Goal: Task Accomplishment & Management: Use online tool/utility

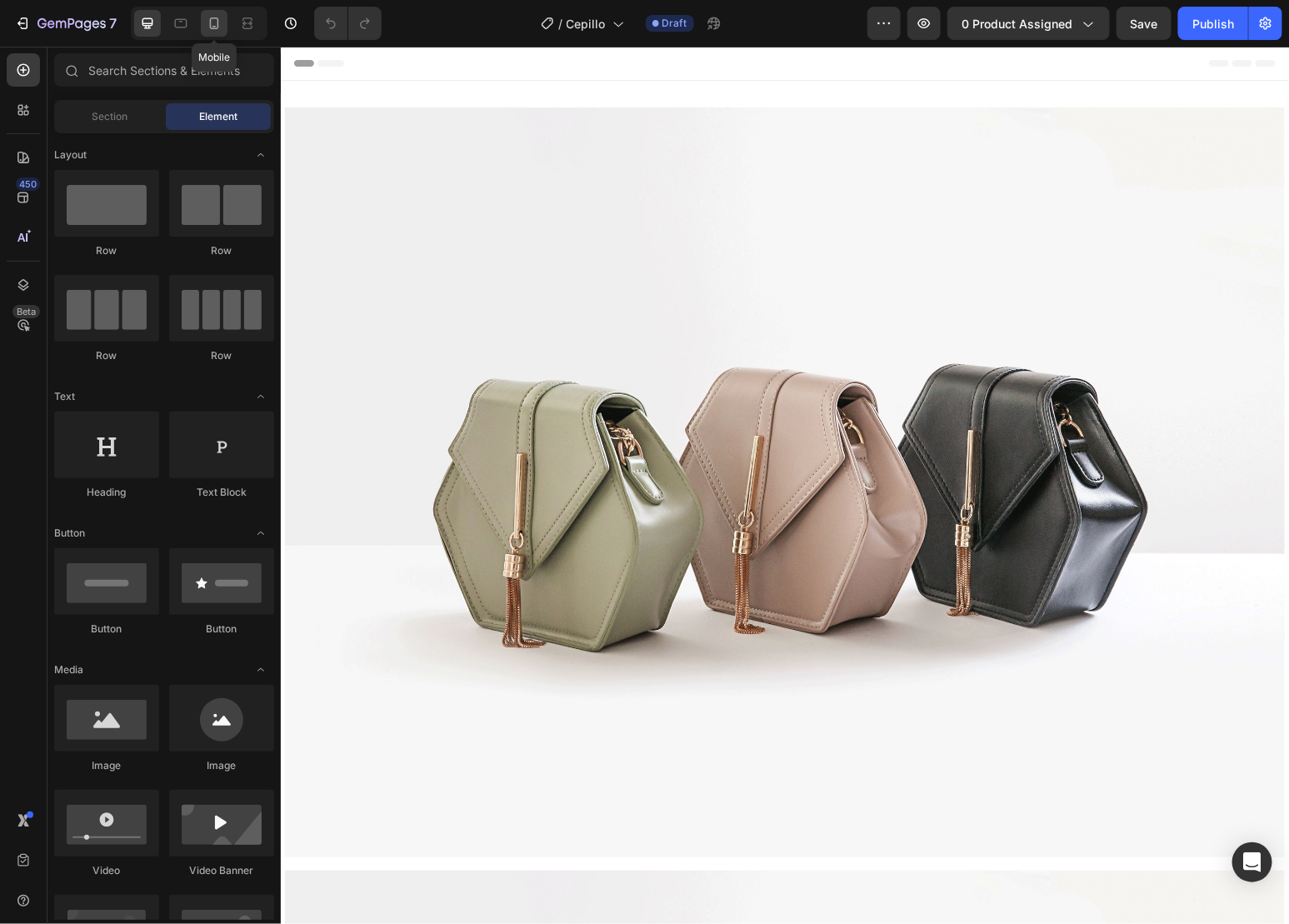
click at [204, 19] on div at bounding box center [214, 23] width 27 height 27
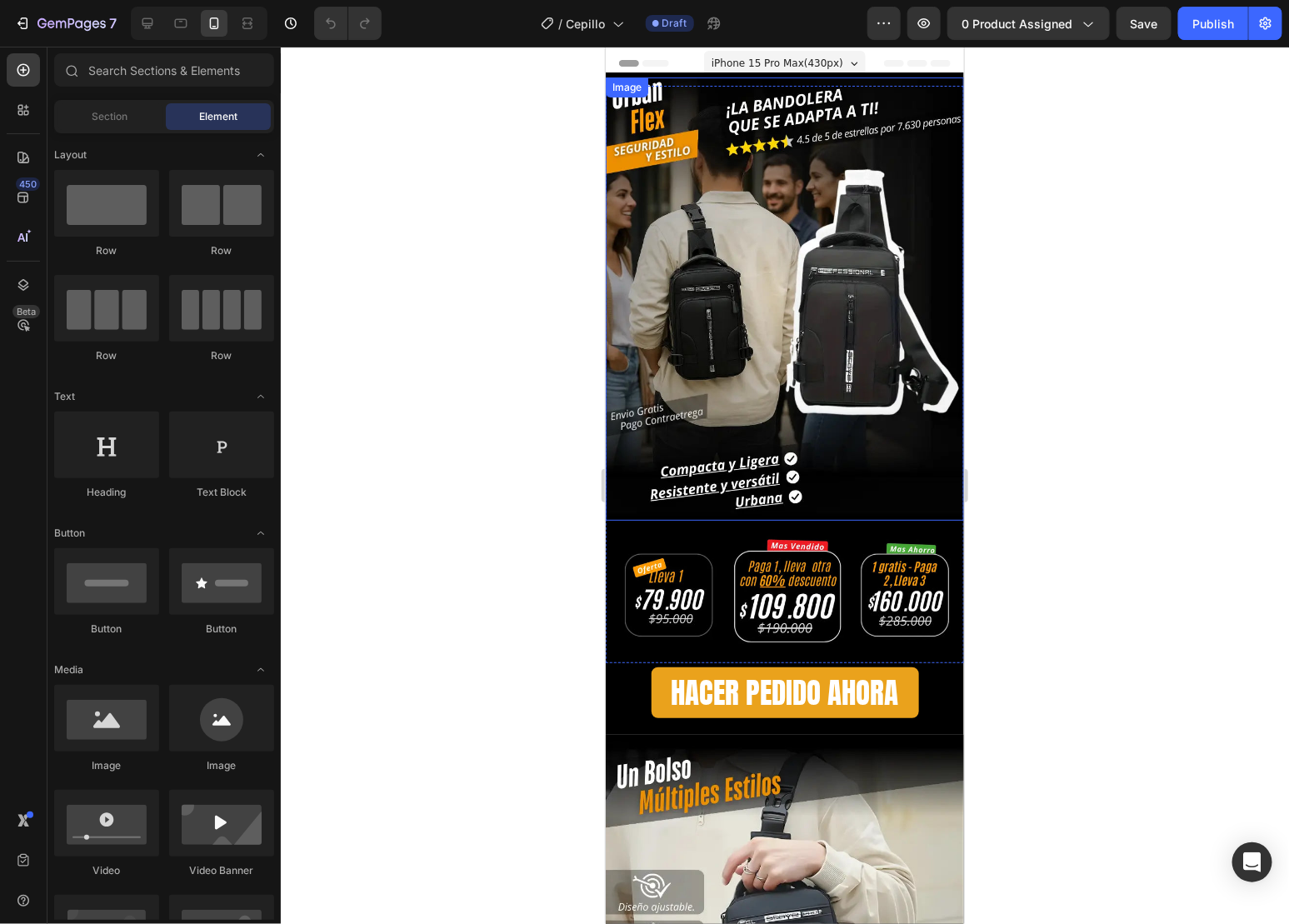
click at [843, 192] on img at bounding box center [784, 298] width 358 height 443
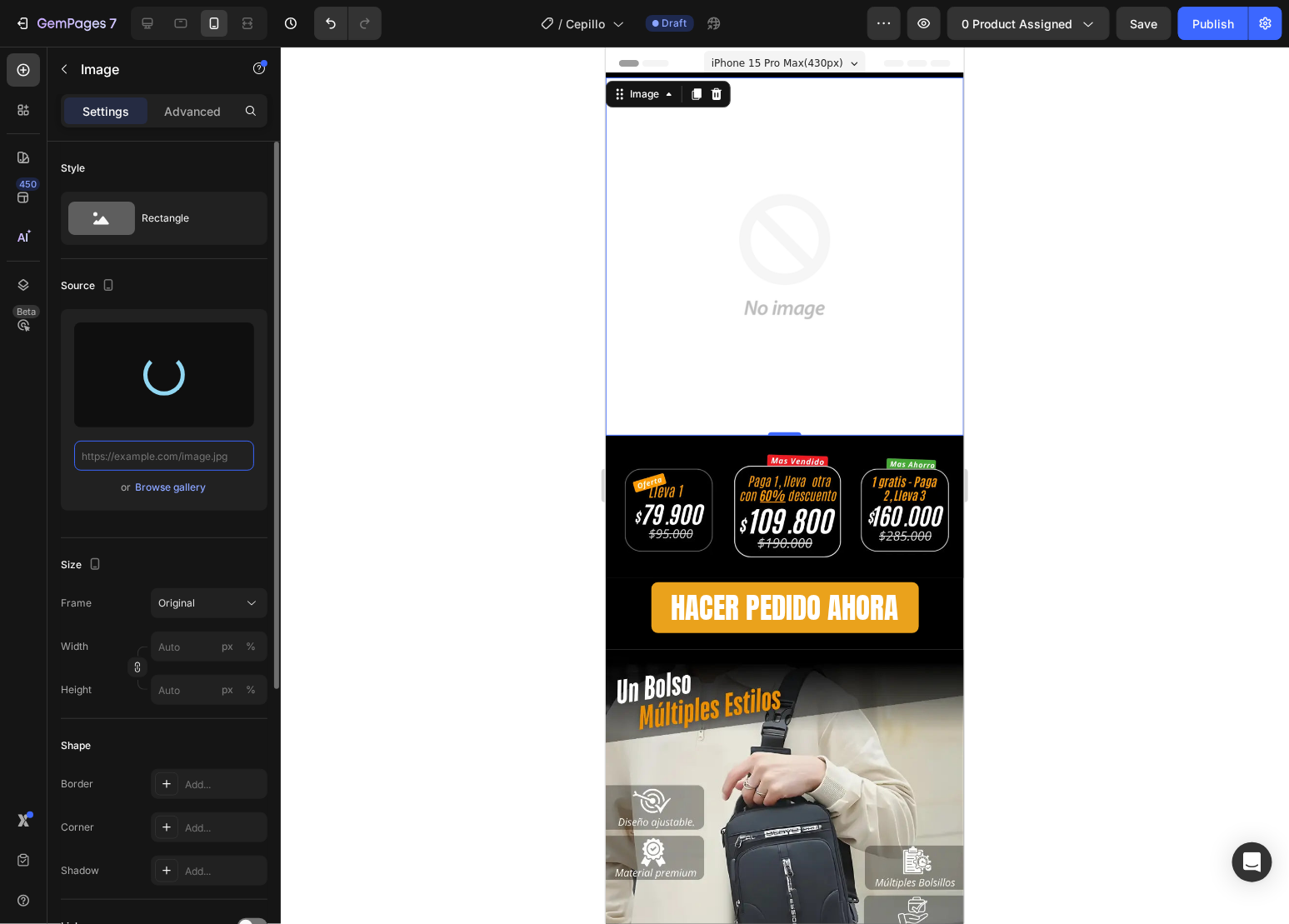
type input "[URL][DOMAIN_NAME]"
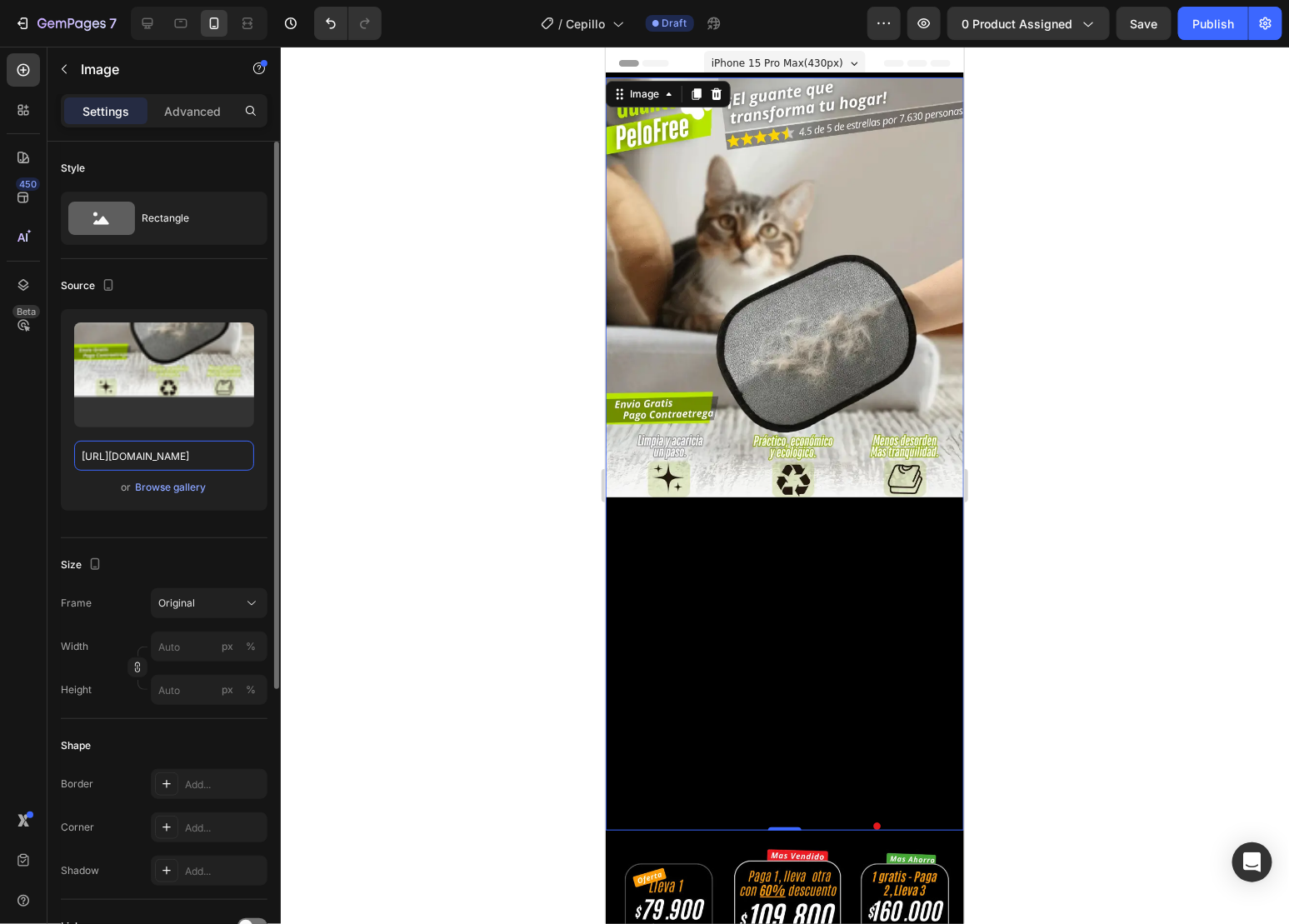
scroll to position [277, 0]
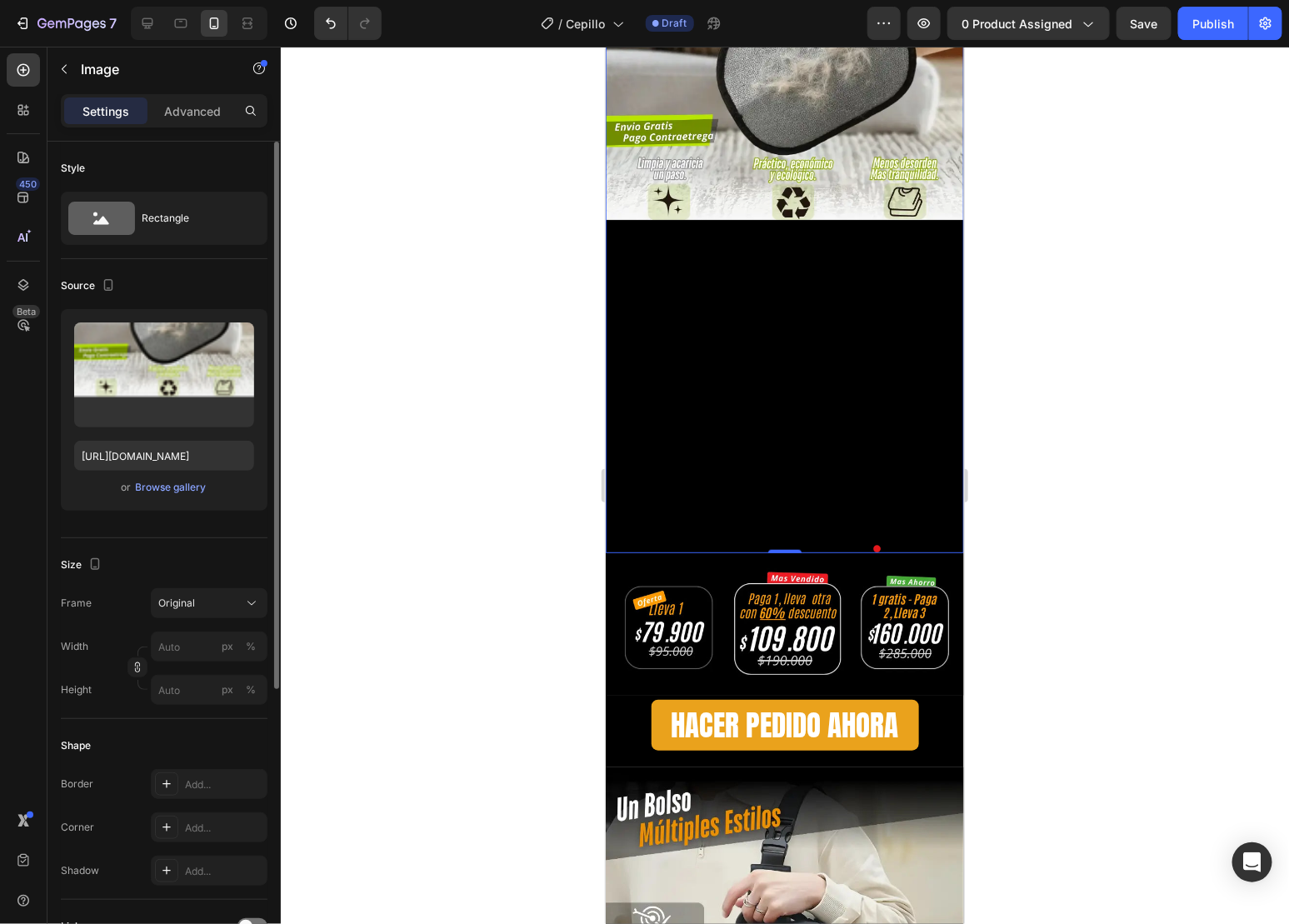
click at [742, 403] on img at bounding box center [784, 175] width 358 height 753
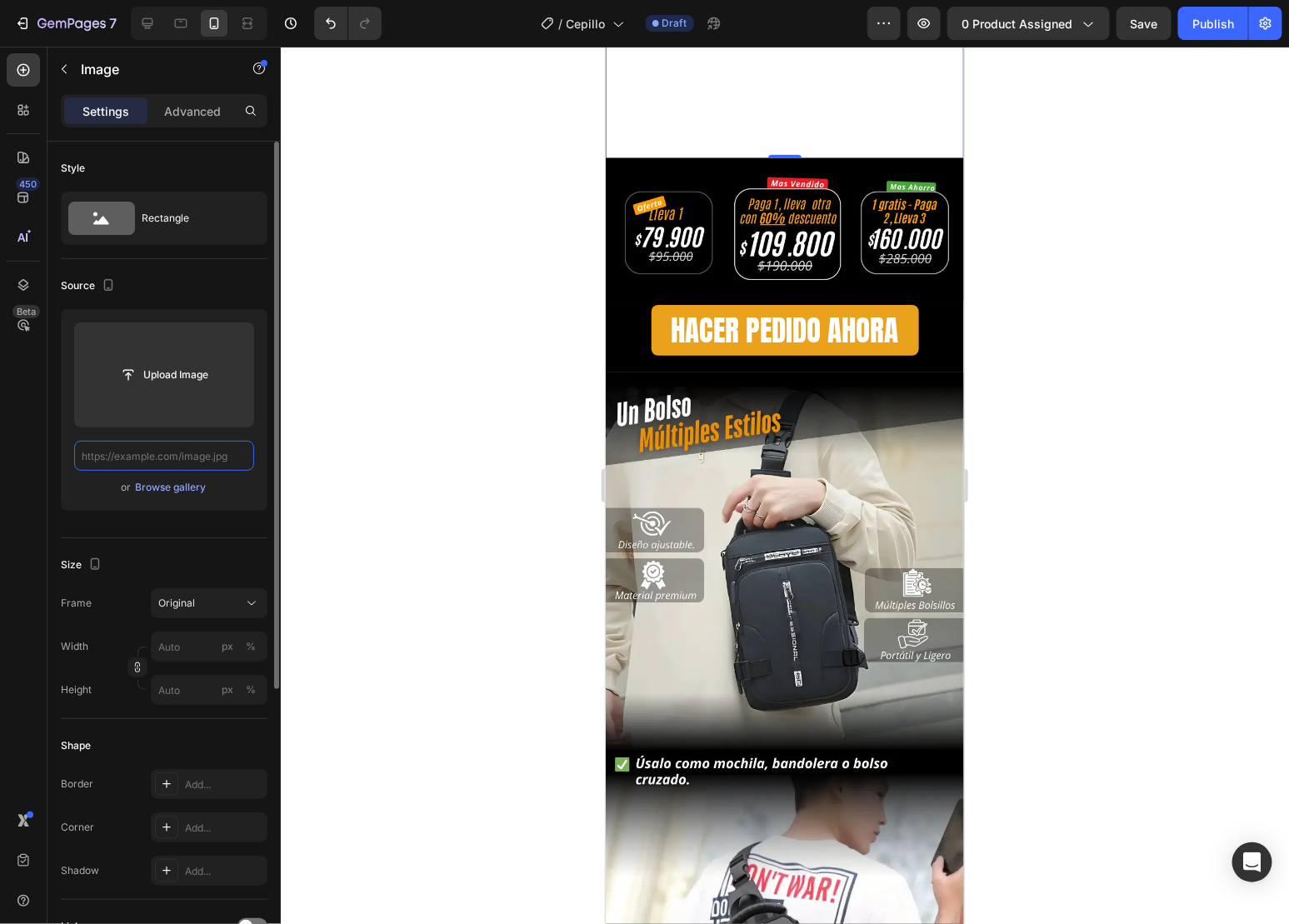
scroll to position [0, 0]
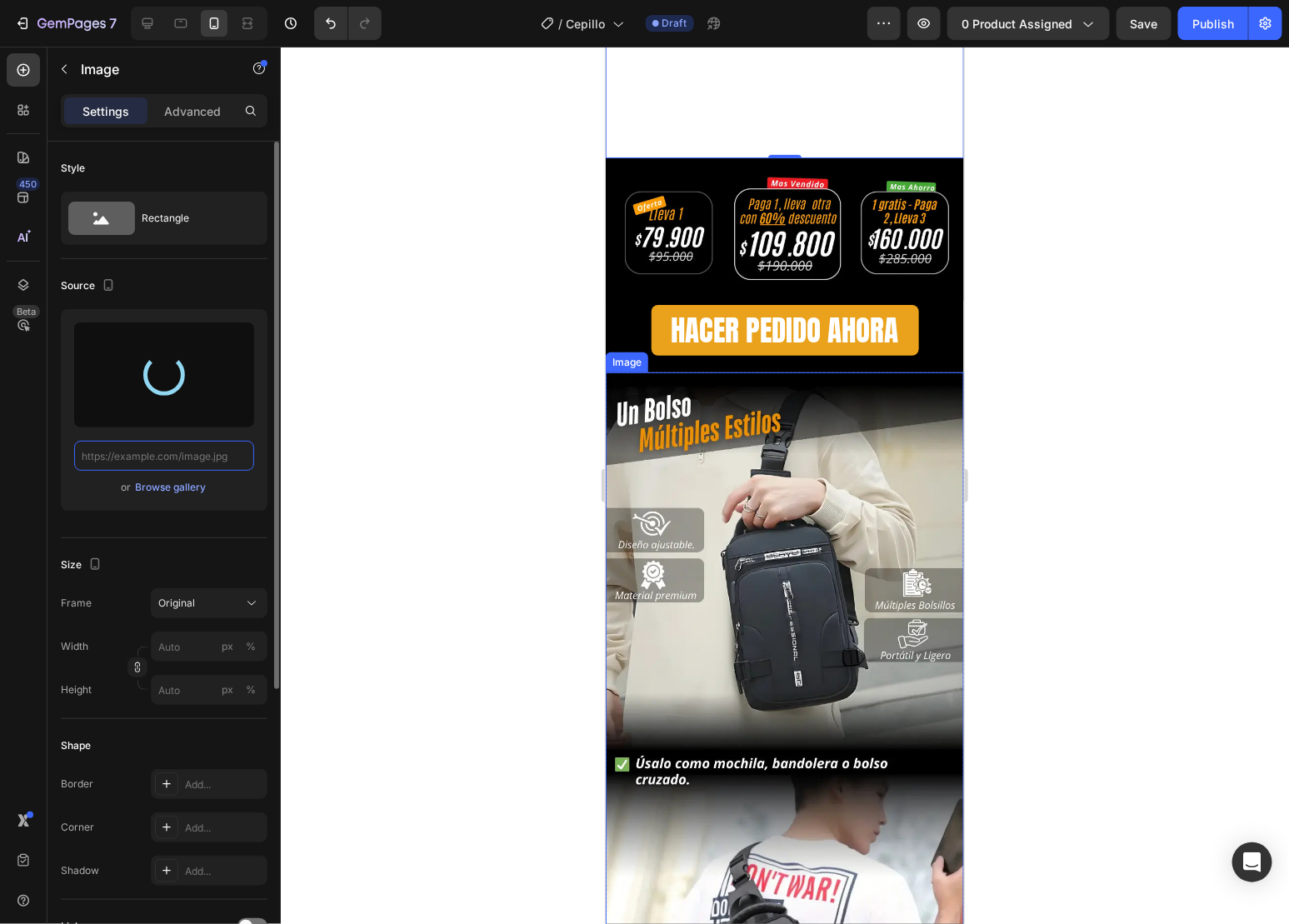
type input "[URL][DOMAIN_NAME]"
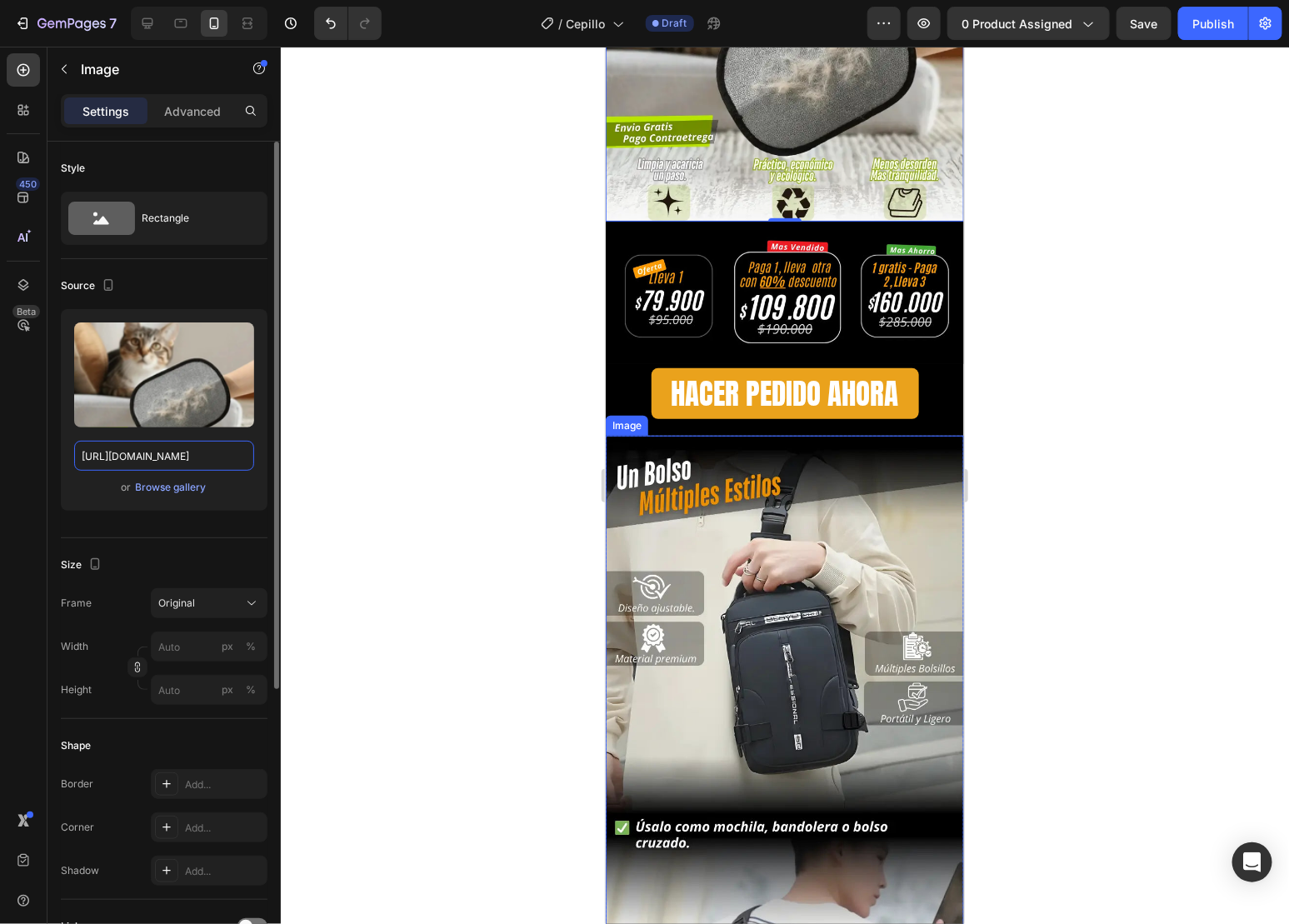
scroll to position [277, 0]
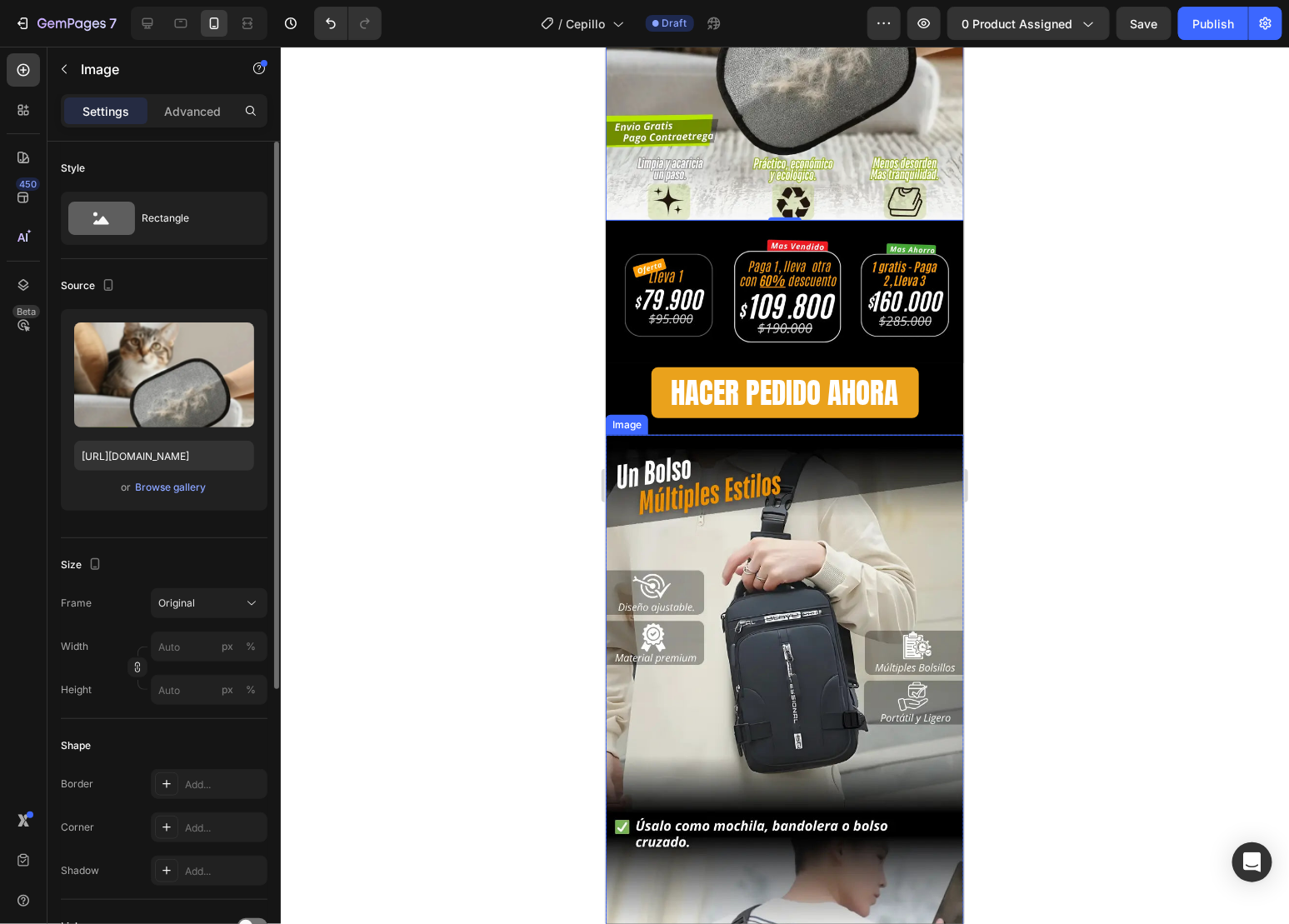
click at [768, 536] on img at bounding box center [784, 812] width 358 height 756
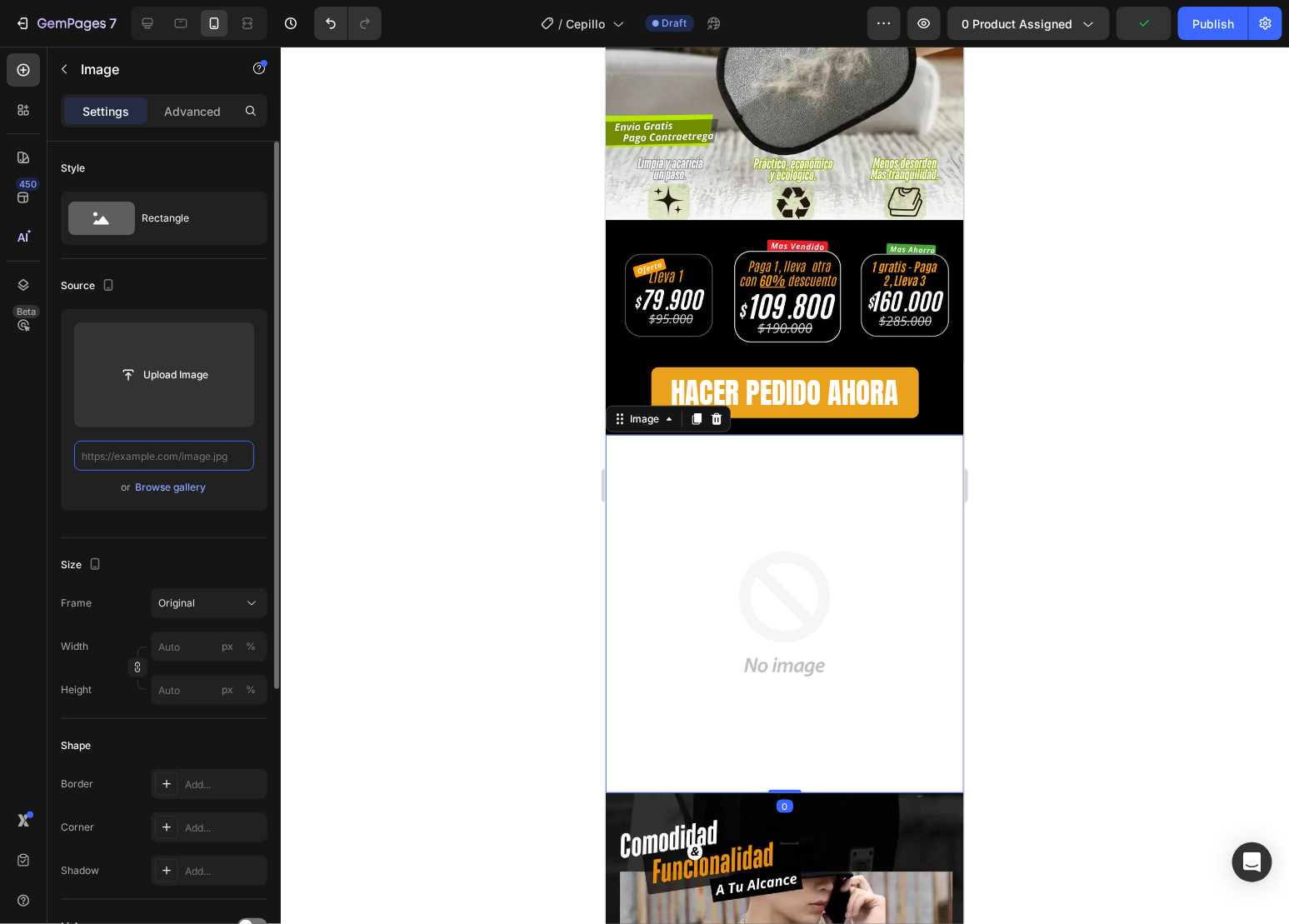
scroll to position [0, 0]
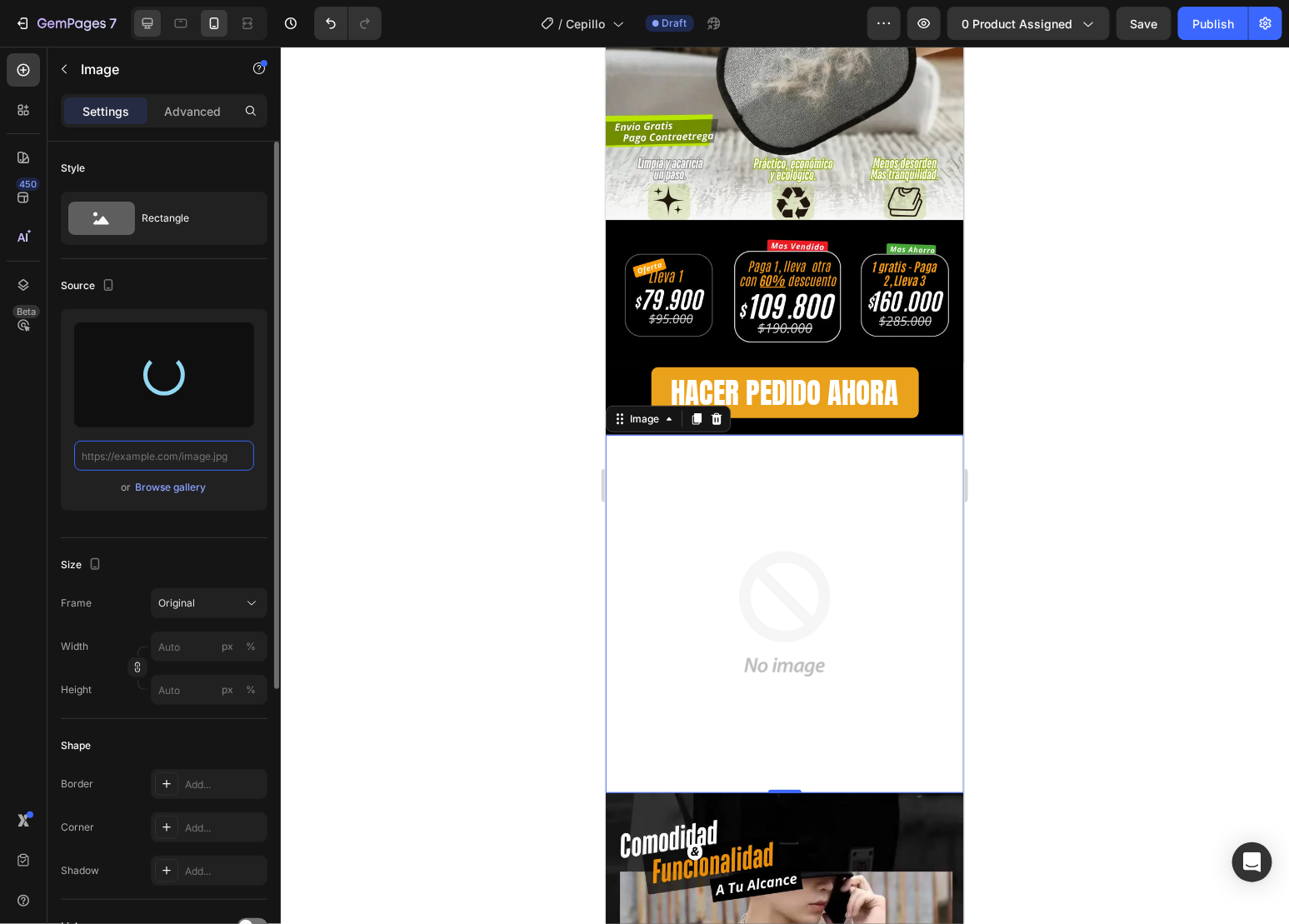
type input "[URL][DOMAIN_NAME]"
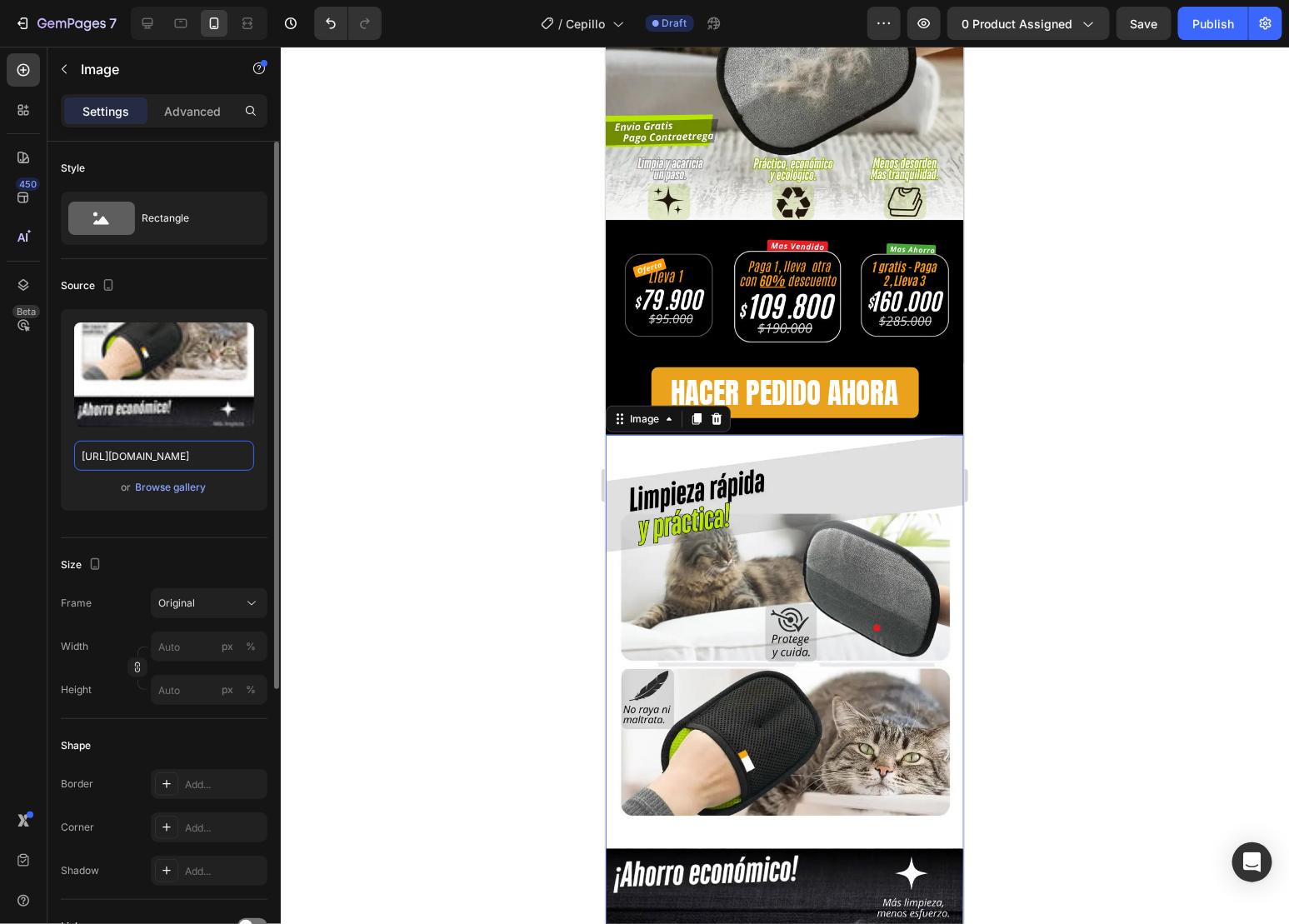
scroll to position [555, 0]
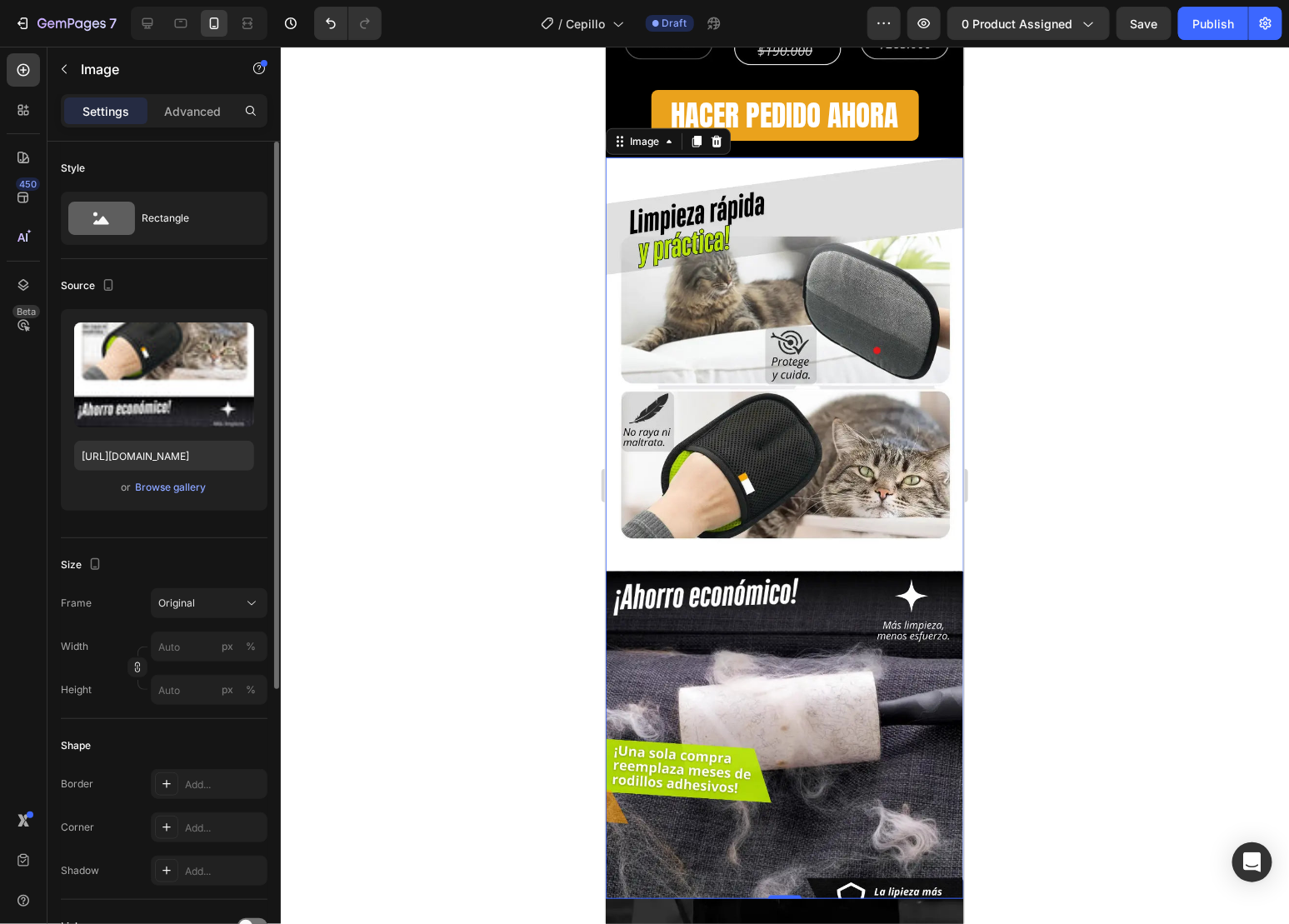
click at [830, 564] on img at bounding box center [784, 527] width 358 height 742
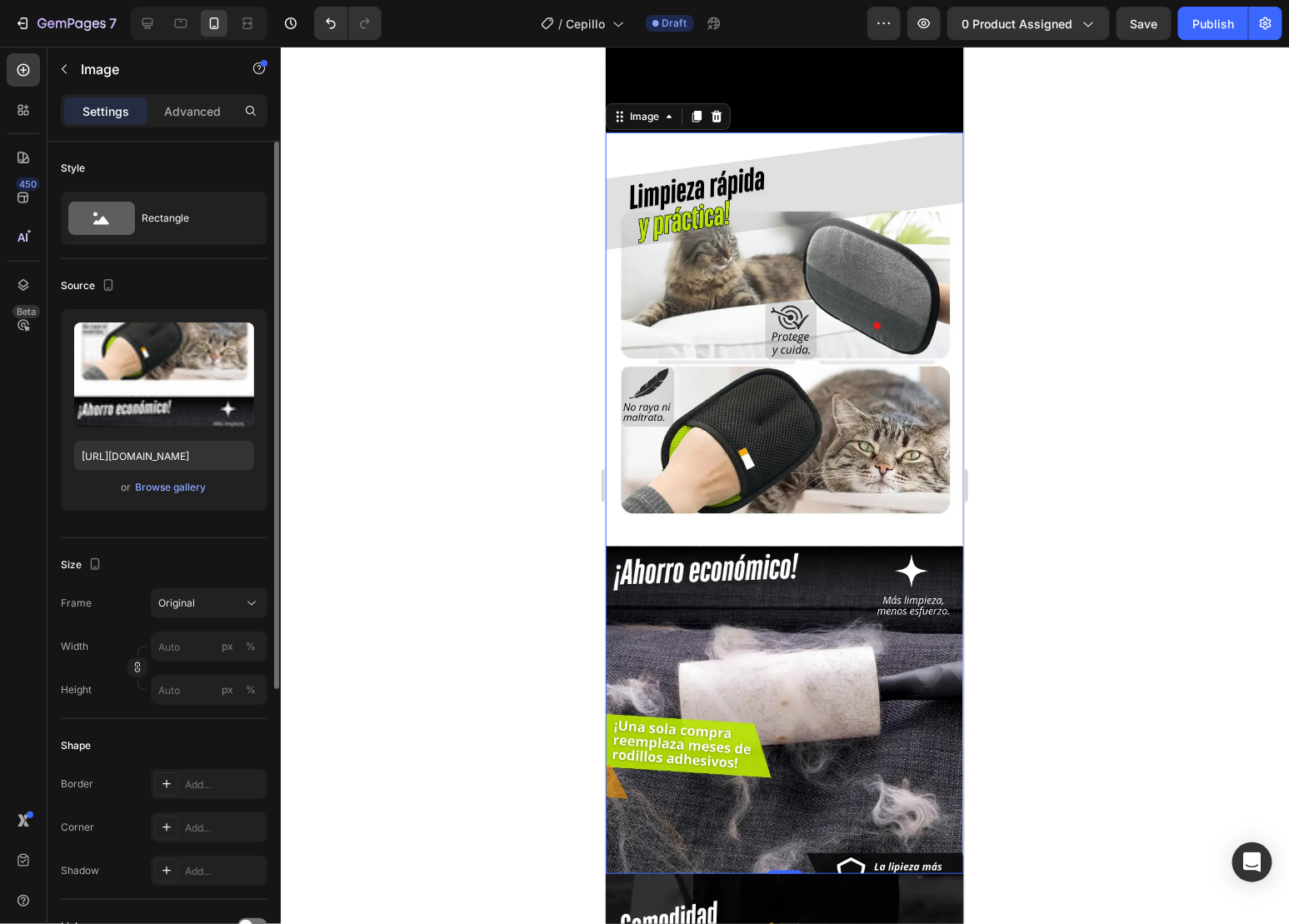
scroll to position [833, 0]
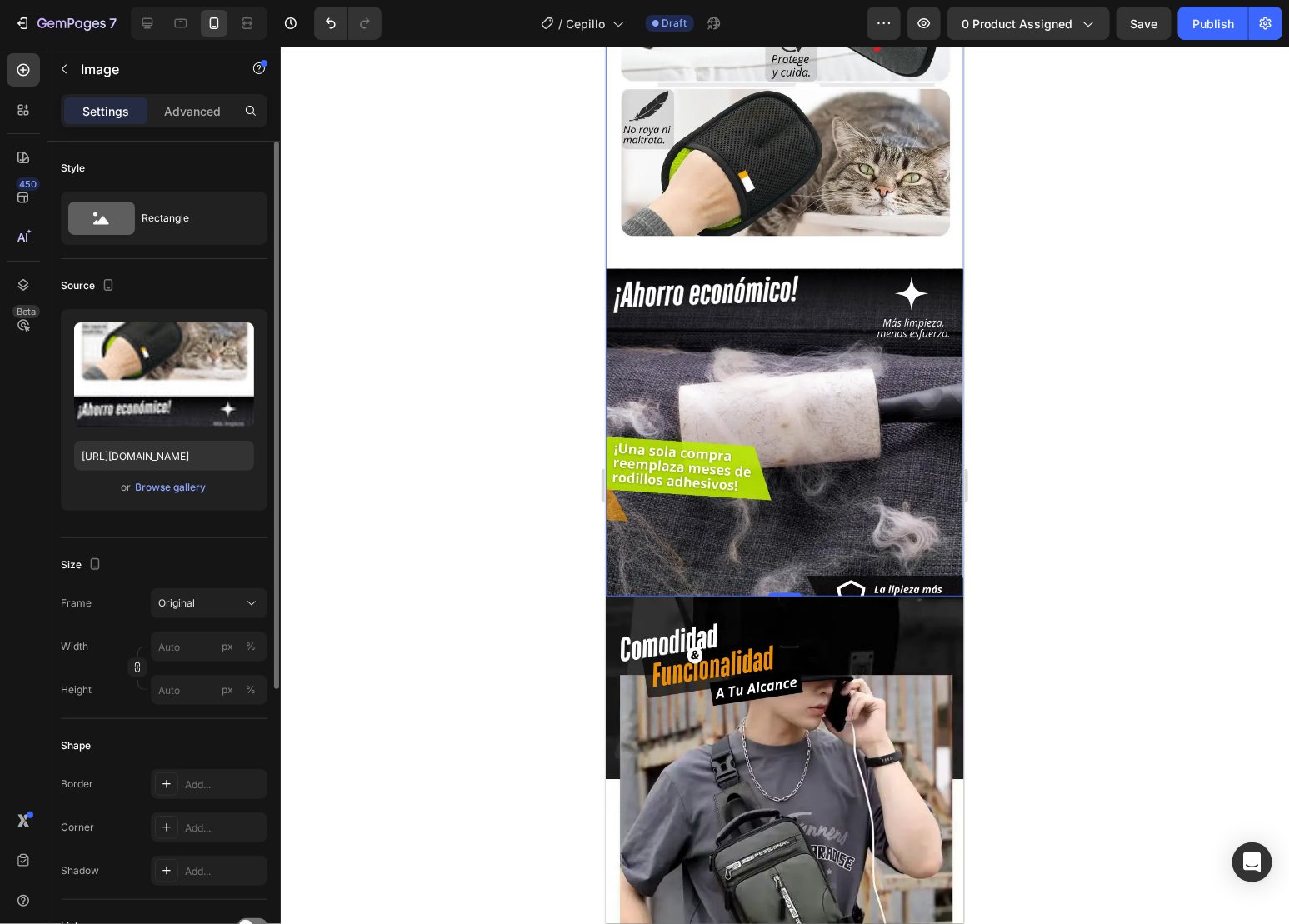
click at [824, 459] on img at bounding box center [784, 225] width 358 height 742
click at [846, 796] on img at bounding box center [784, 840] width 358 height 490
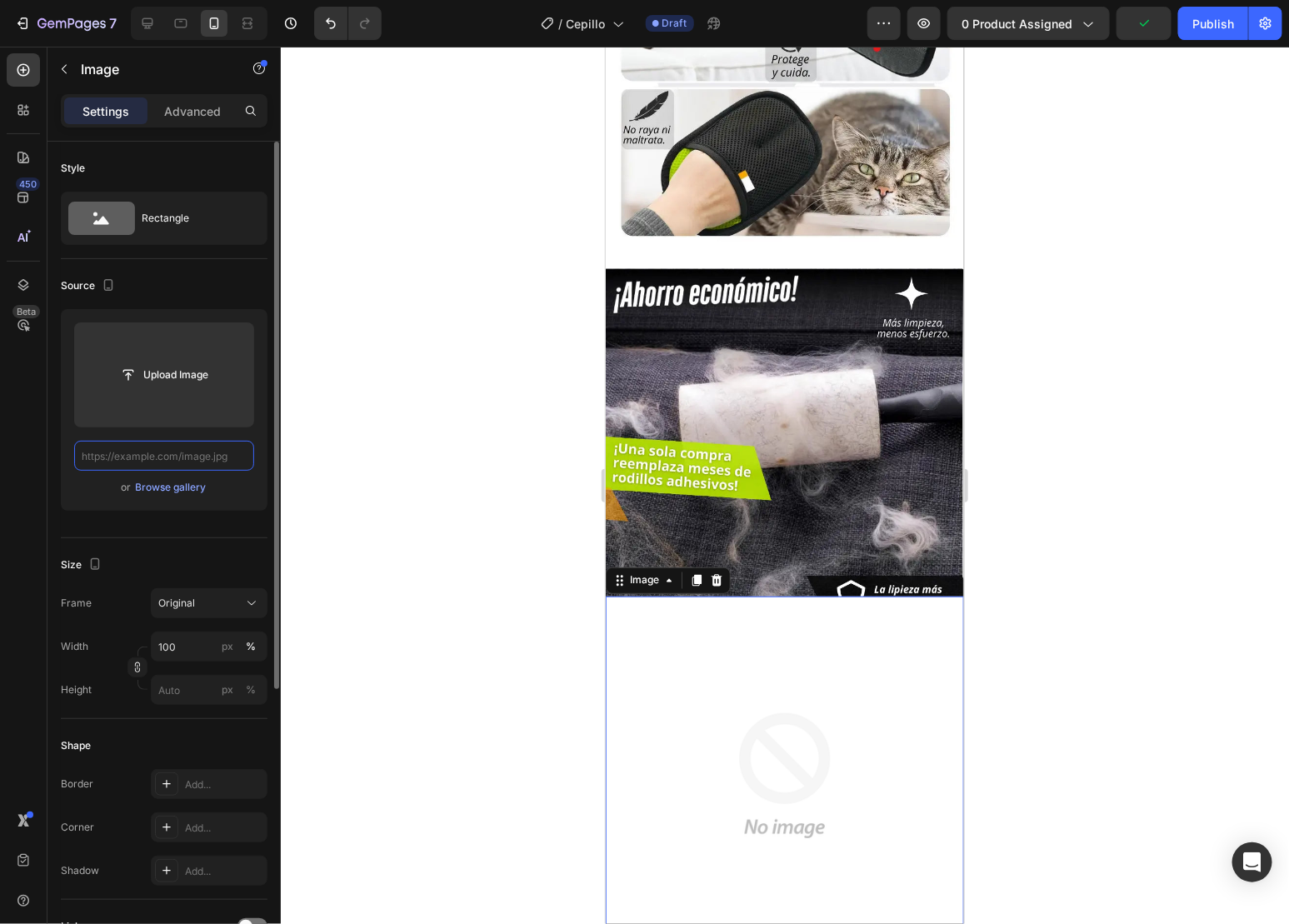
scroll to position [0, 0]
click at [870, 613] on img at bounding box center [784, 775] width 358 height 358
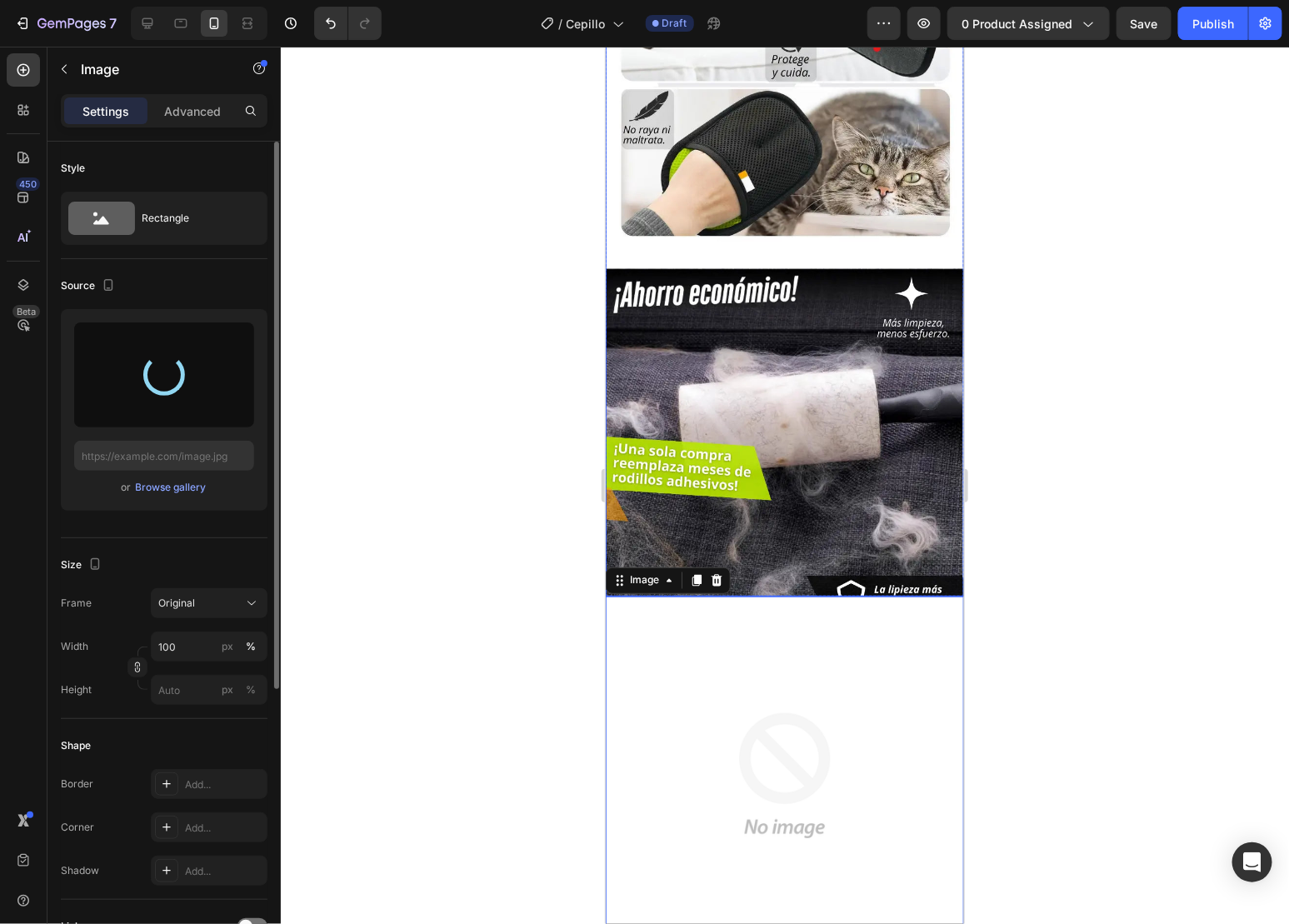
type input "[URL][DOMAIN_NAME]"
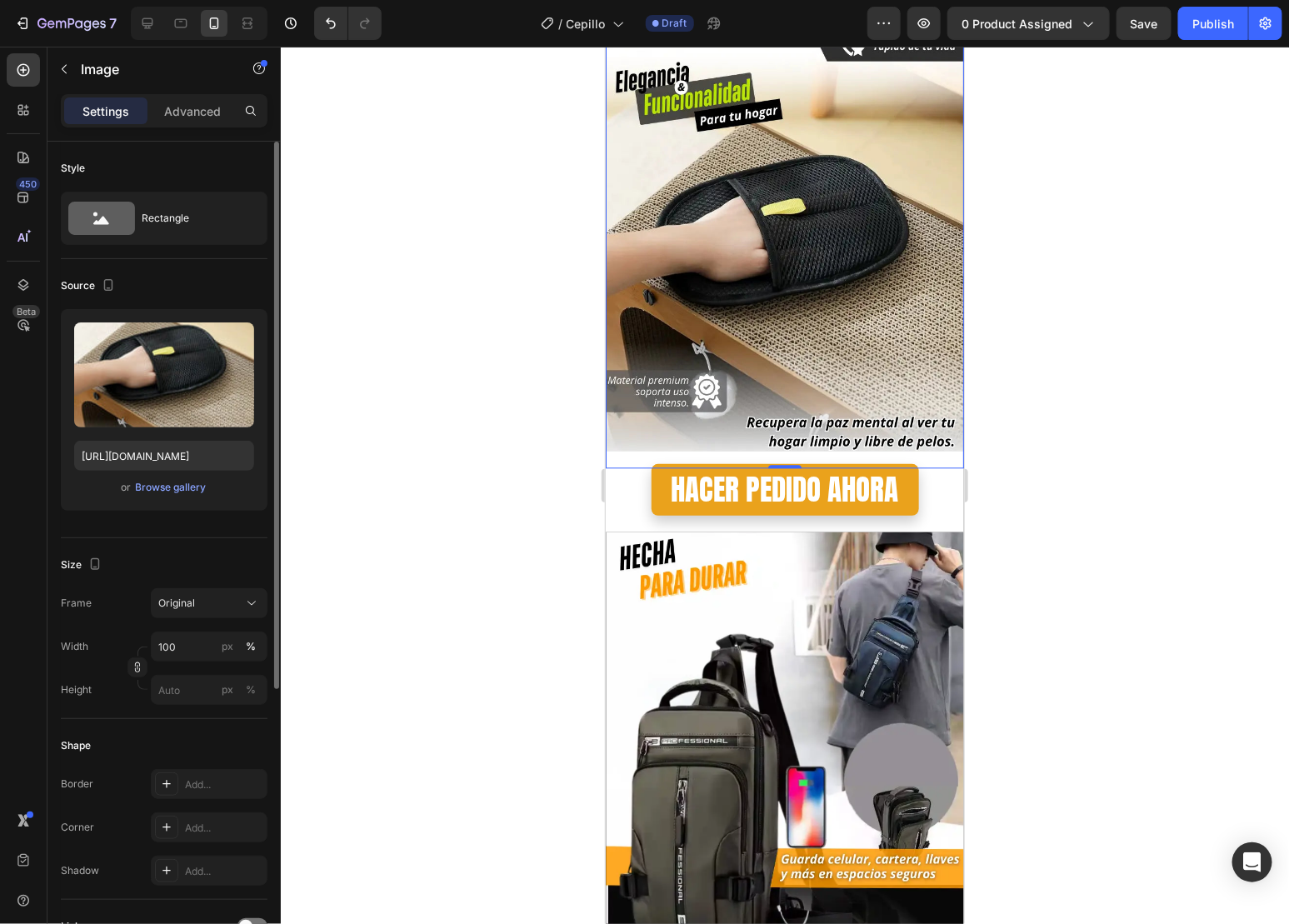
scroll to position [1388, 0]
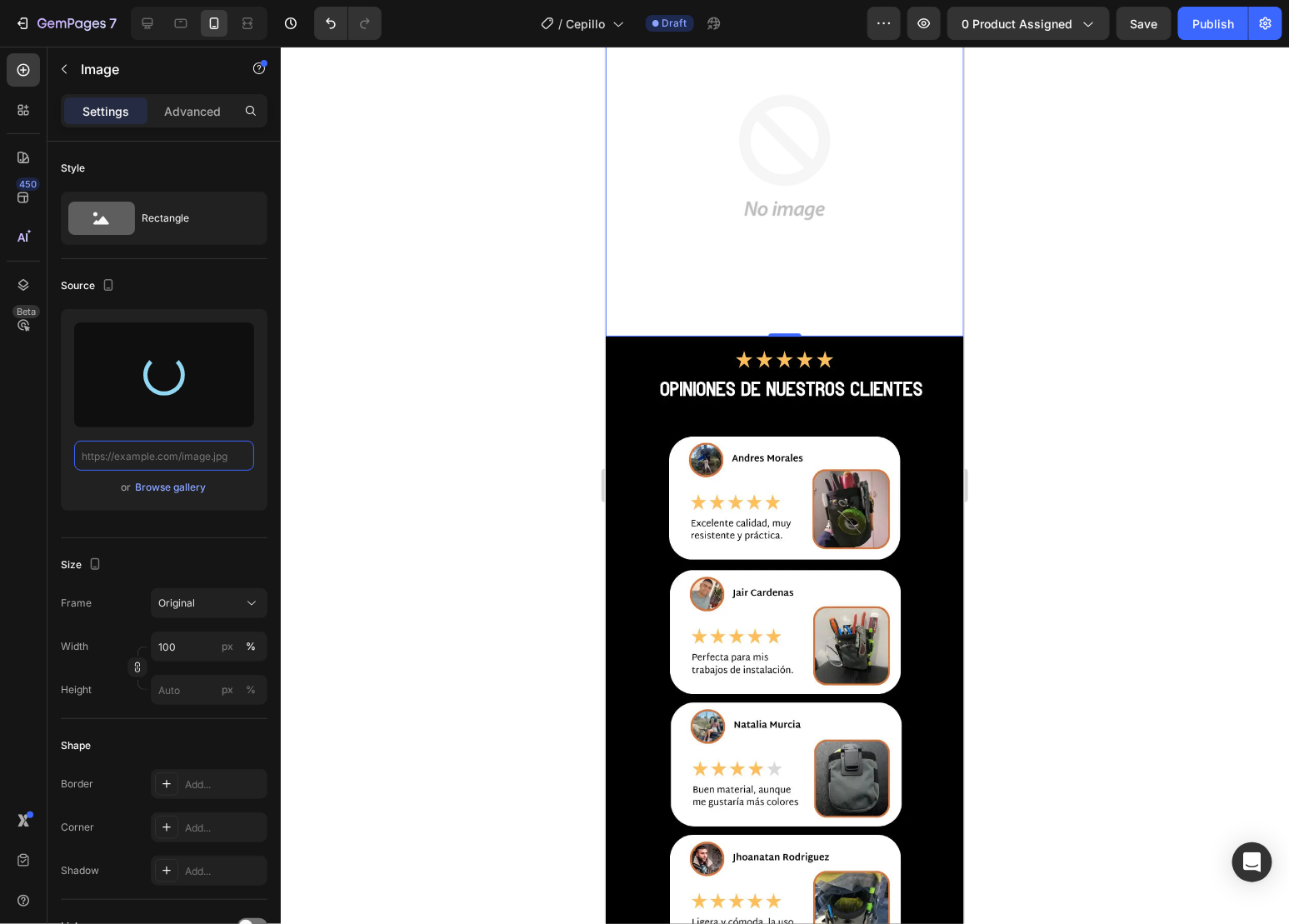
scroll to position [1944, 0]
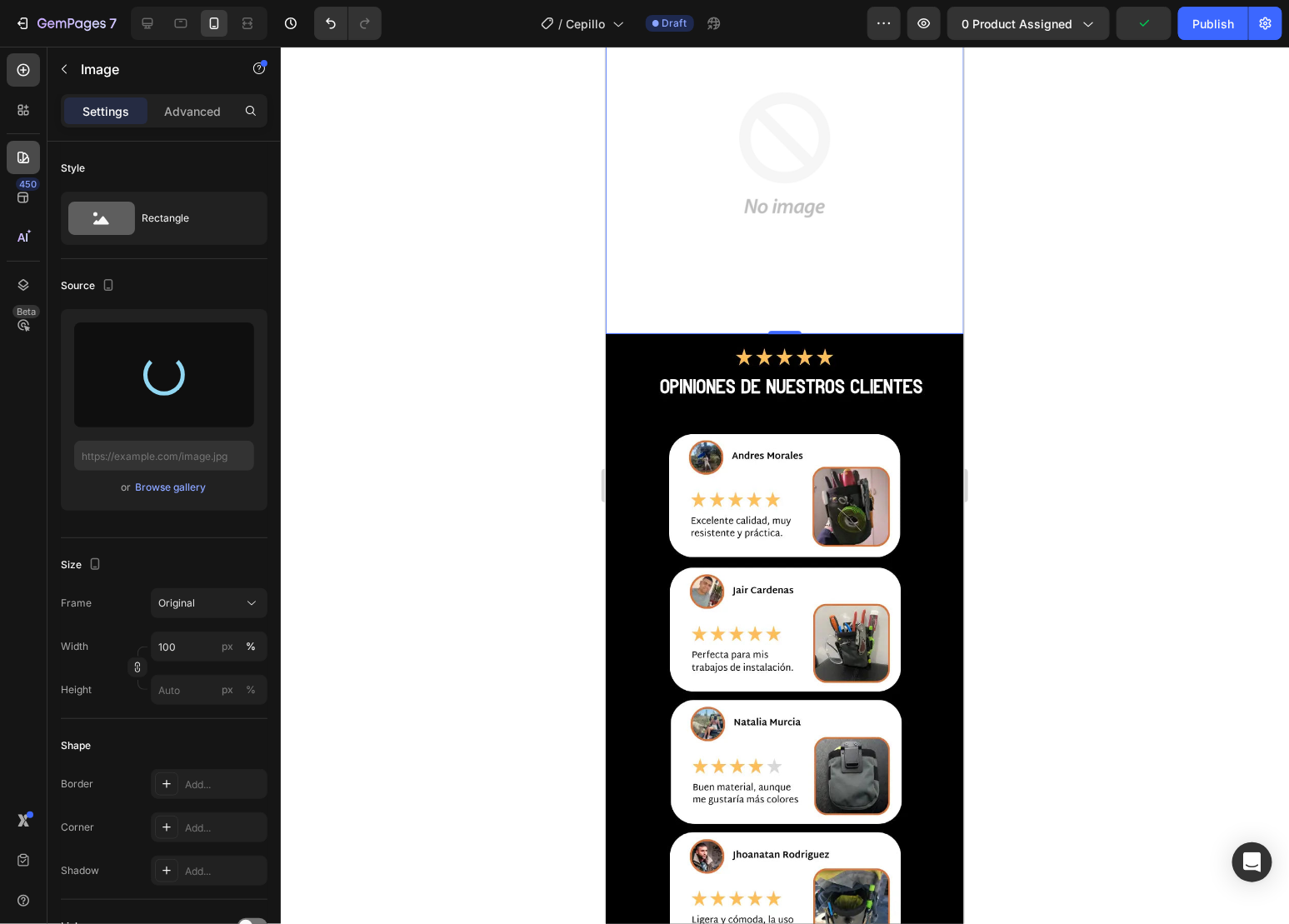
type input "[URL][DOMAIN_NAME]"
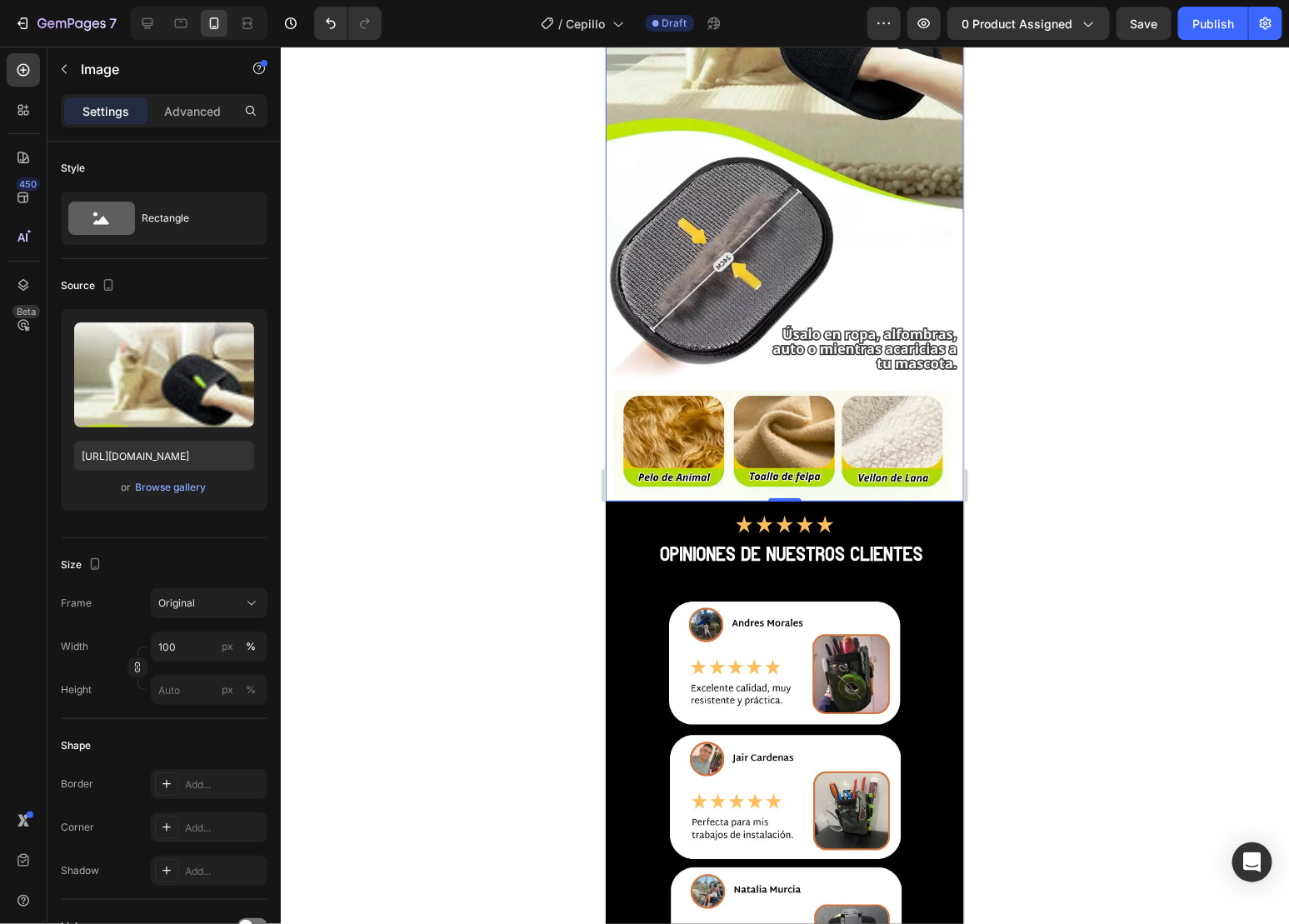
scroll to position [2499, 0]
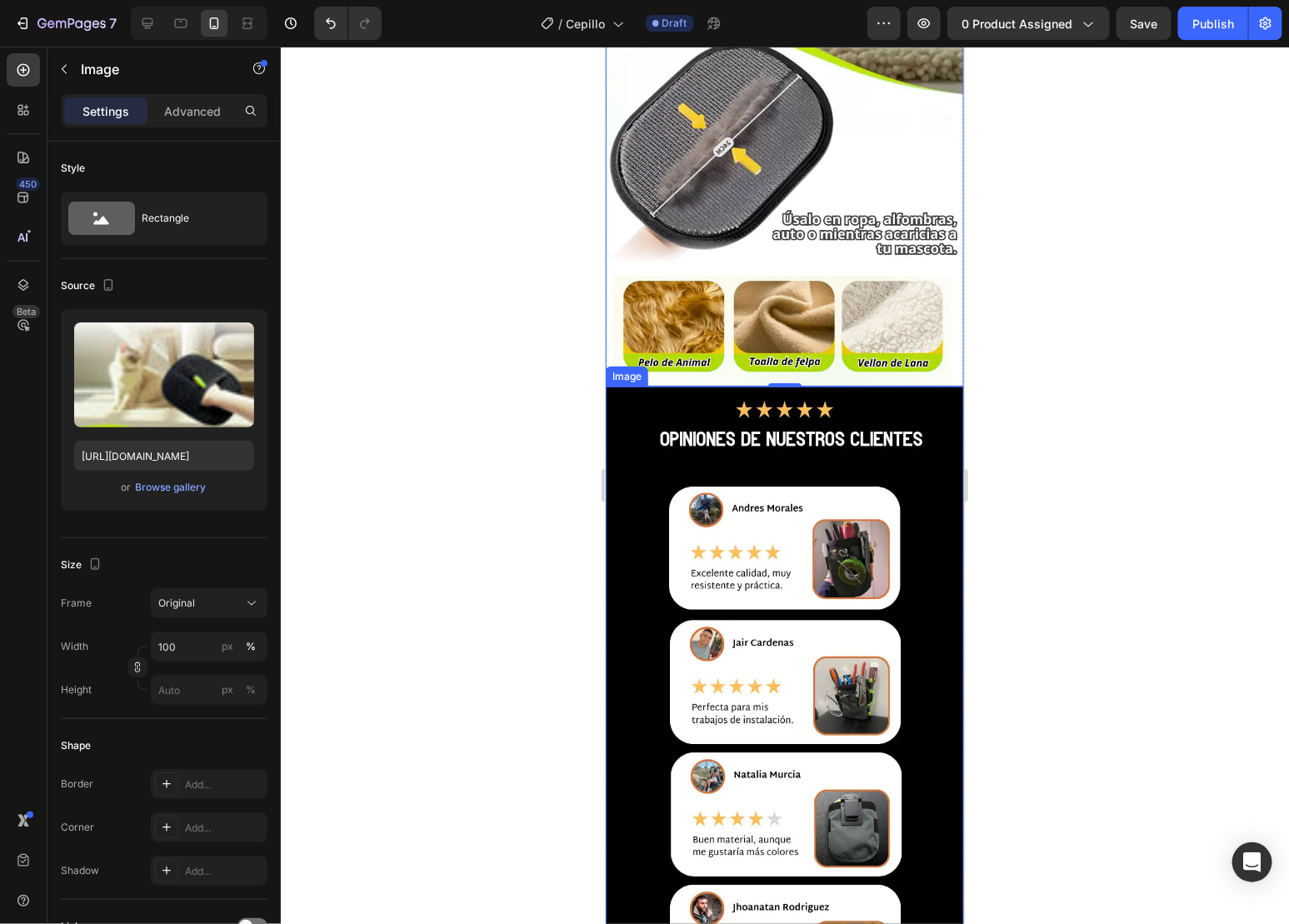
click at [797, 487] on img at bounding box center [784, 713] width 358 height 655
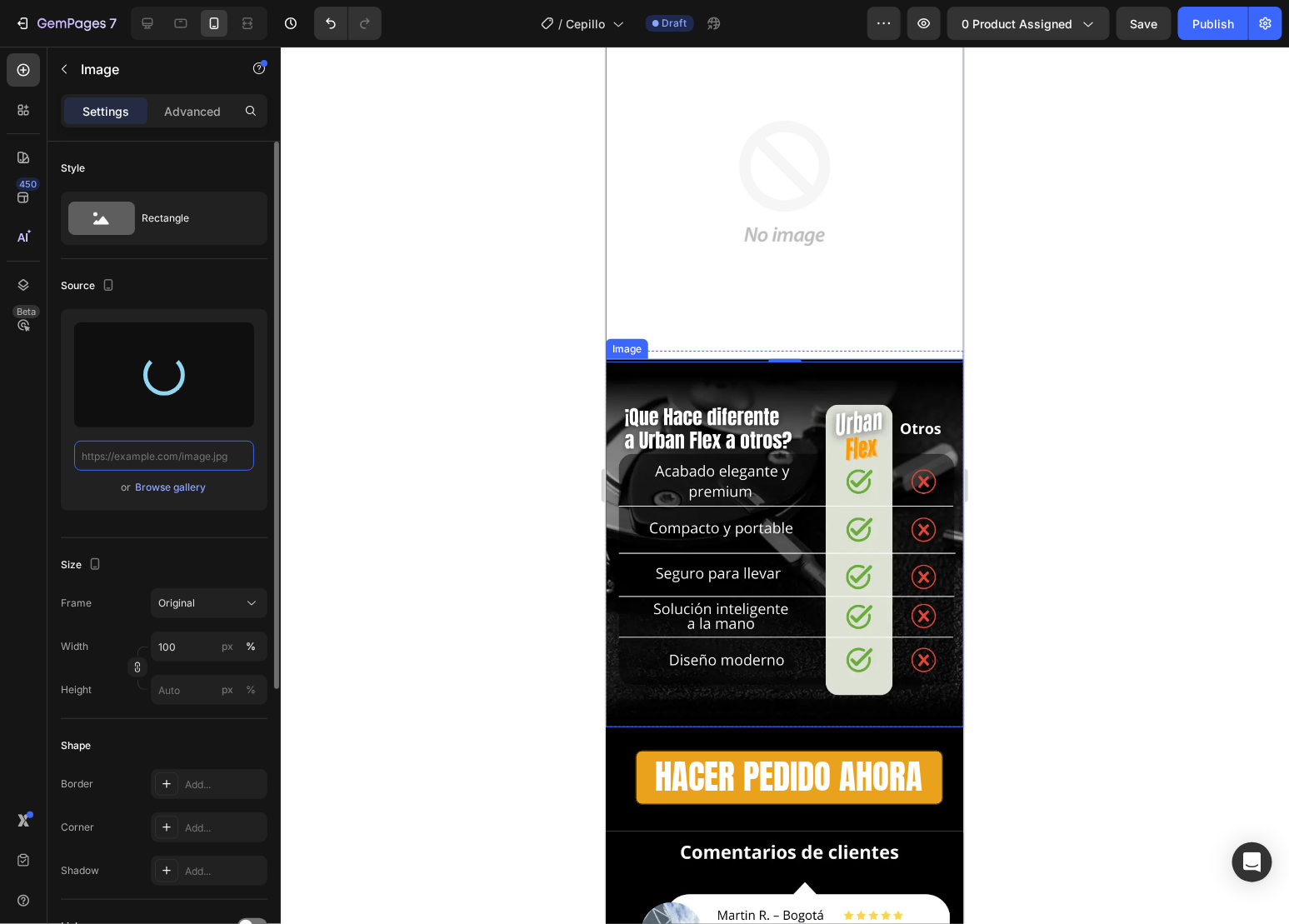
scroll to position [3055, 0]
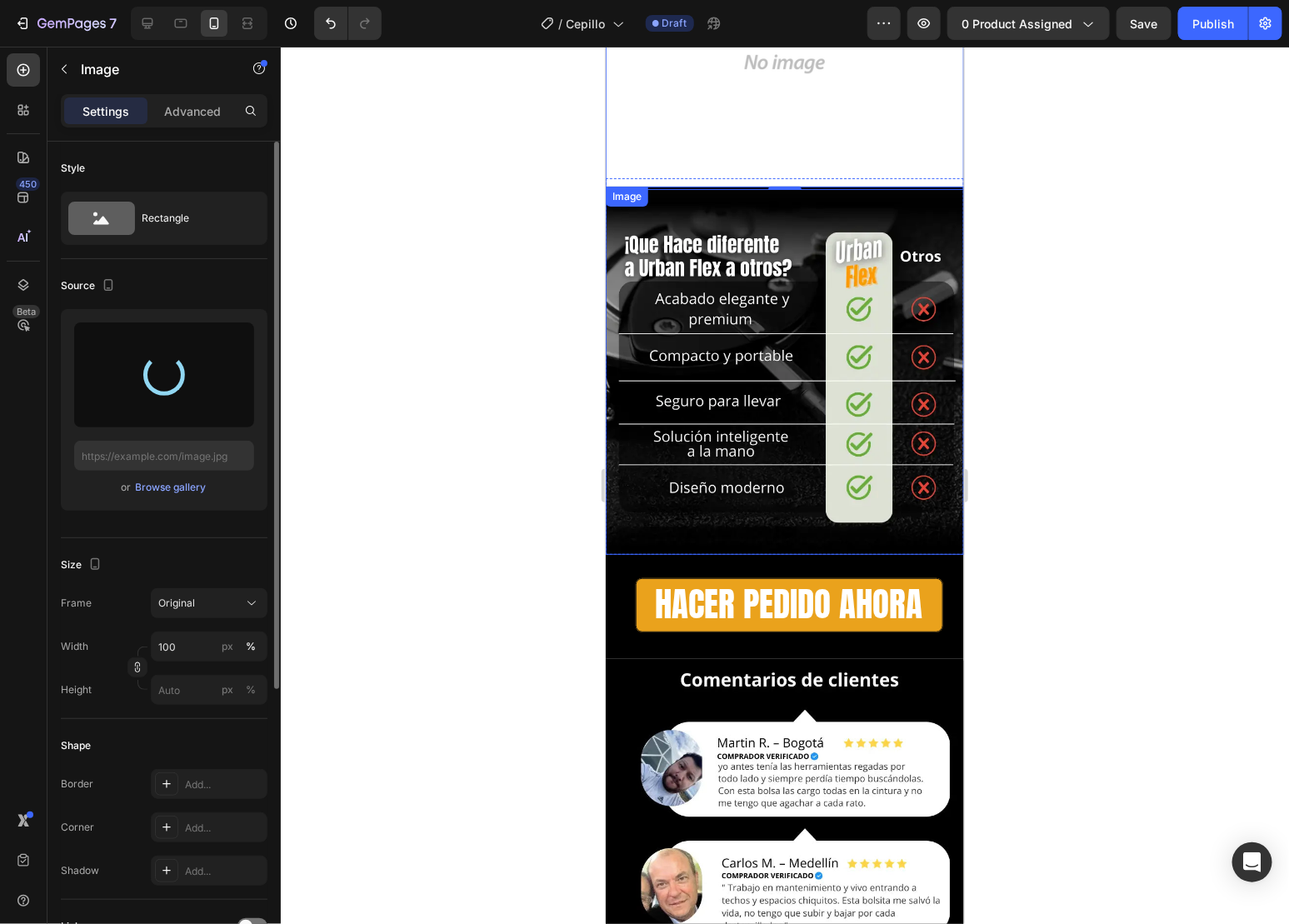
click at [804, 268] on img at bounding box center [784, 370] width 358 height 369
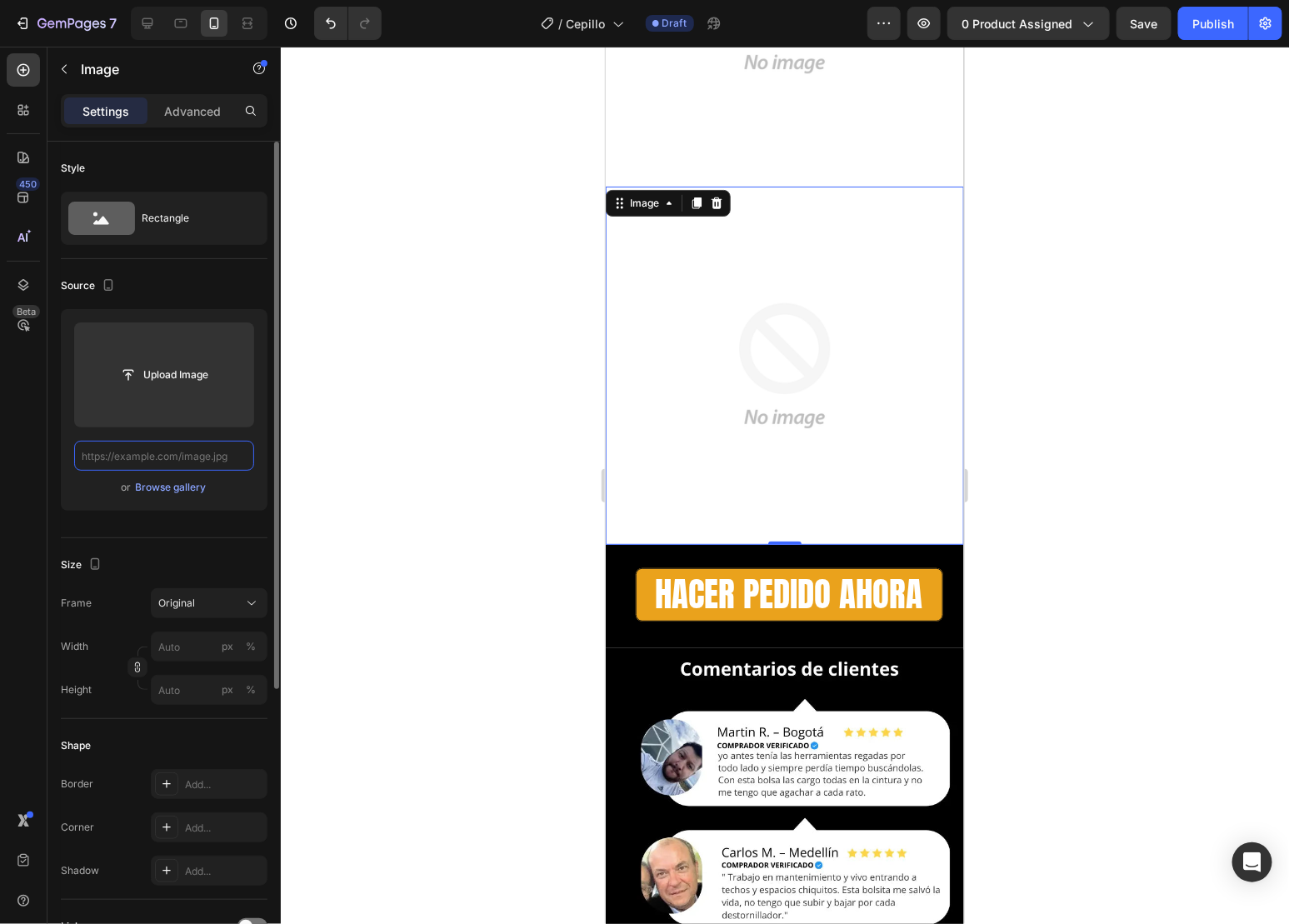
scroll to position [0, 0]
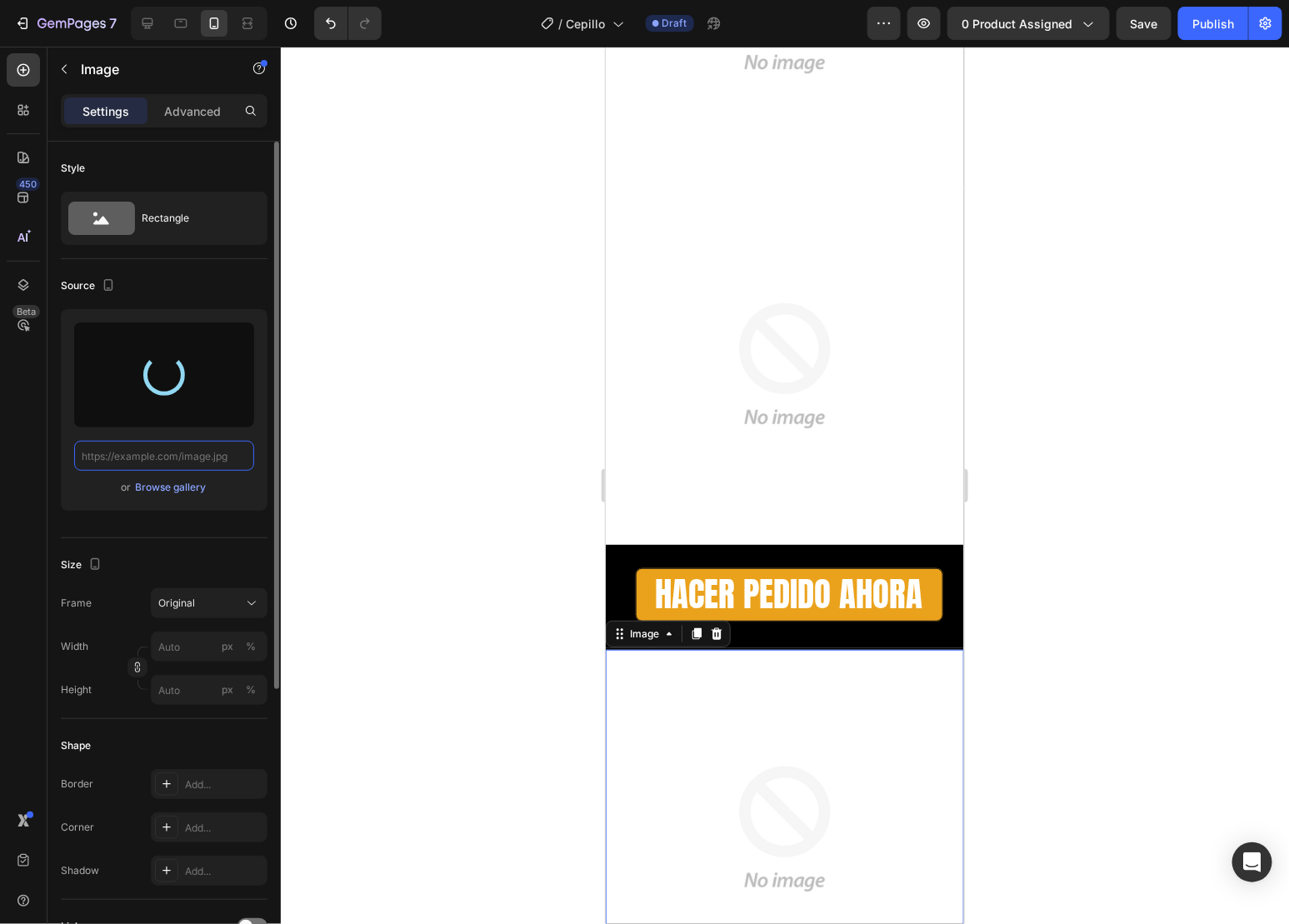
type input "[URL][DOMAIN_NAME]"
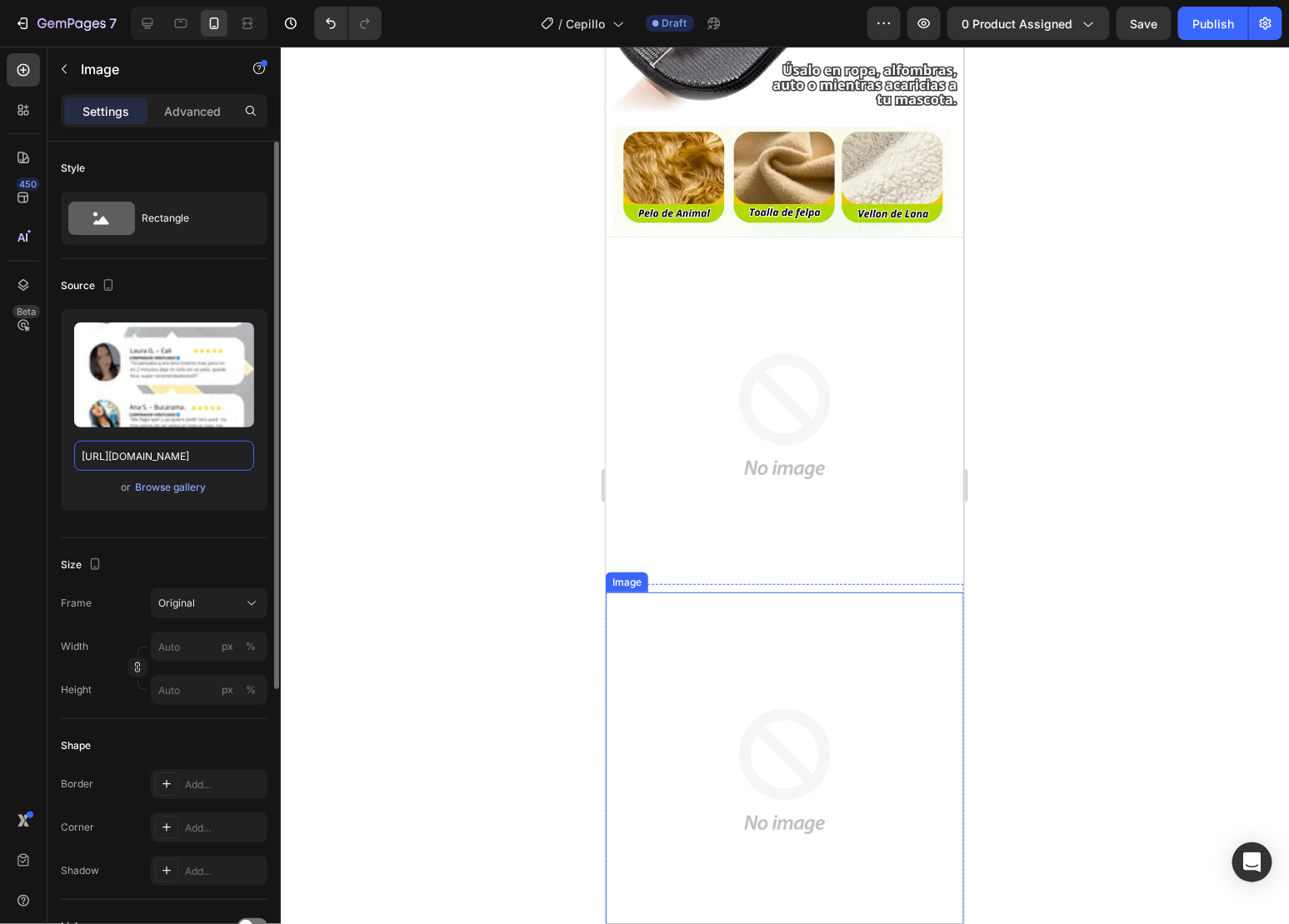
scroll to position [2499, 0]
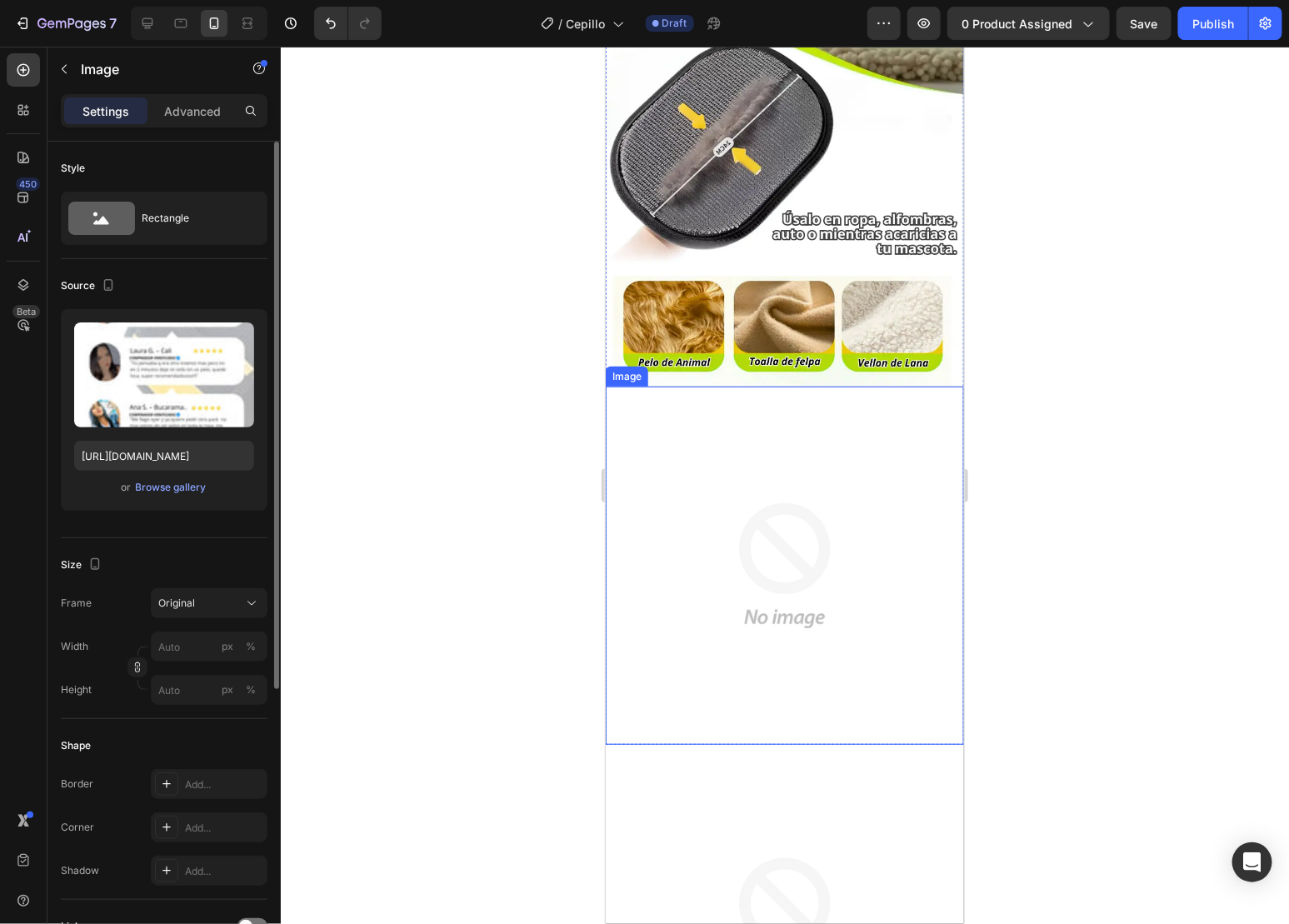
click at [799, 530] on img at bounding box center [784, 565] width 358 height 358
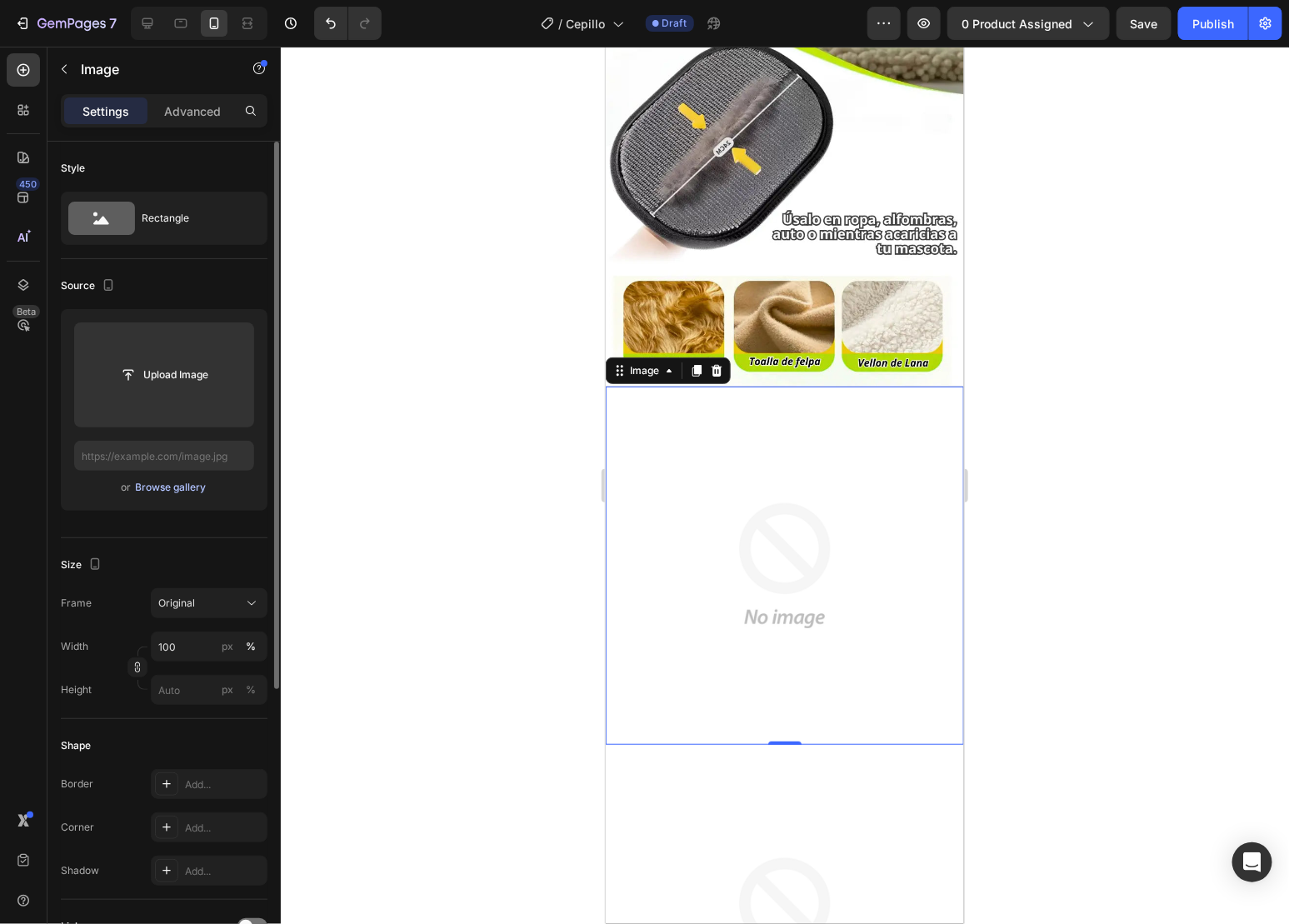
click at [199, 485] on div "Browse gallery" at bounding box center [172, 487] width 71 height 15
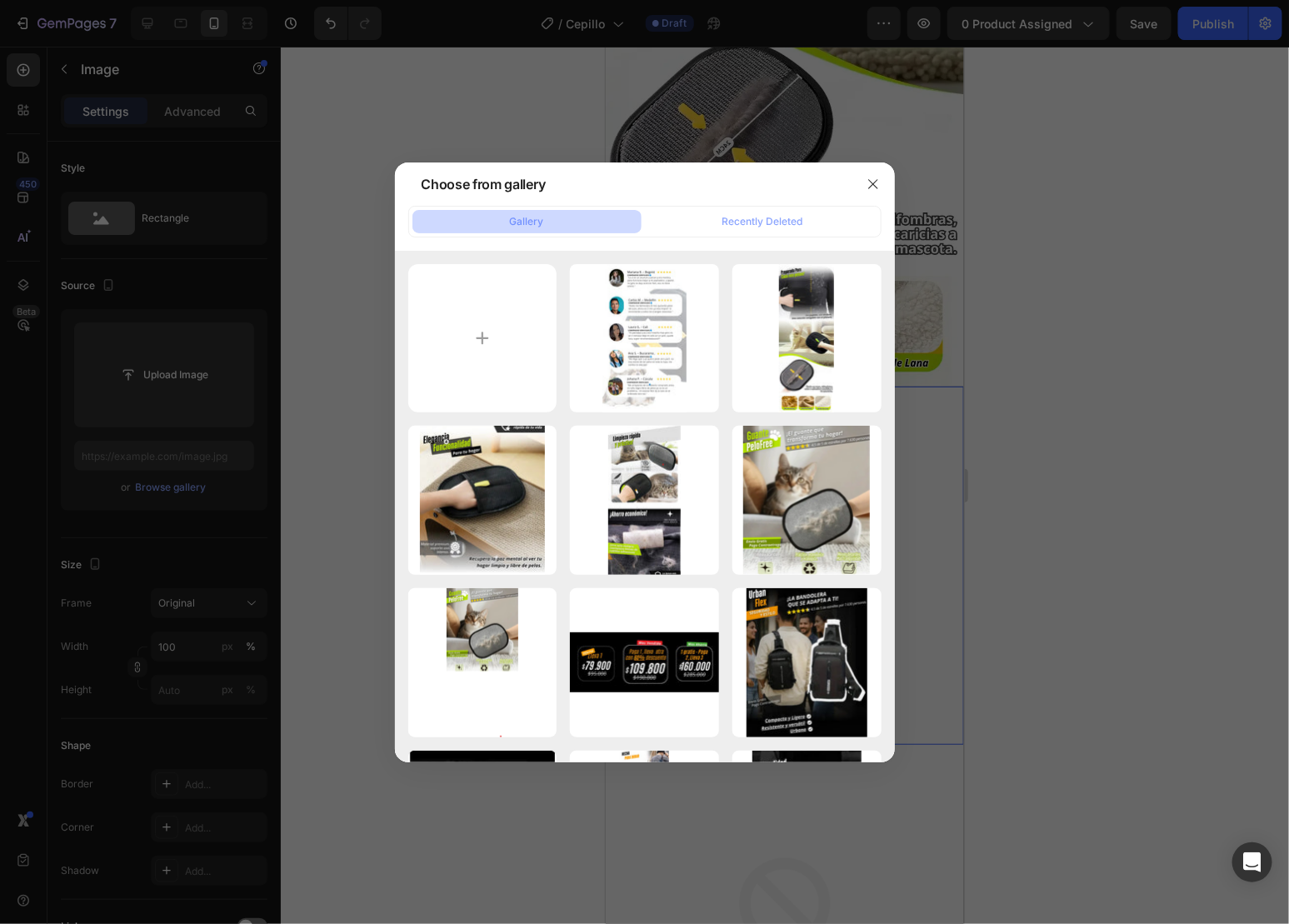
click at [1058, 464] on div at bounding box center [644, 462] width 1289 height 924
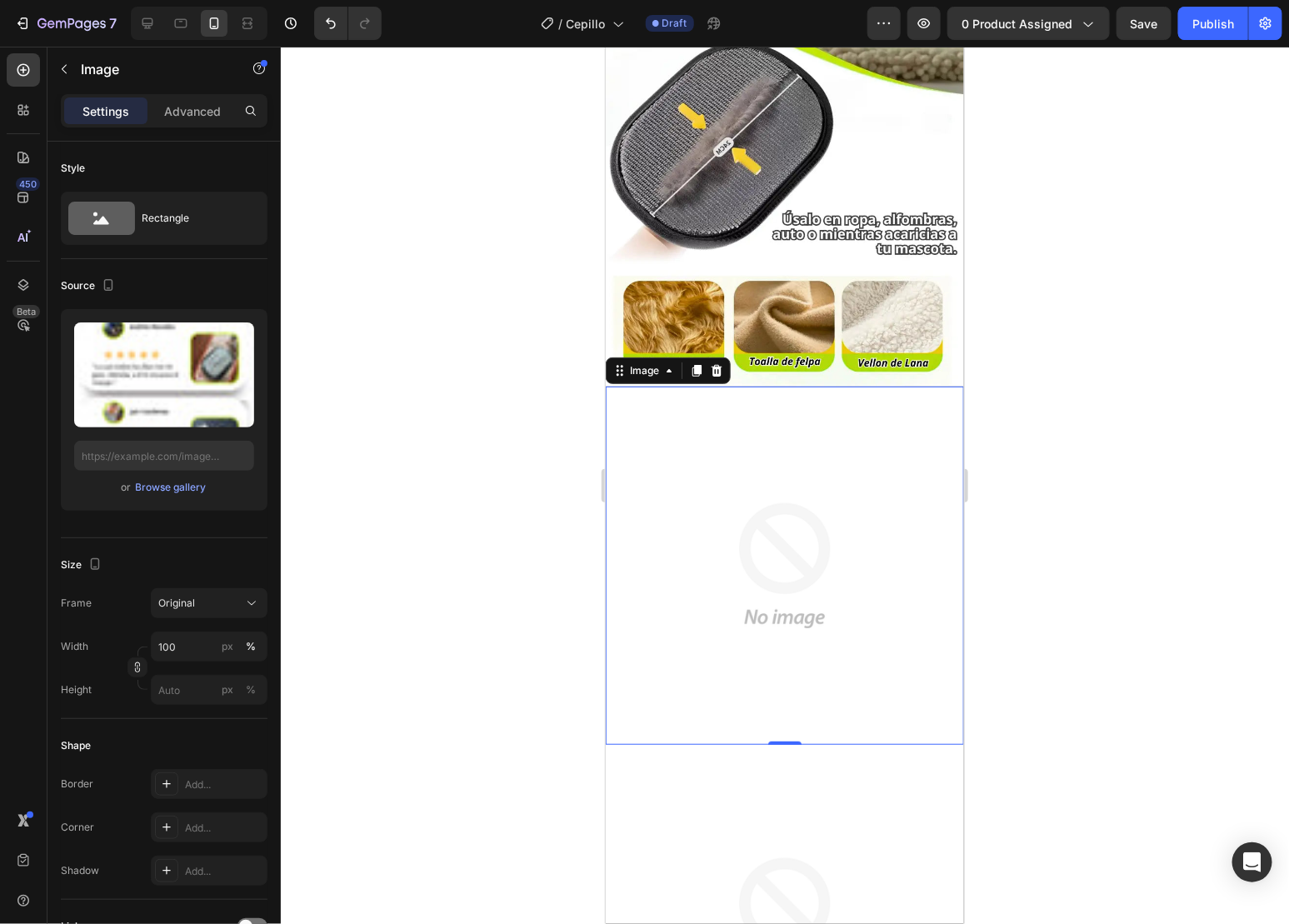
type input "[URL][DOMAIN_NAME]"
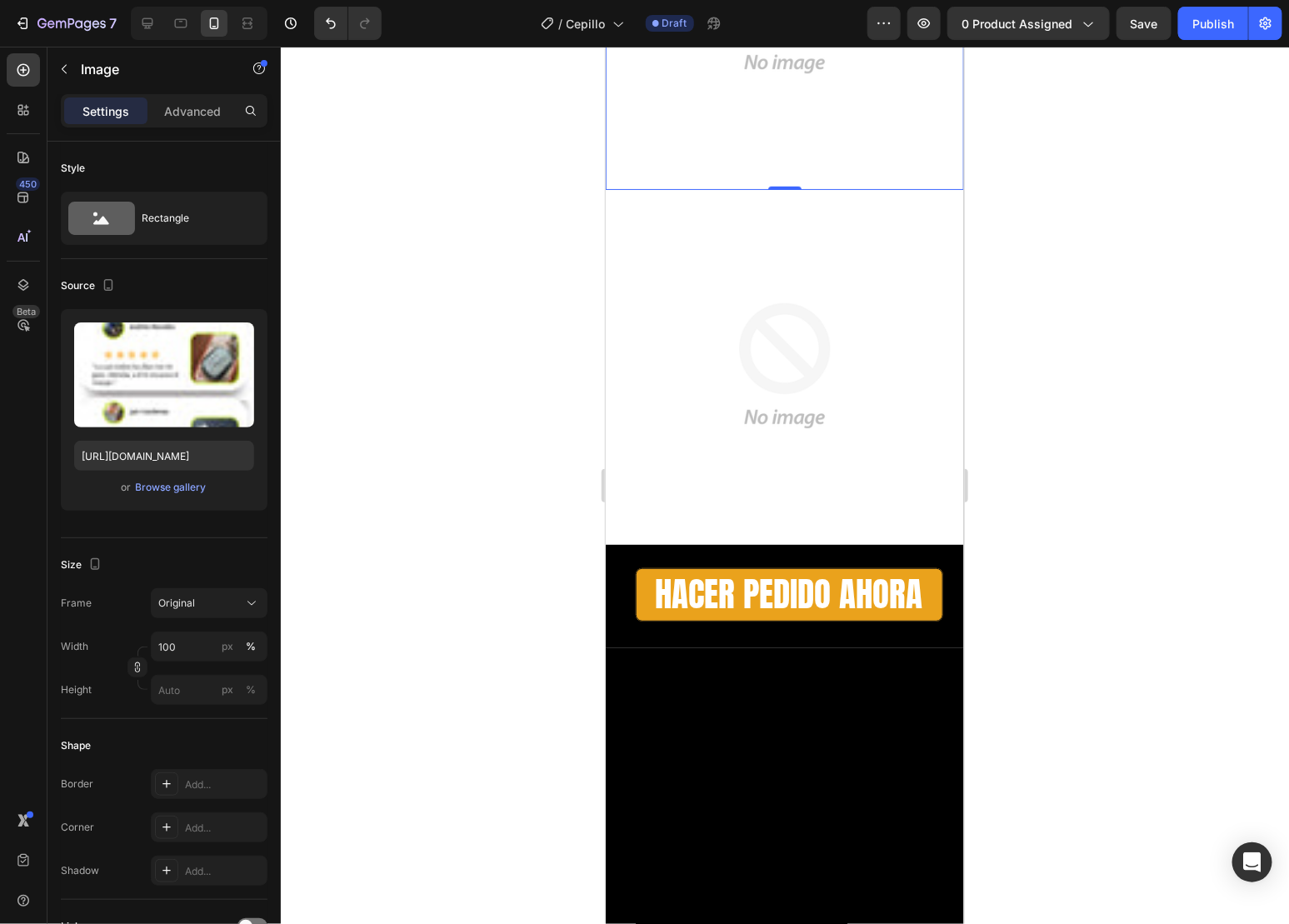
scroll to position [3332, 0]
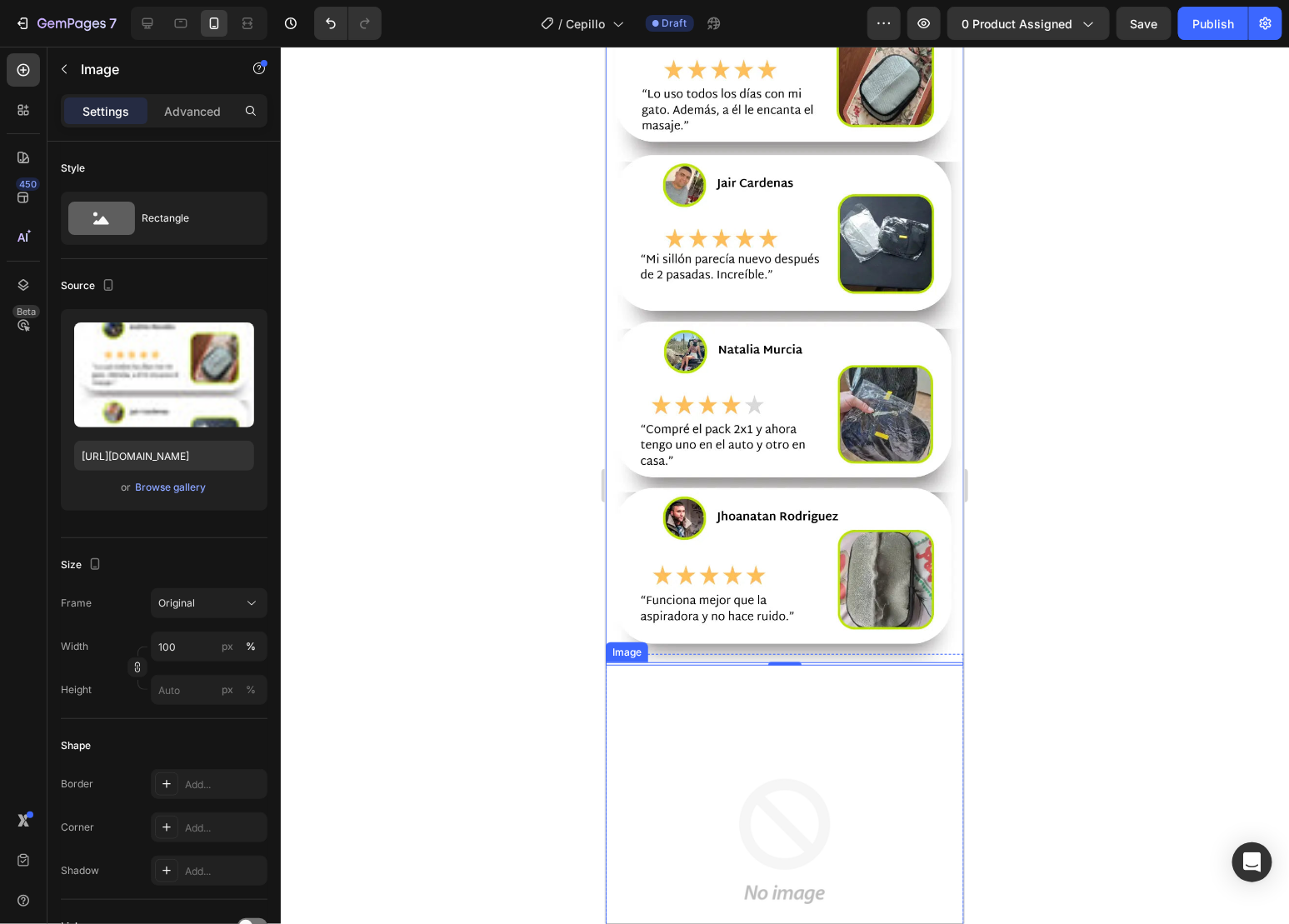
click at [702, 662] on img at bounding box center [784, 841] width 358 height 358
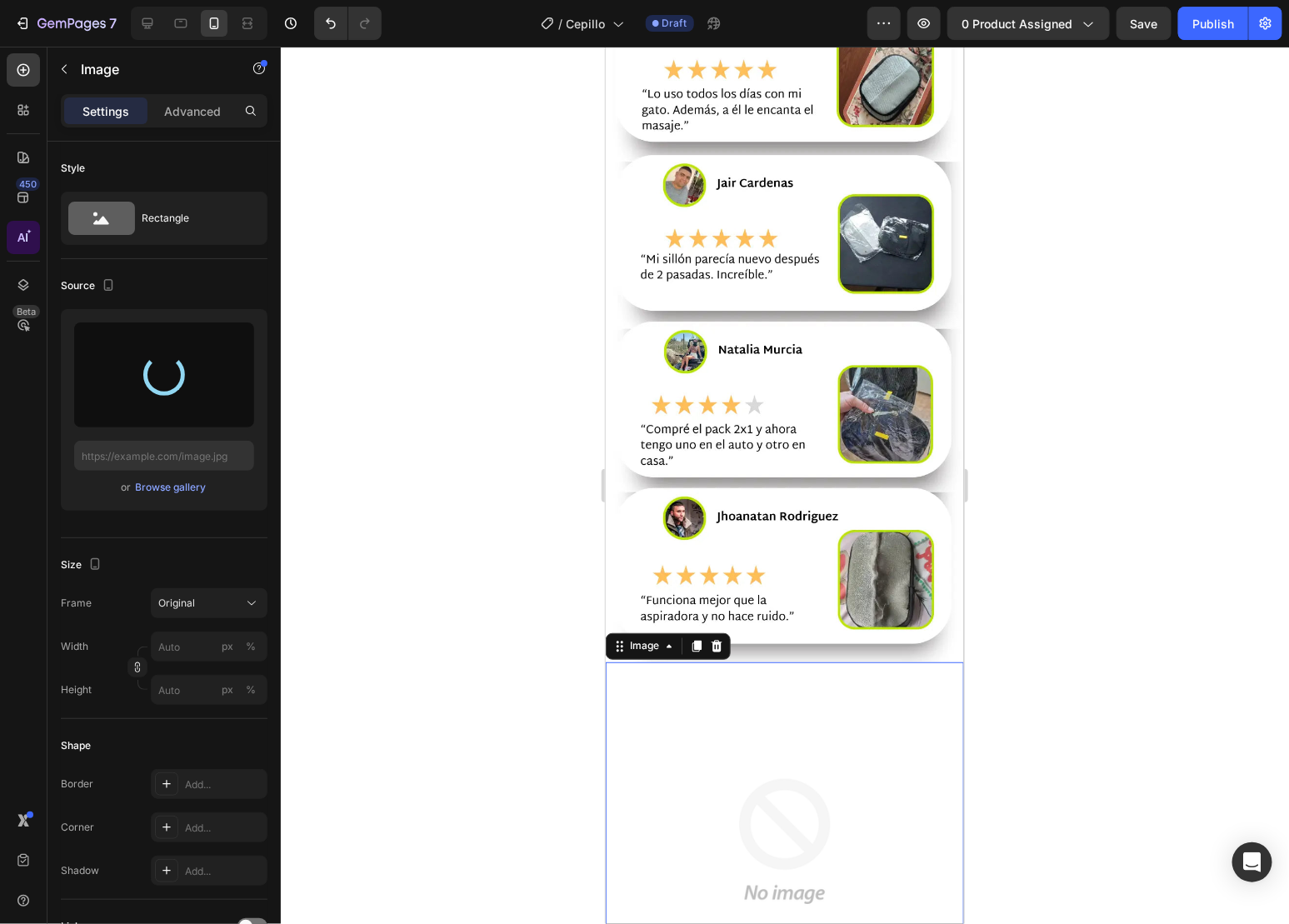
type input "[URL][DOMAIN_NAME]"
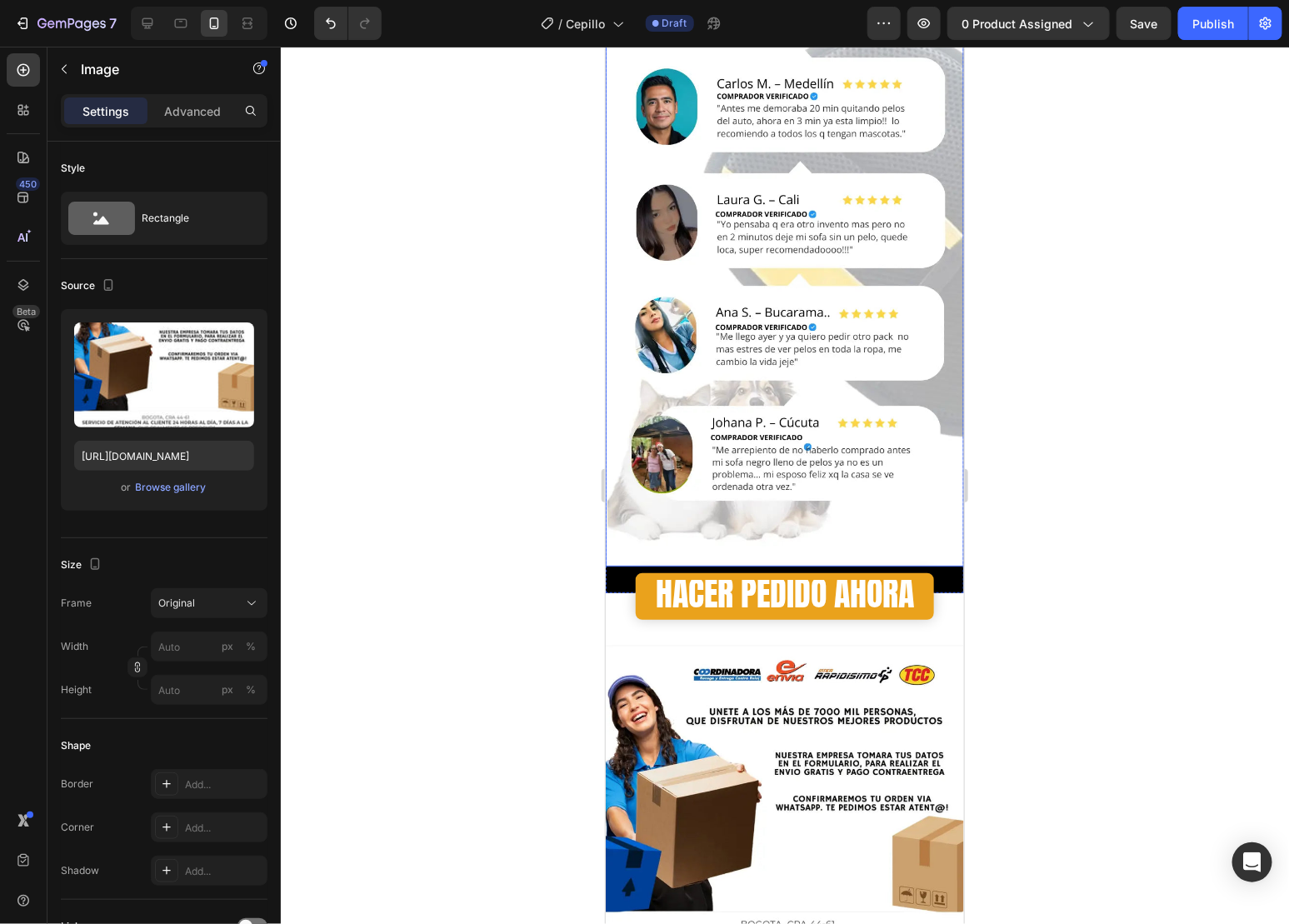
scroll to position [4722, 0]
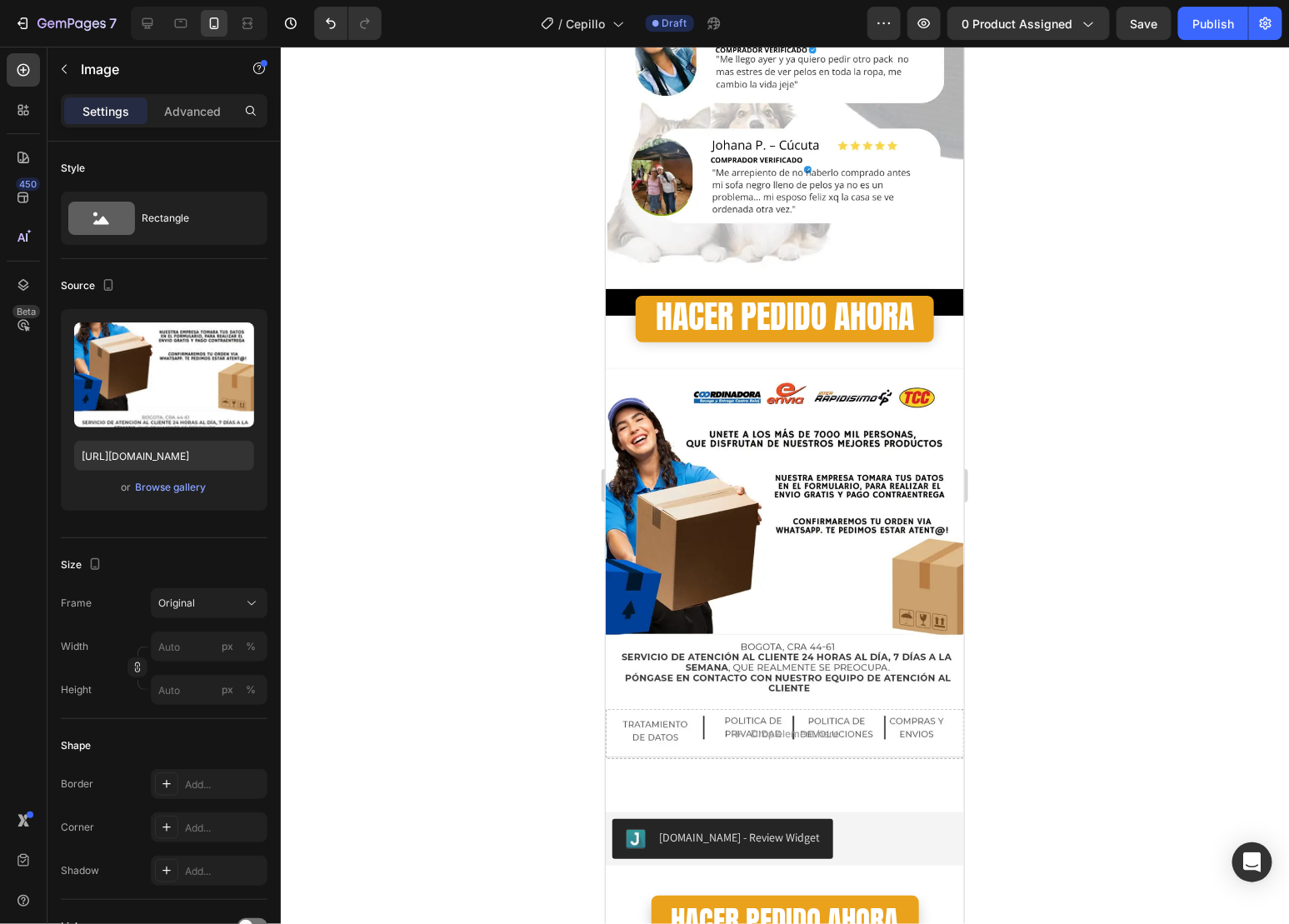
click at [788, 442] on img at bounding box center [784, 563] width 358 height 390
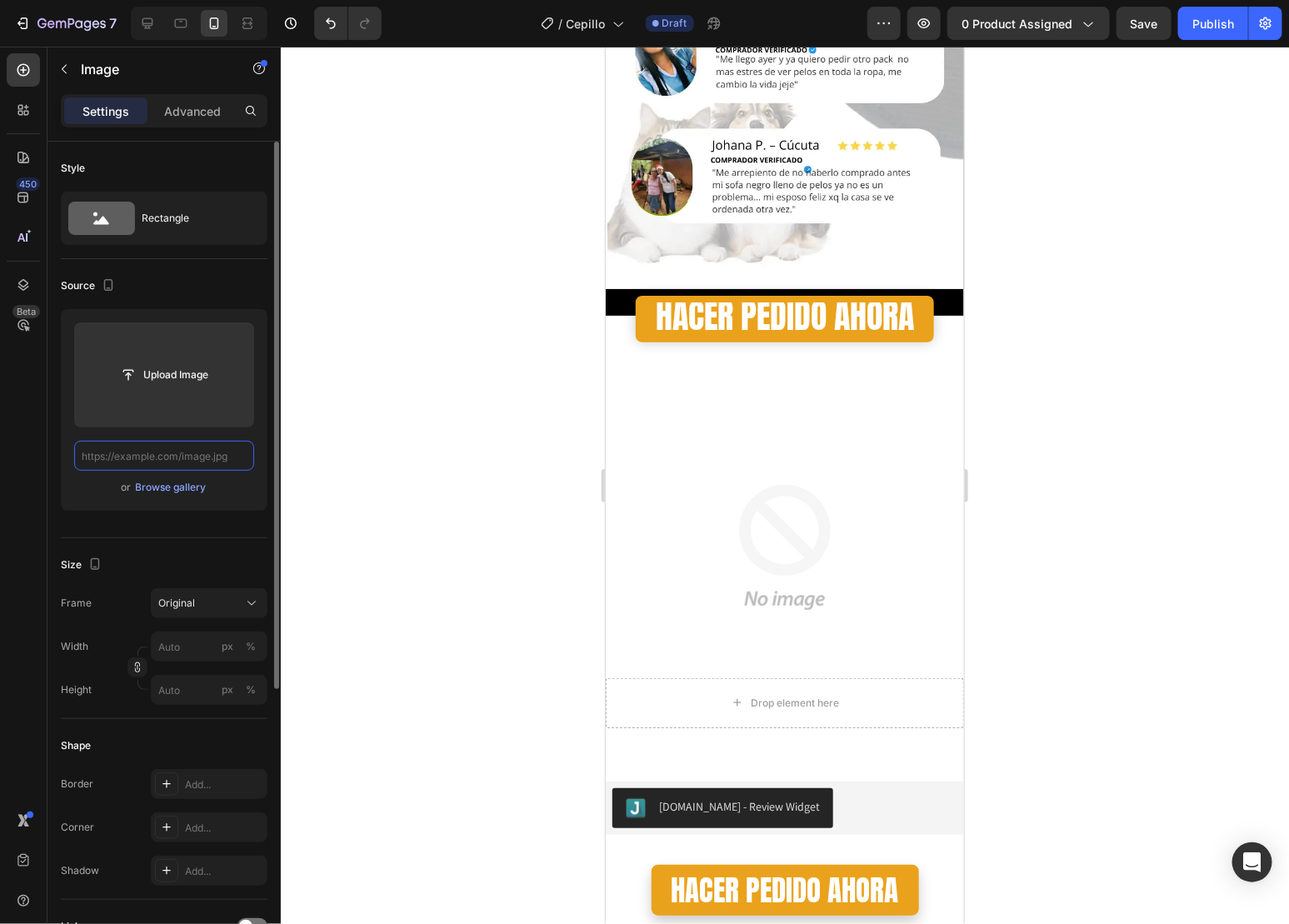
scroll to position [0, 0]
click at [755, 484] on img at bounding box center [784, 547] width 358 height 358
click at [729, 540] on img at bounding box center [784, 547] width 358 height 358
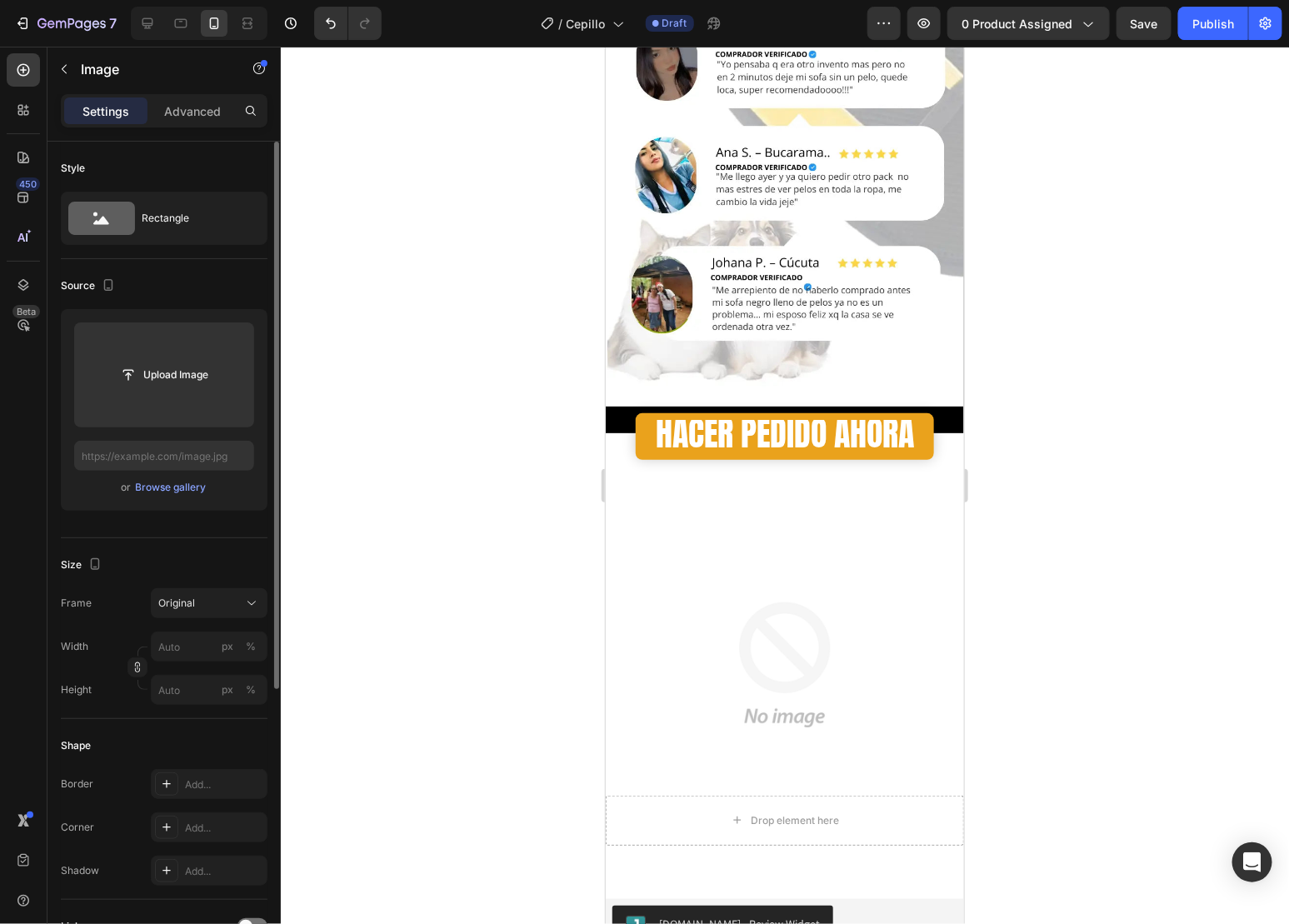
scroll to position [4444, 0]
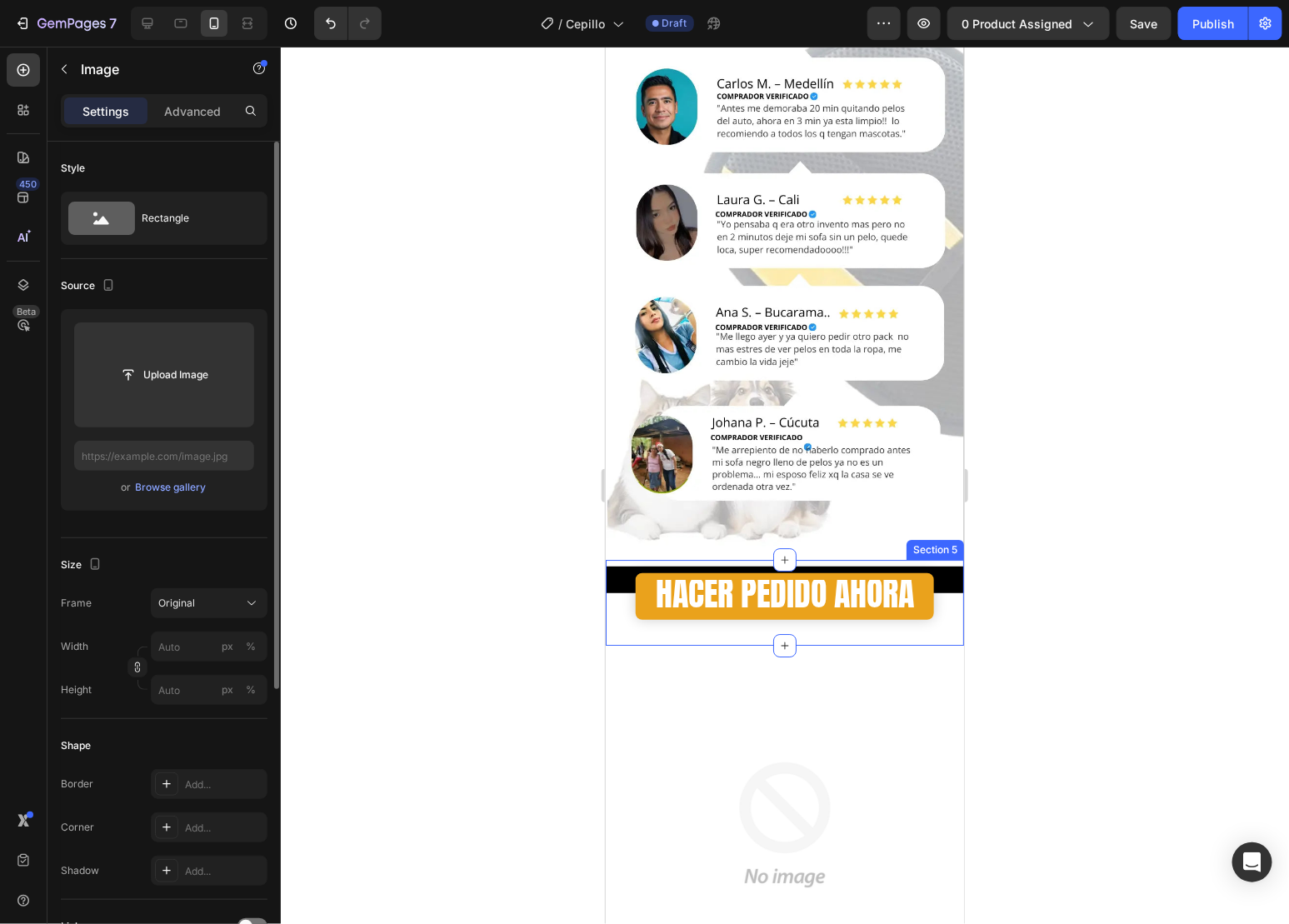
click at [942, 559] on div "Image Image Row HACER PEDIDO AHORA Button Row Row Section 5" at bounding box center [784, 602] width 358 height 86
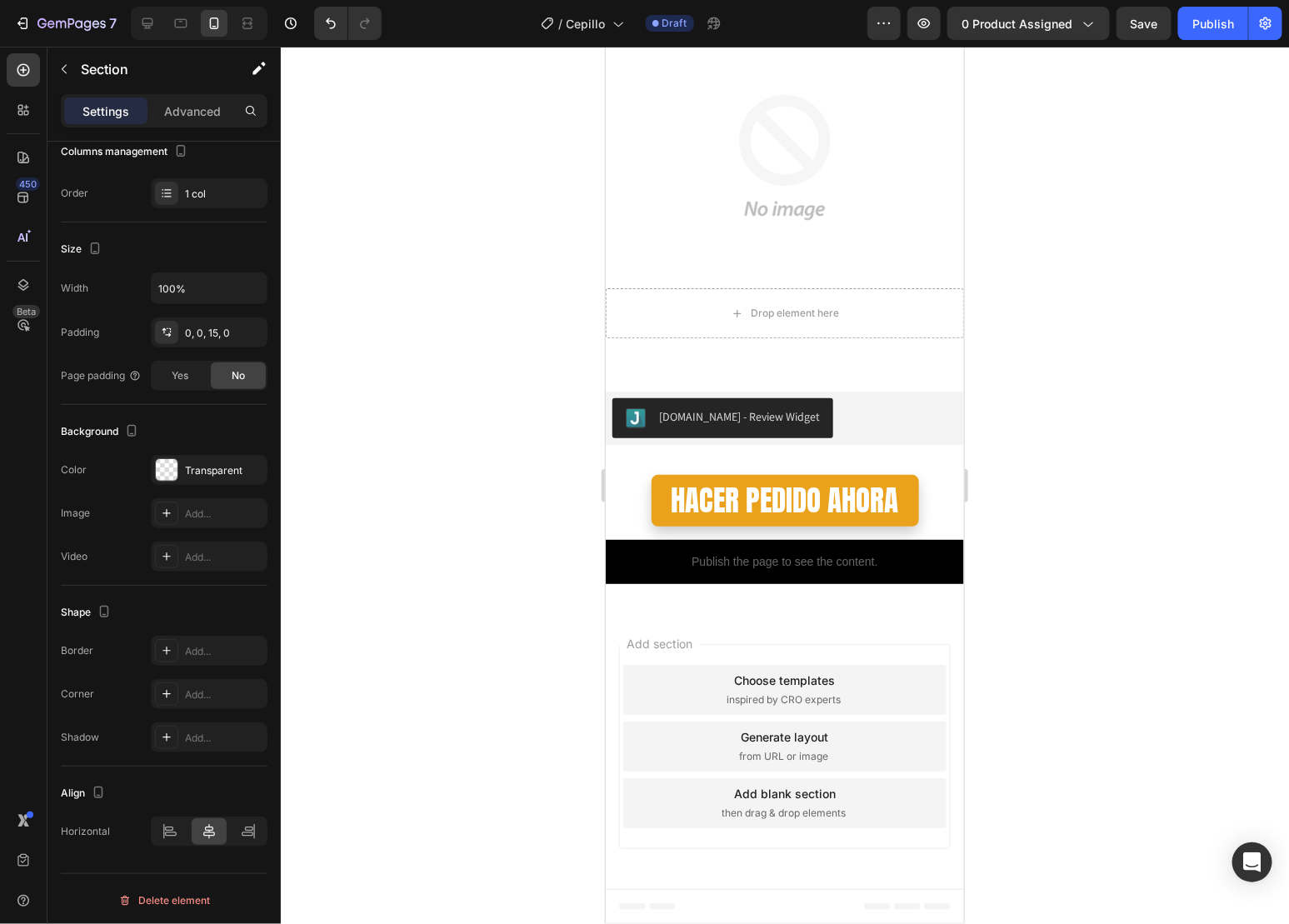
scroll to position [2495, 0]
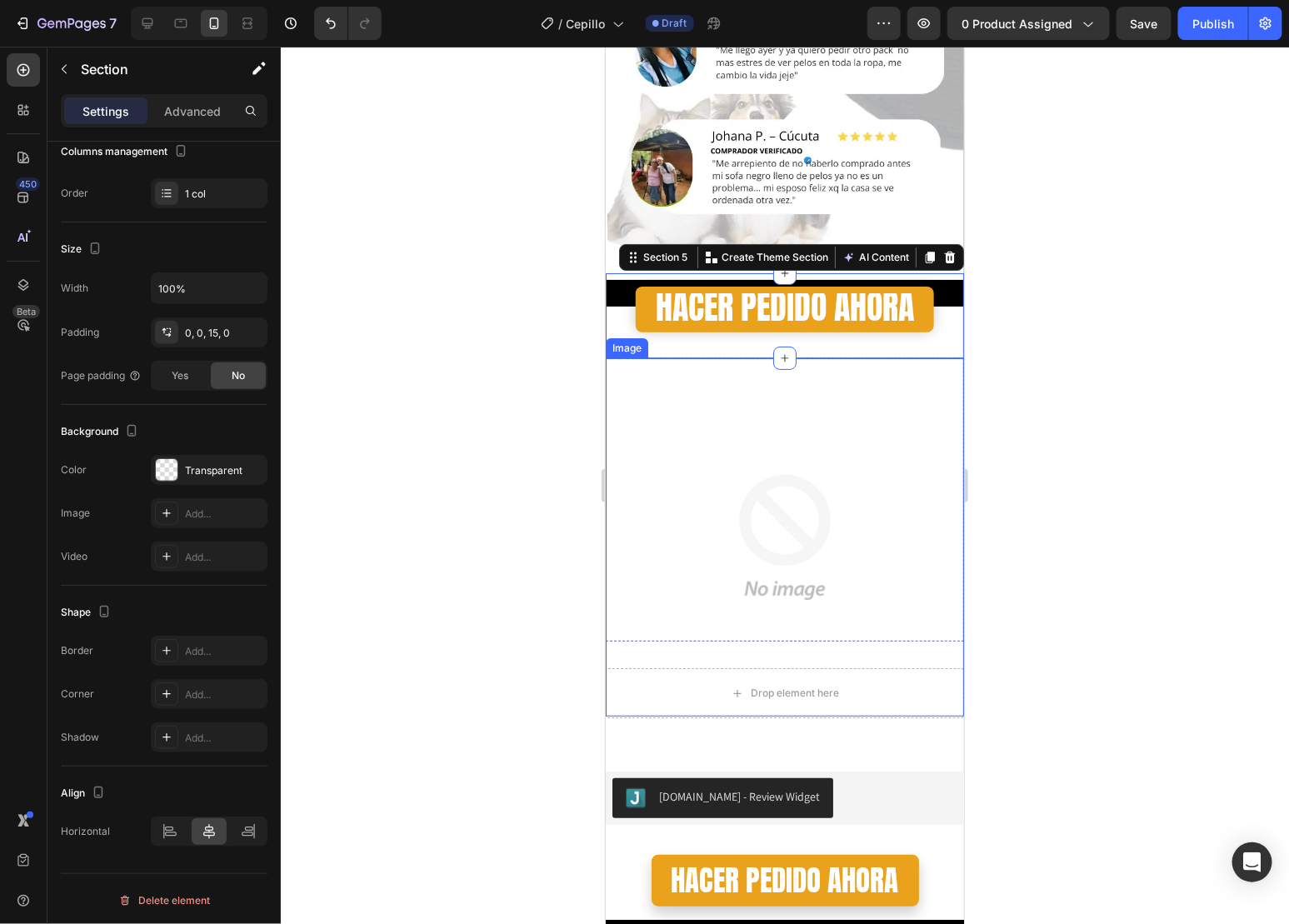
click at [817, 433] on img at bounding box center [784, 537] width 358 height 358
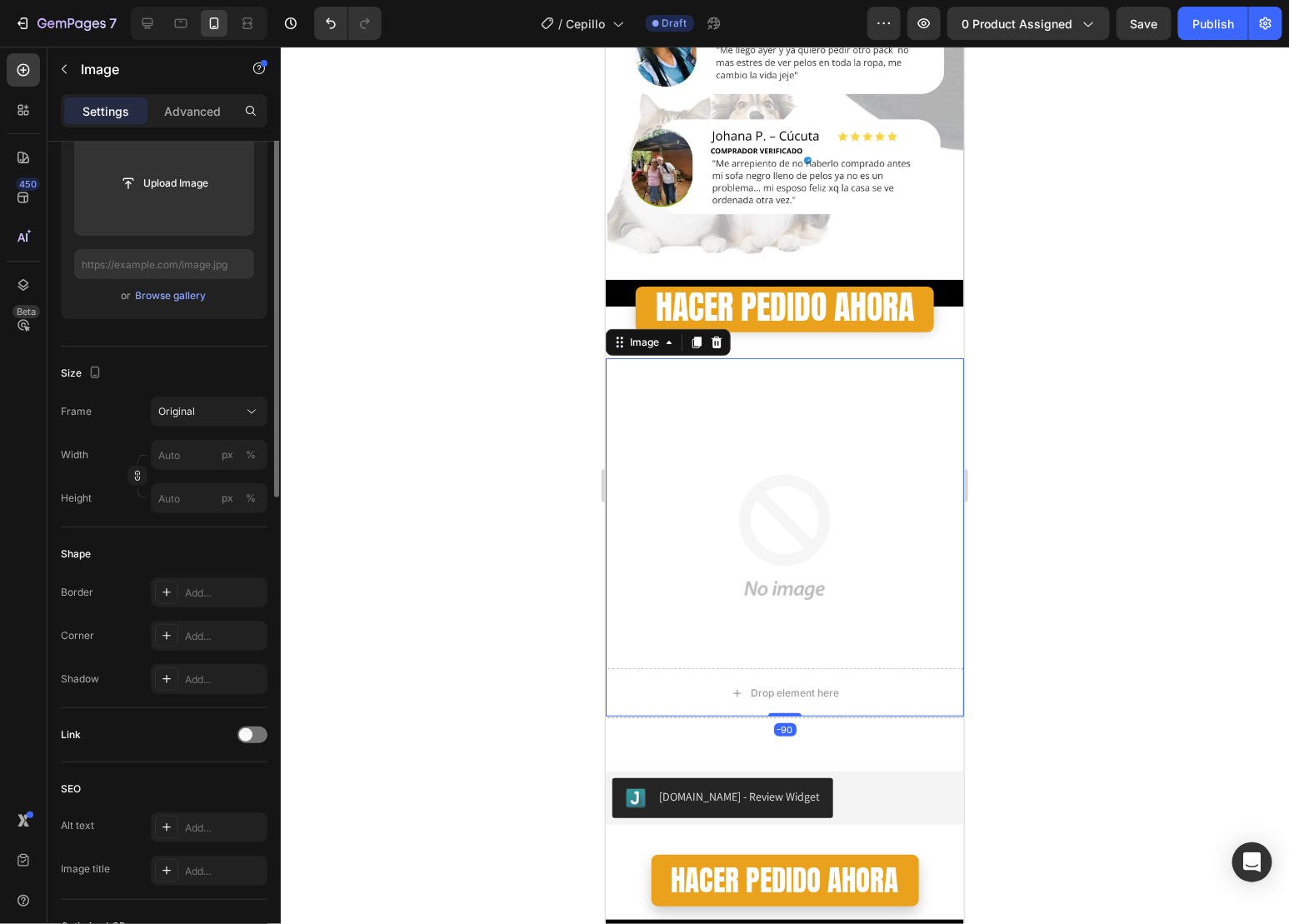
scroll to position [0, 0]
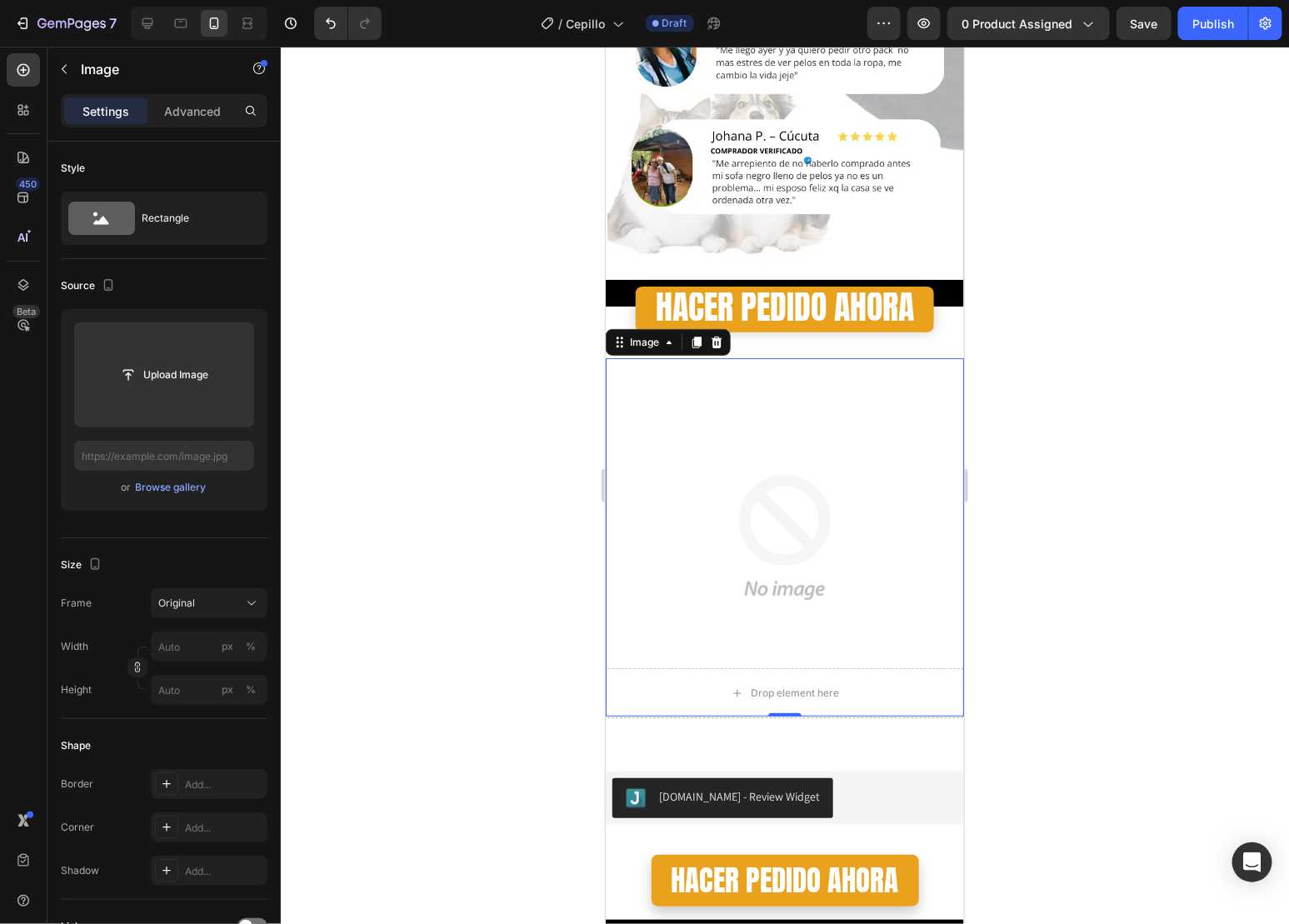
click at [714, 331] on div at bounding box center [715, 341] width 20 height 20
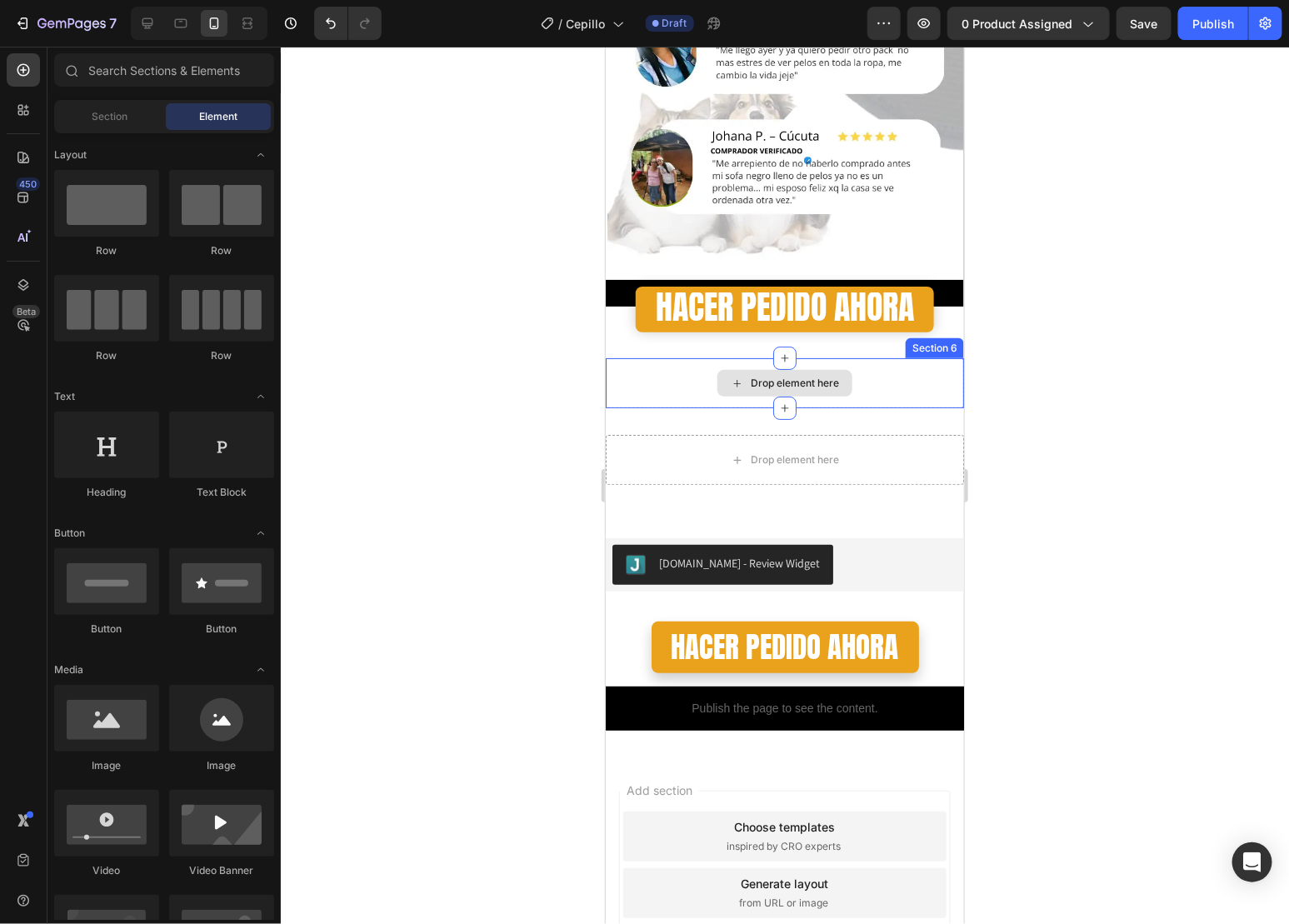
click at [641, 357] on div "Drop element here" at bounding box center [784, 383] width 358 height 50
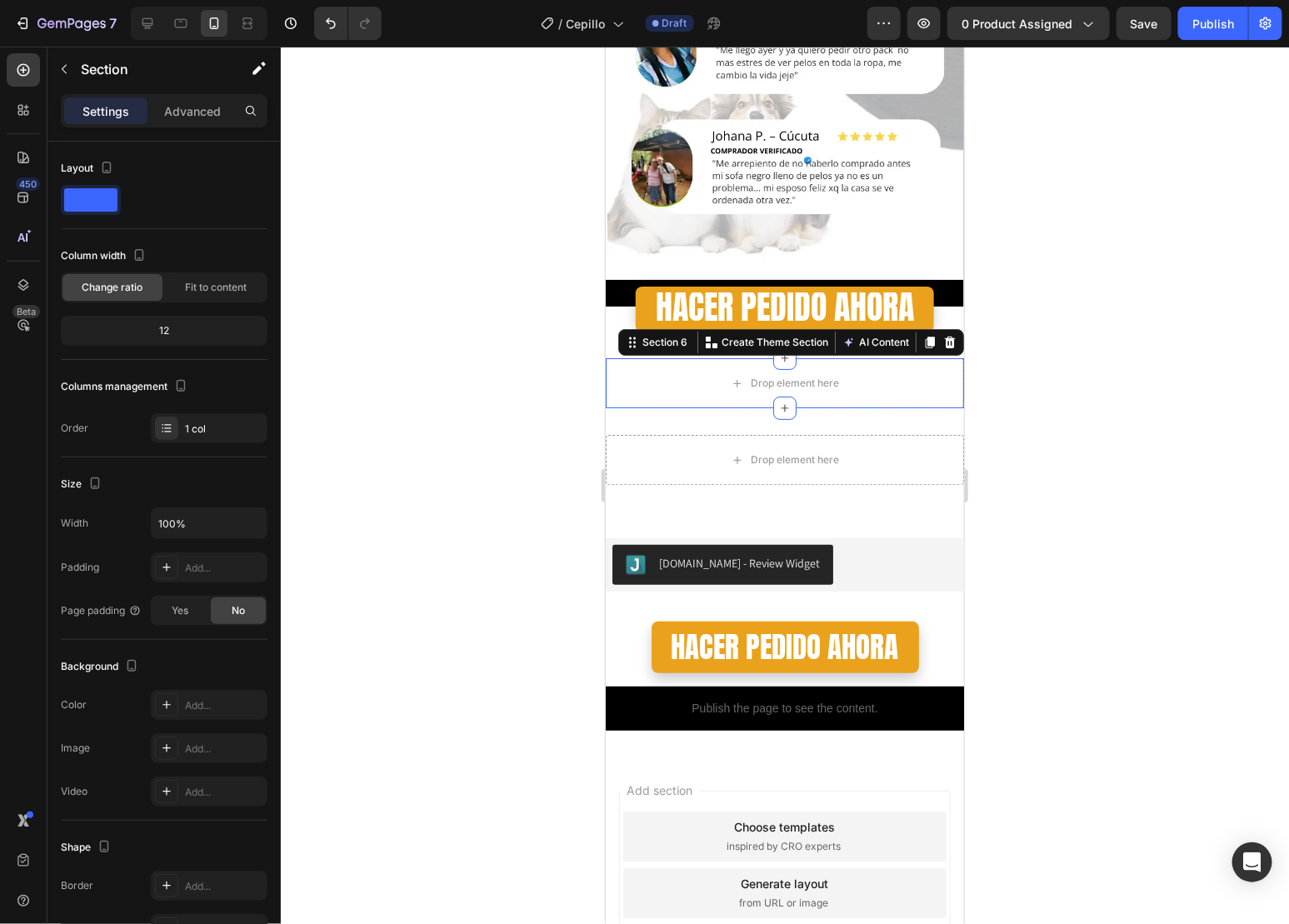
click at [943, 335] on icon at bounding box center [949, 342] width 13 height 13
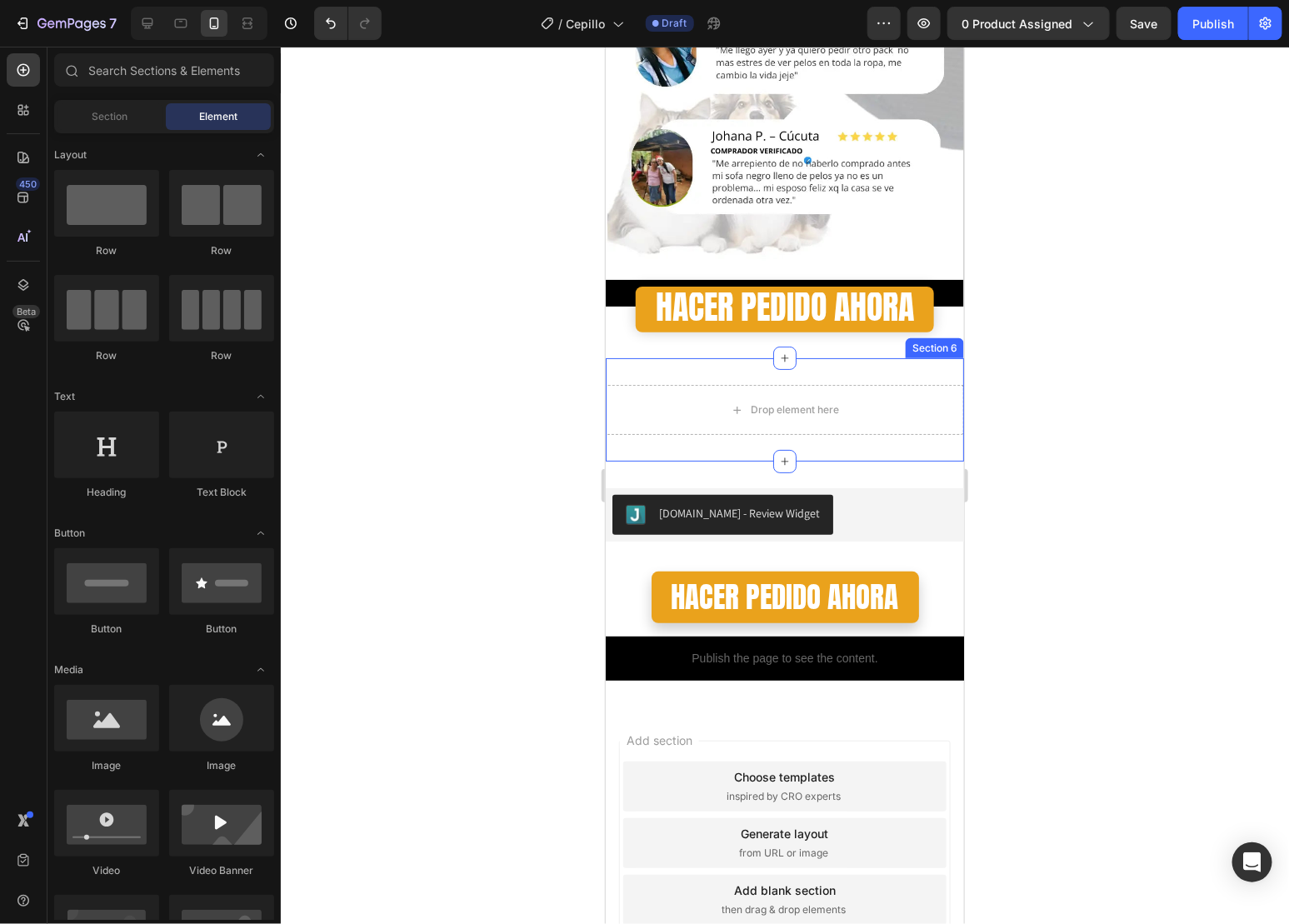
click at [905, 357] on div "Drop element here Section 6" at bounding box center [784, 409] width 358 height 104
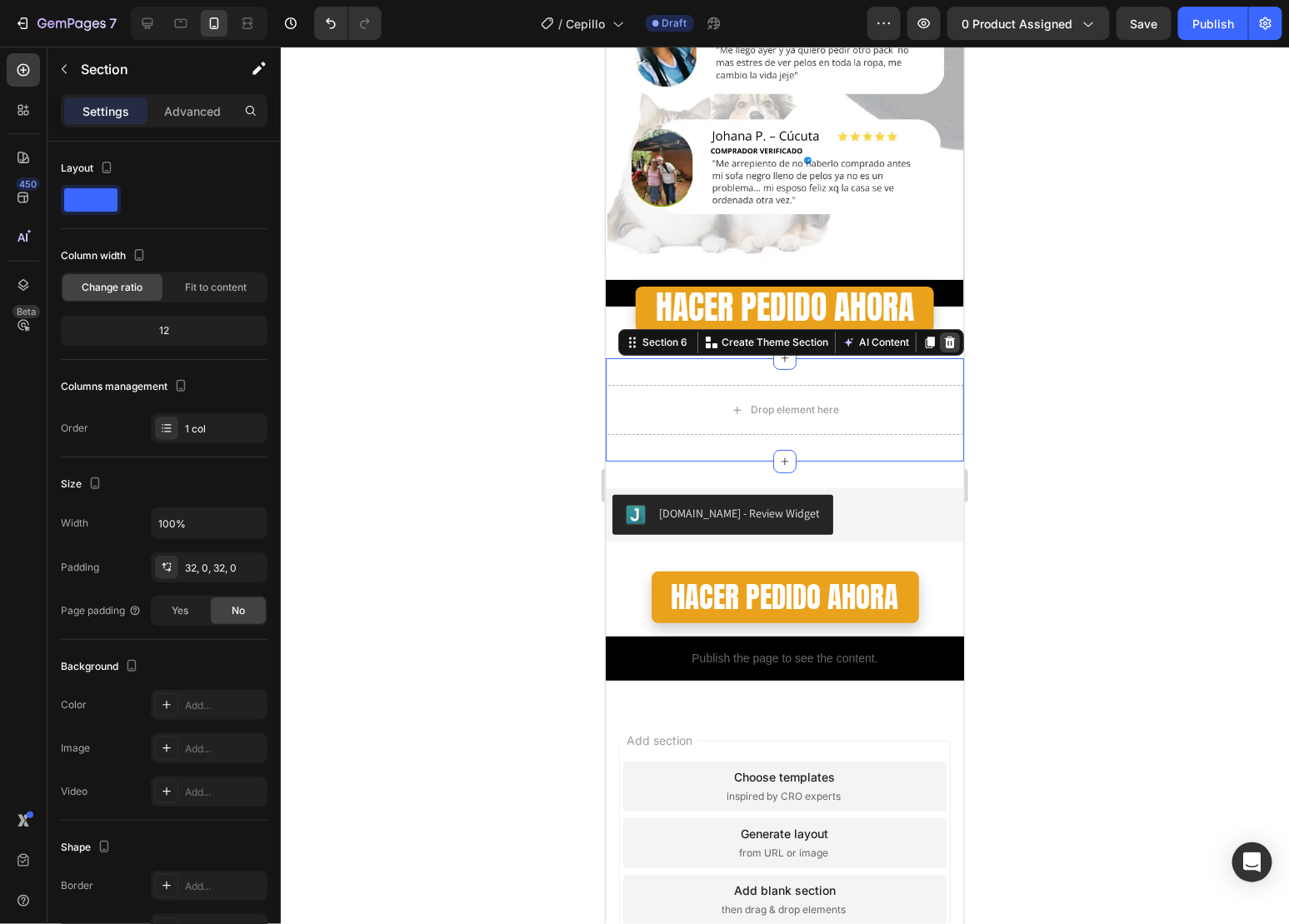
click at [945, 336] on icon at bounding box center [950, 342] width 11 height 11
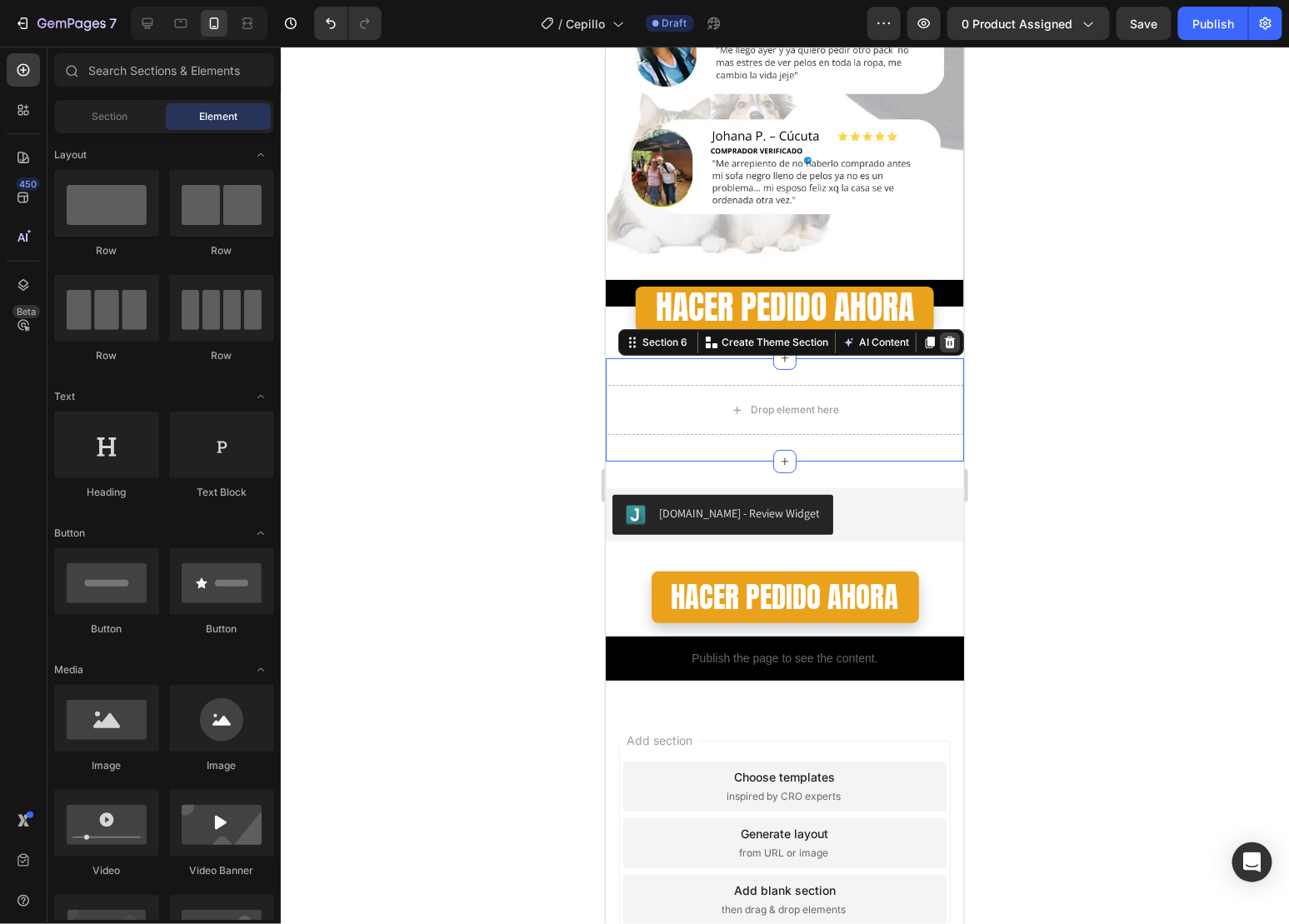
scroll to position [2458, 0]
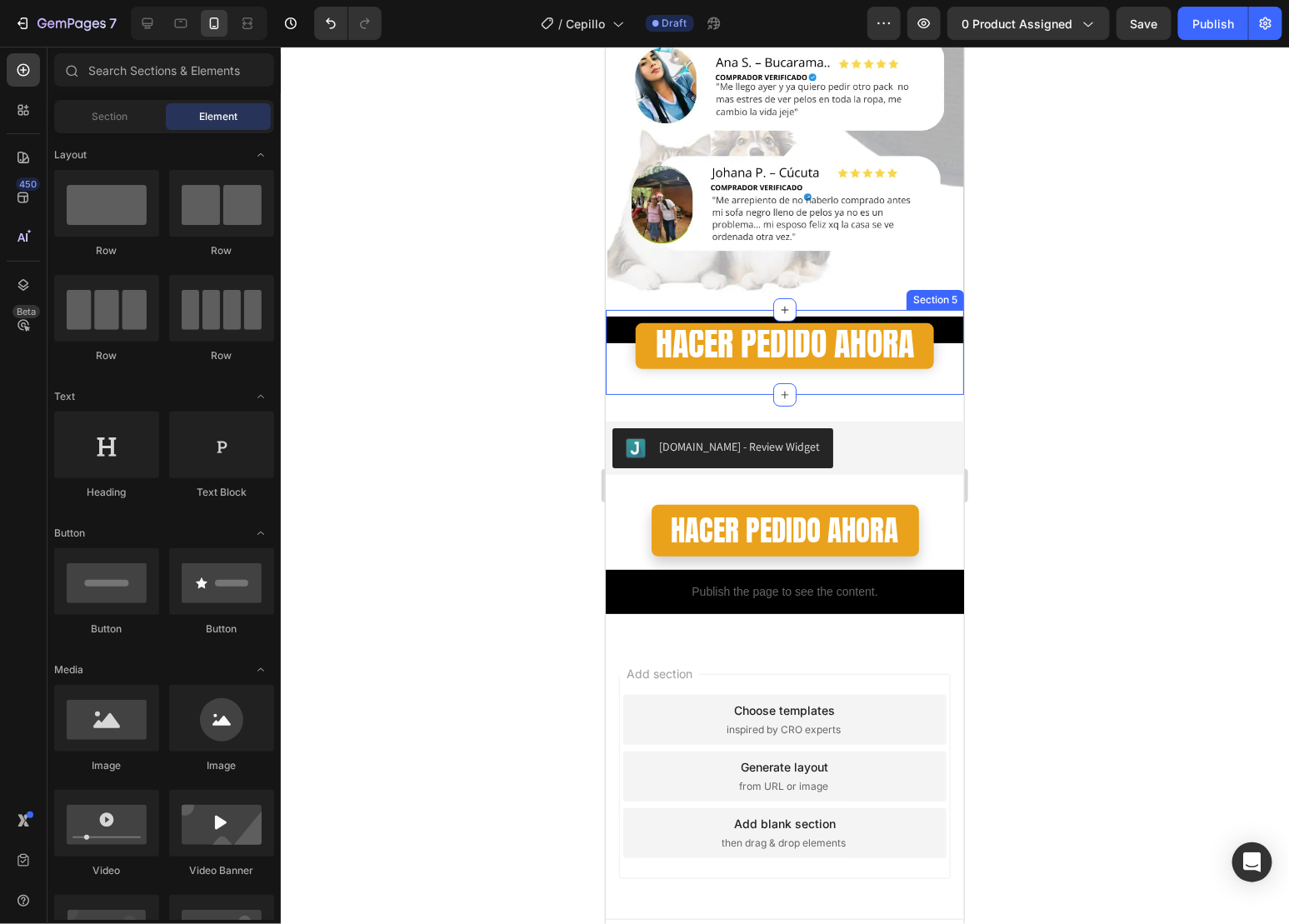
click at [931, 313] on div "Image Image Row HACER PEDIDO AHORA Button Row Row Section 5" at bounding box center [784, 352] width 358 height 86
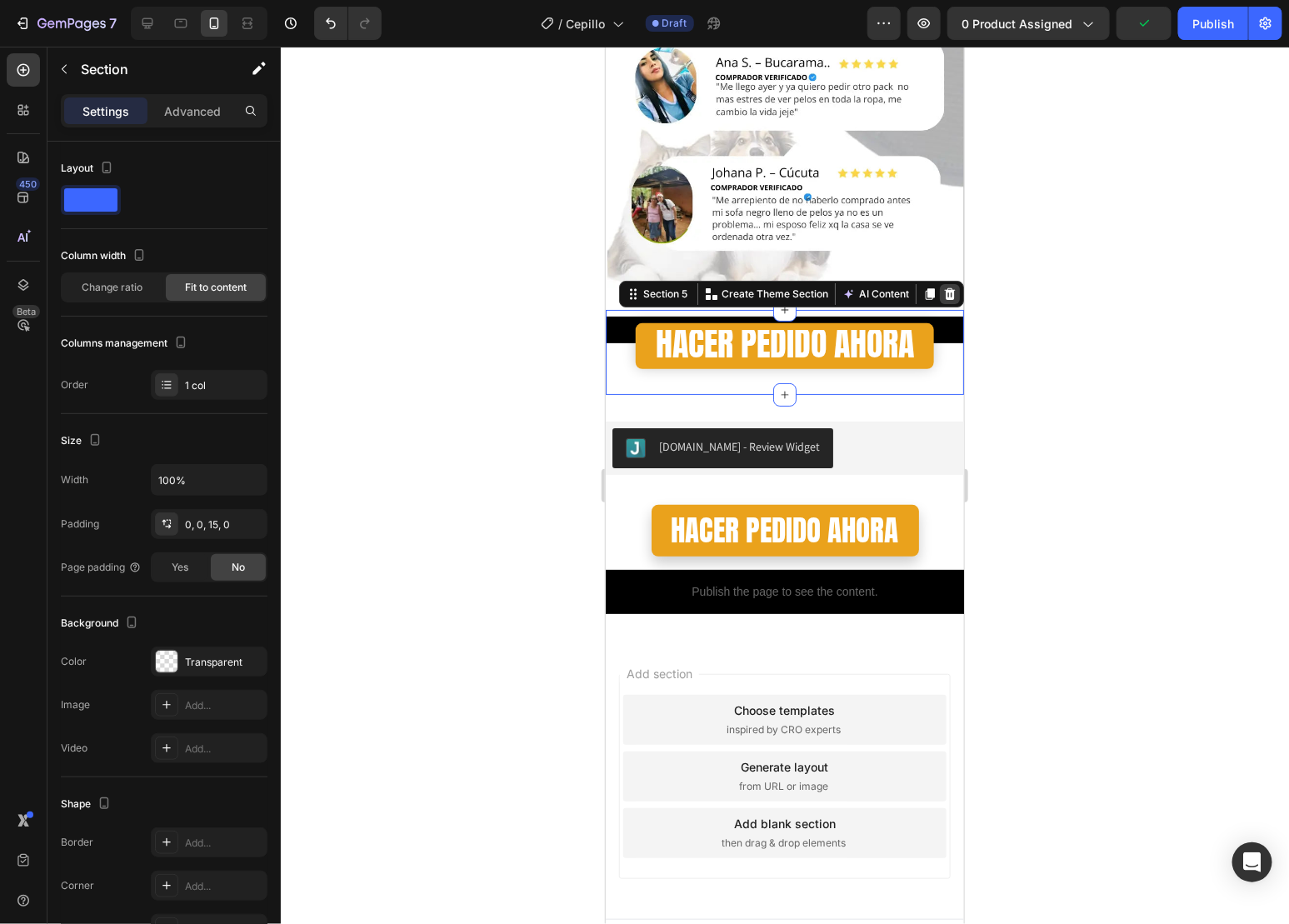
click at [943, 287] on icon at bounding box center [949, 293] width 13 height 13
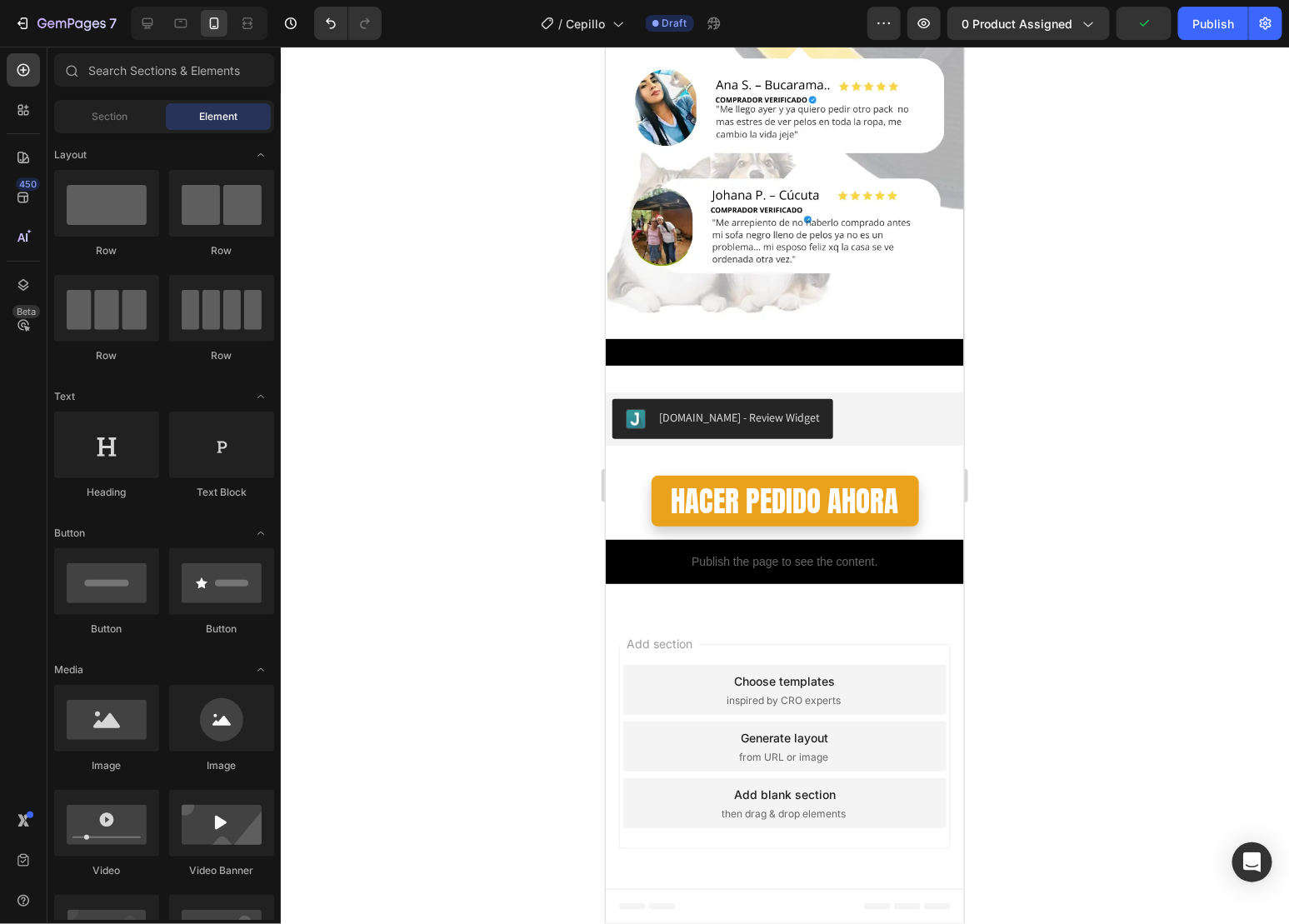
scroll to position [2405, 0]
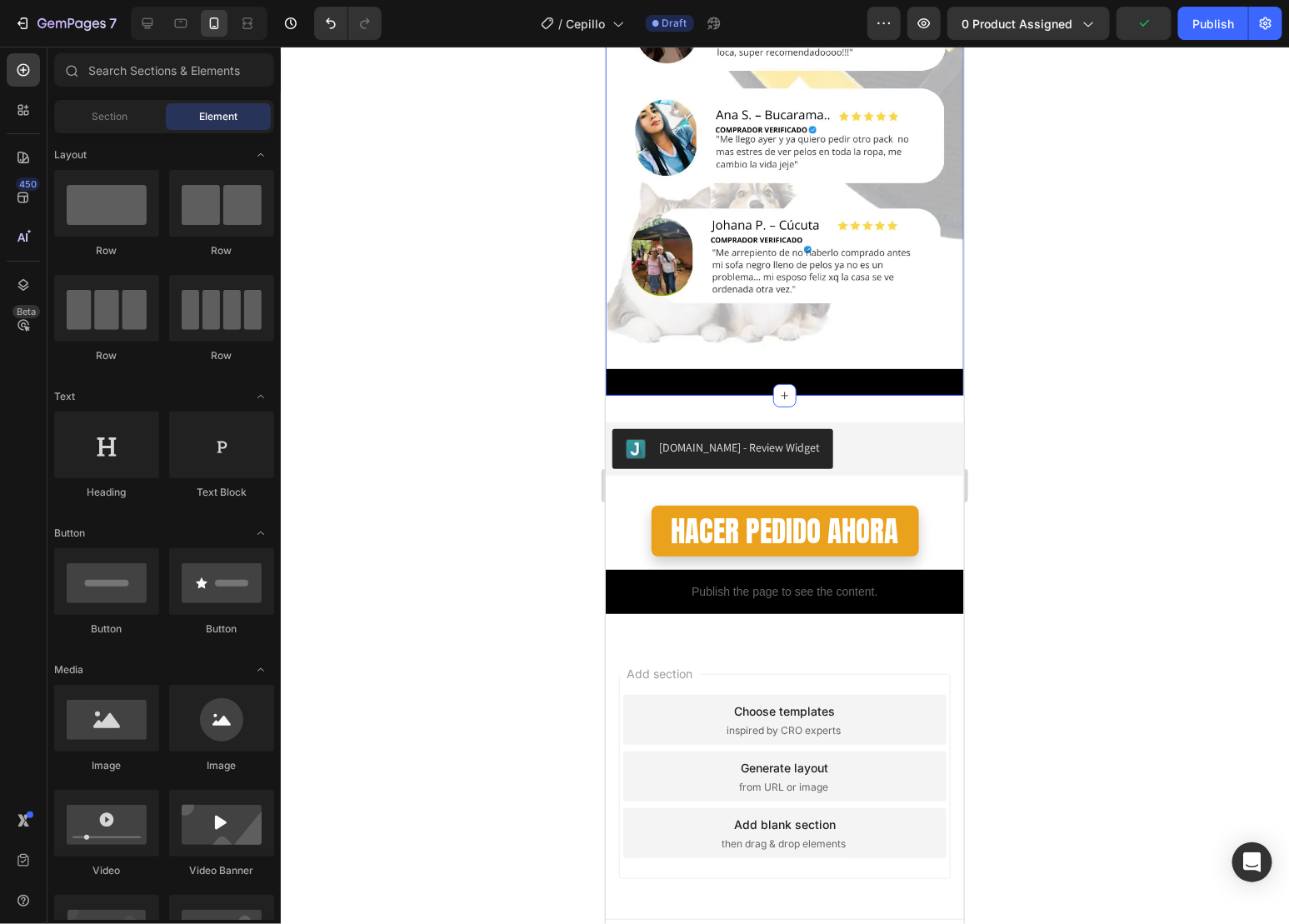
click at [930, 346] on div "Image Section 4" at bounding box center [784, 62] width 358 height 665
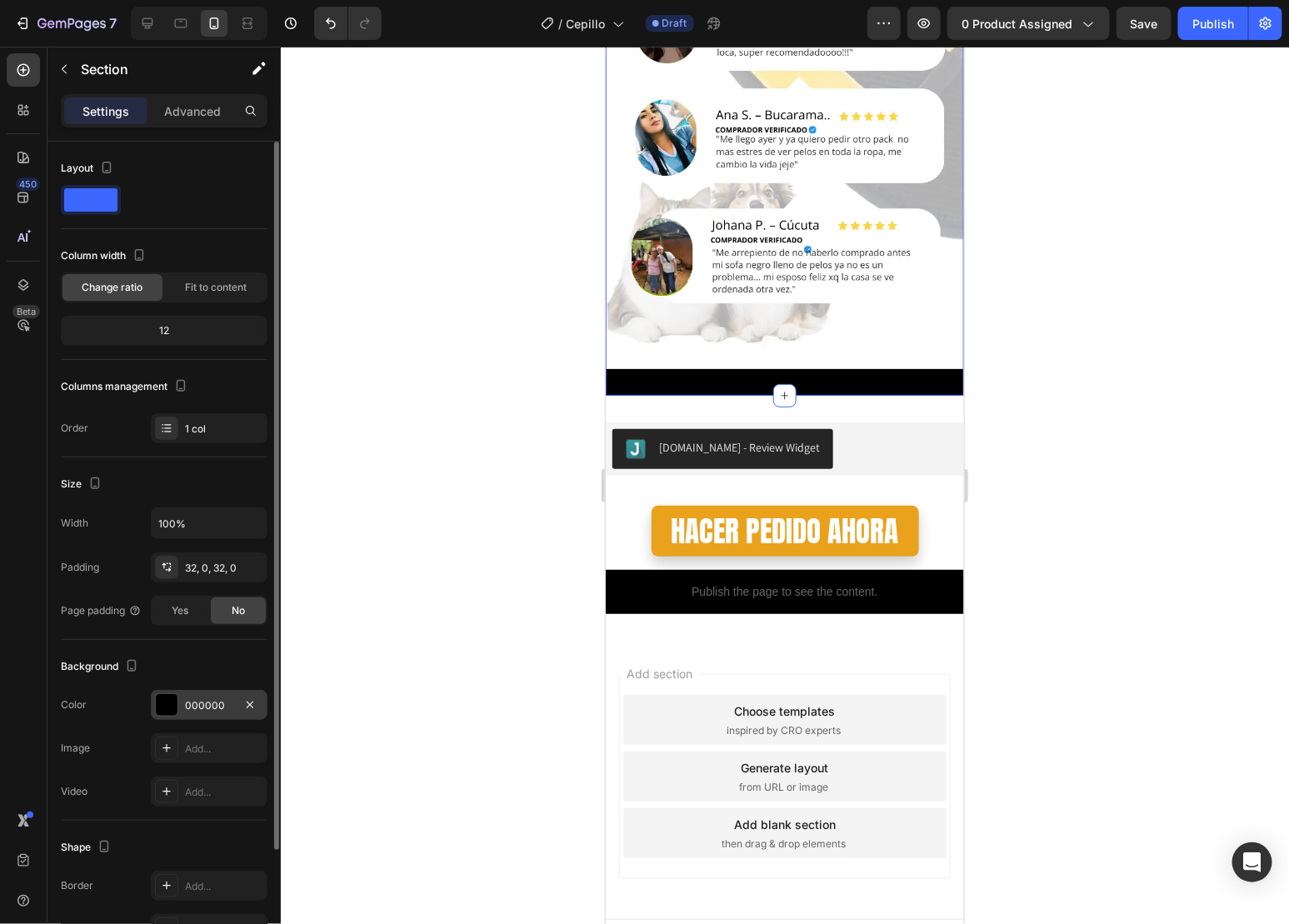
click at [198, 705] on div "000000" at bounding box center [209, 706] width 49 height 15
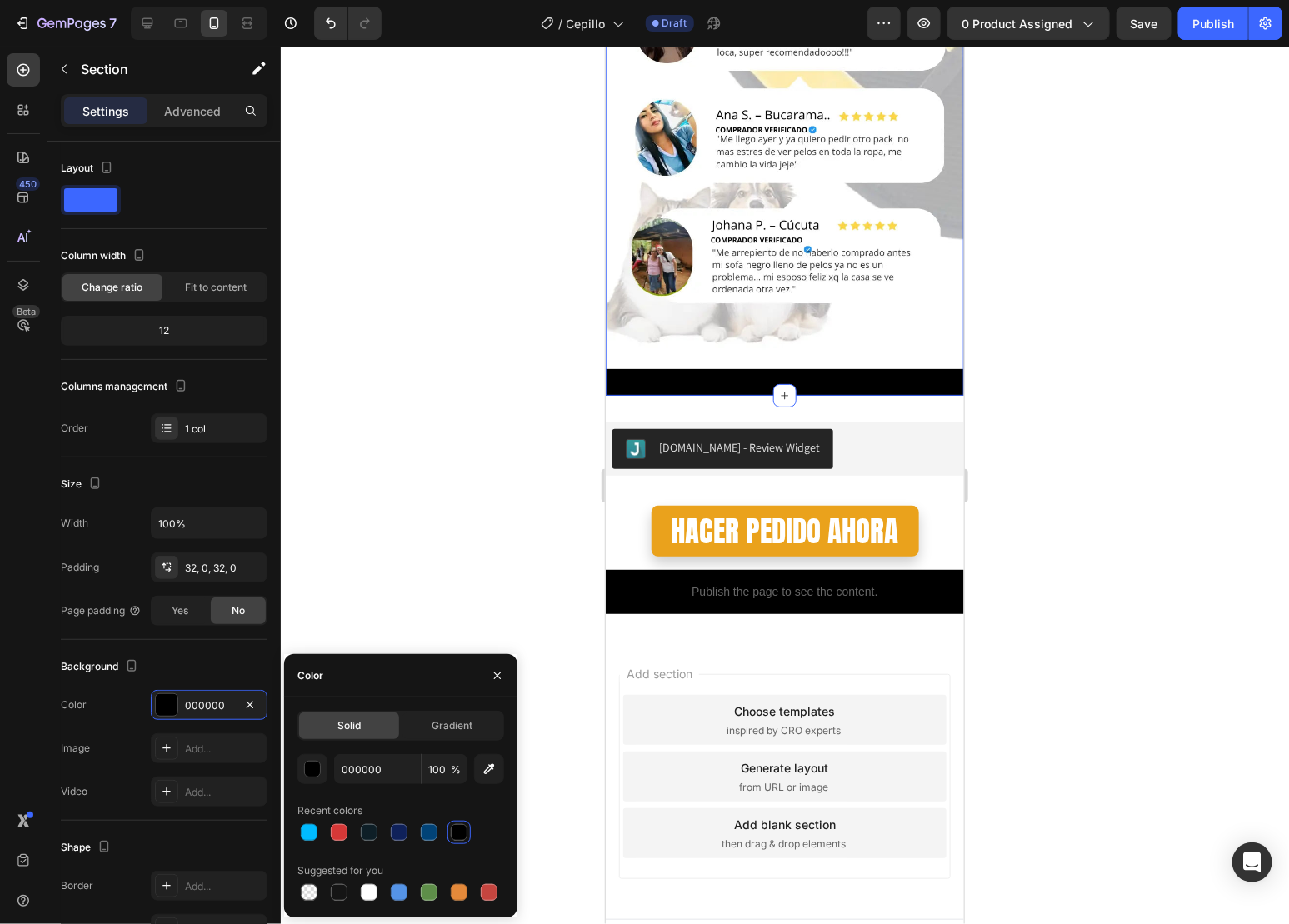
click at [362, 889] on div at bounding box center [370, 892] width 17 height 17
type input "FFFFFF"
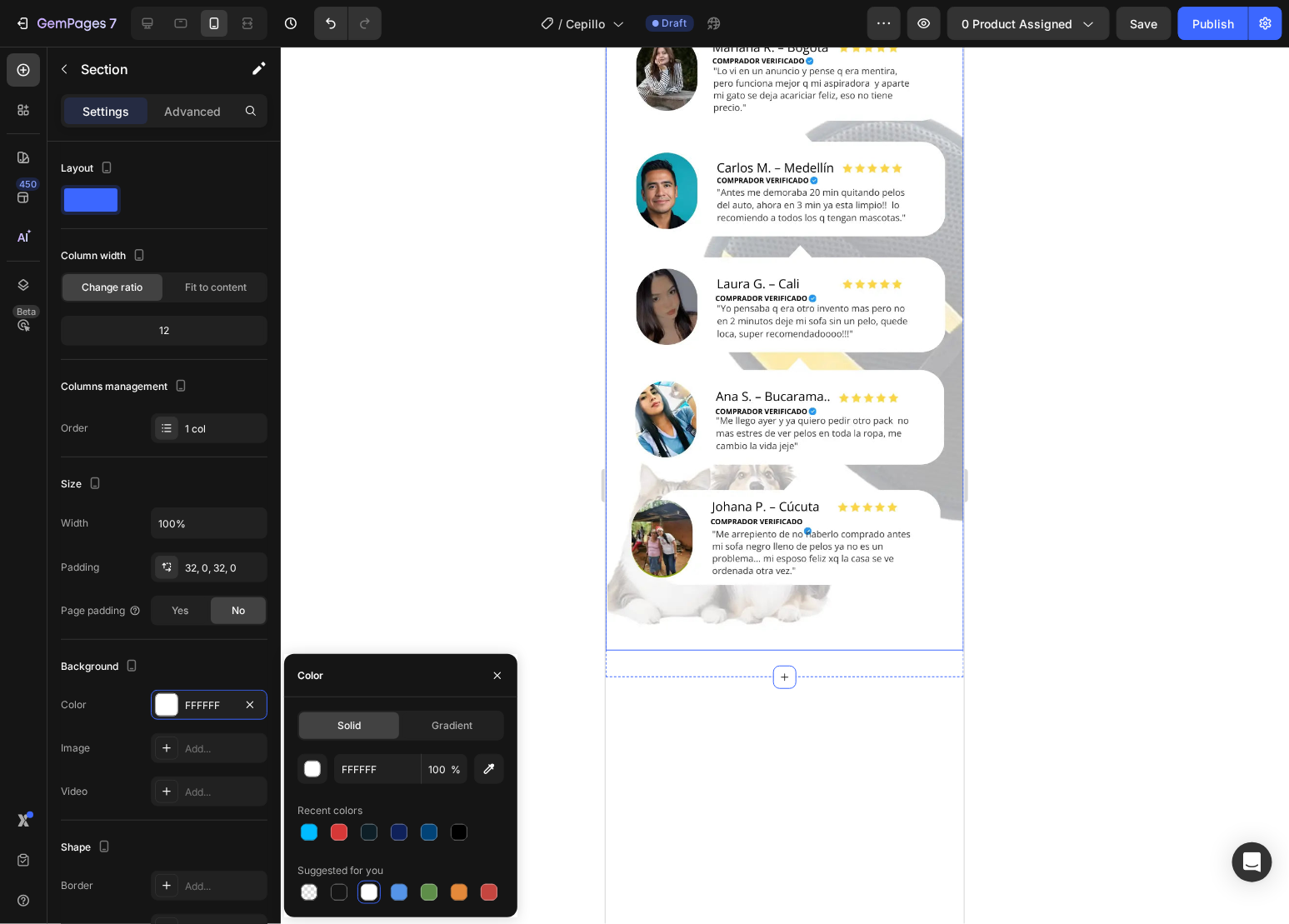
scroll to position [3808, 0]
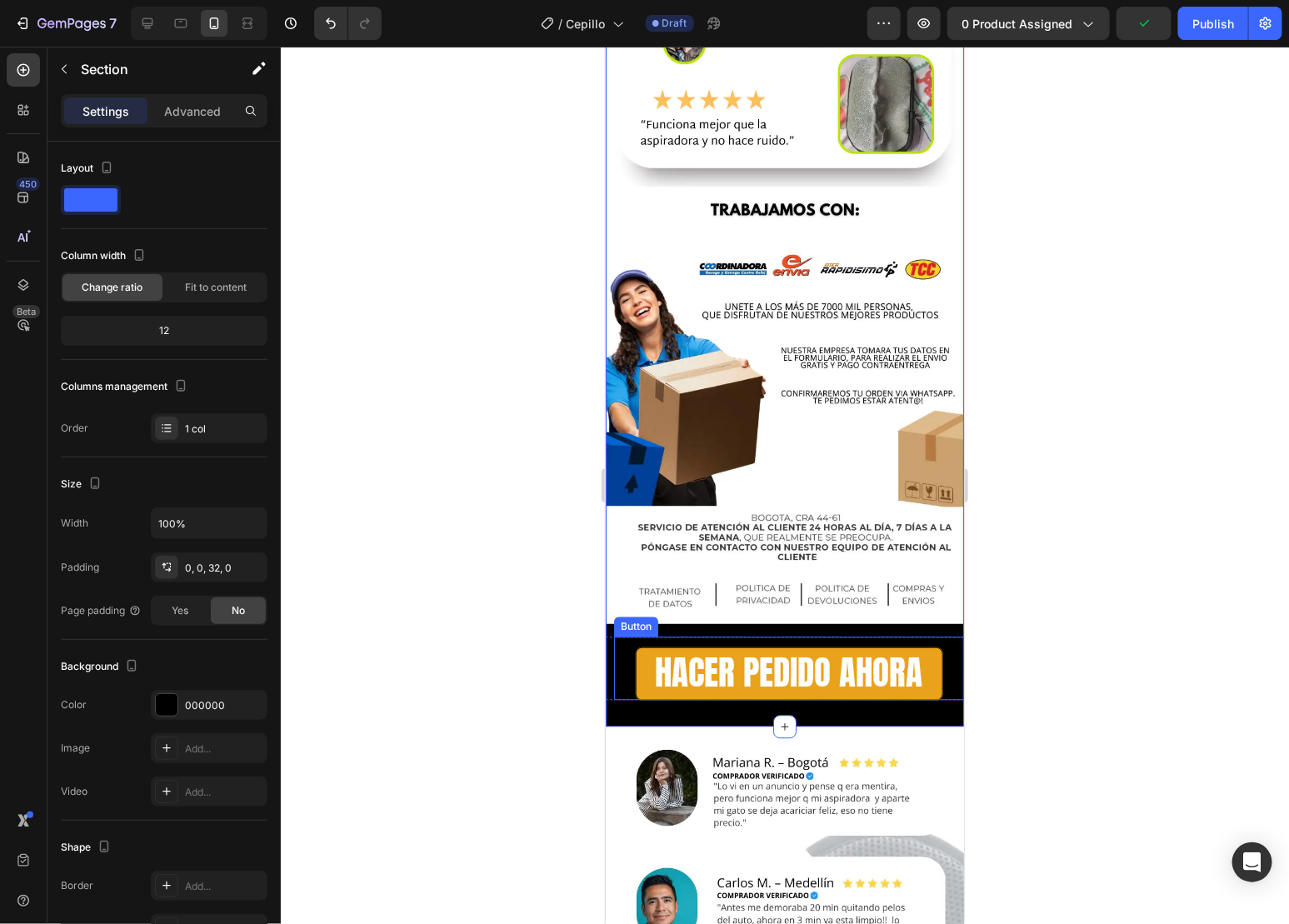
click at [936, 637] on div "HACER PEDIDO AHORA Button" at bounding box center [788, 668] width 350 height 64
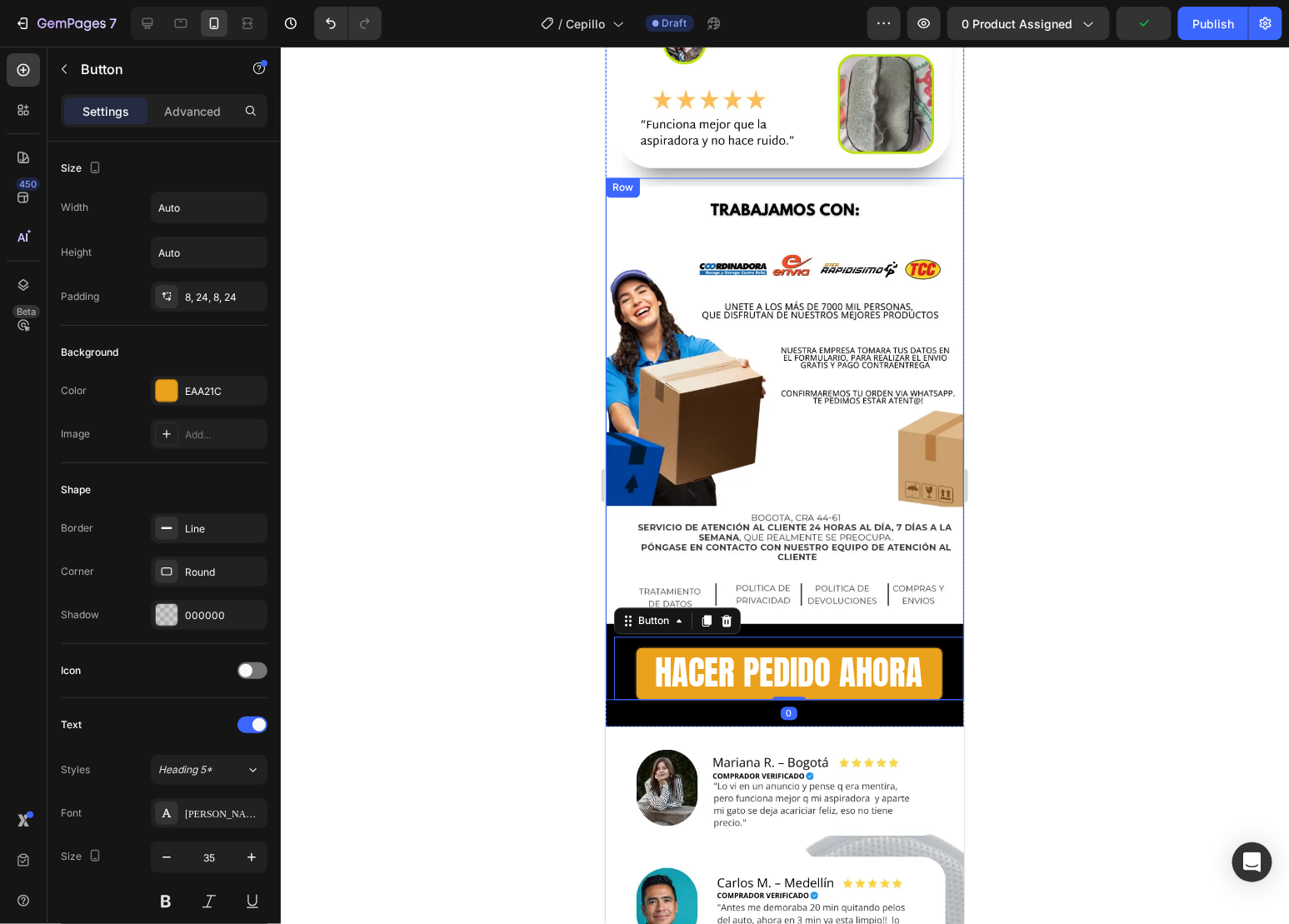
click at [938, 463] on div "Image Row HACER PEDIDO AHORA Button 0 Row" at bounding box center [784, 439] width 358 height 523
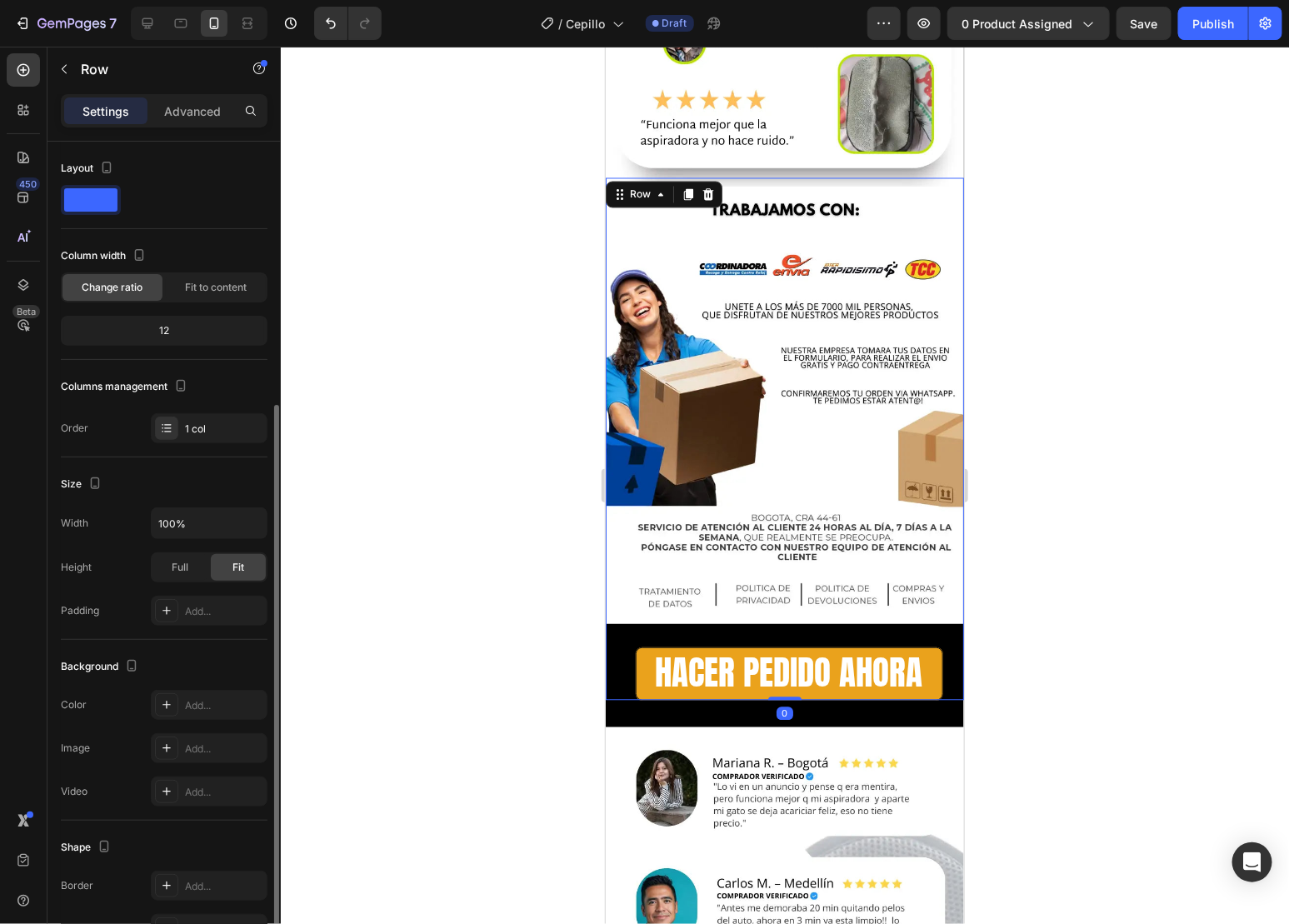
scroll to position [142, 0]
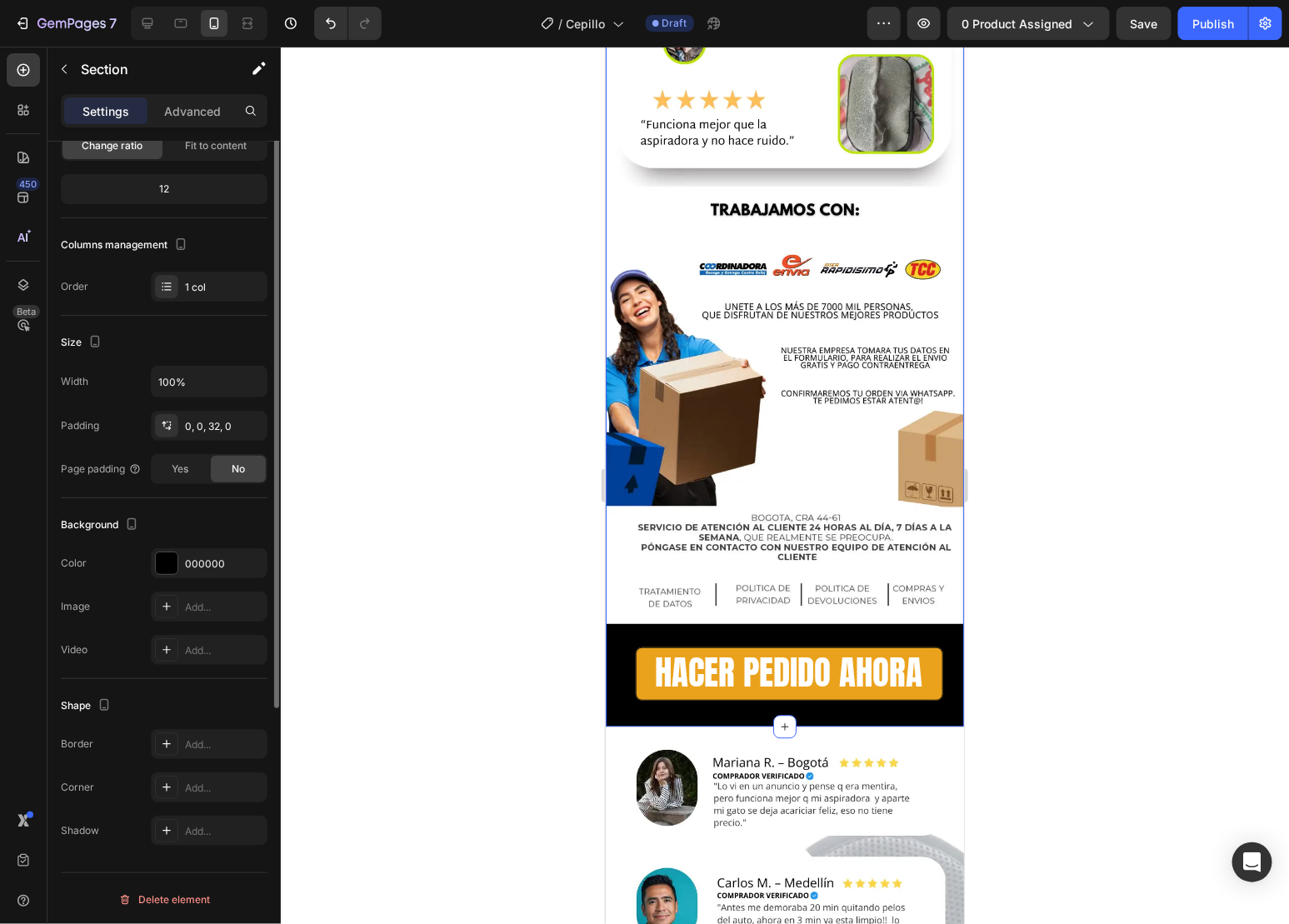
scroll to position [0, 0]
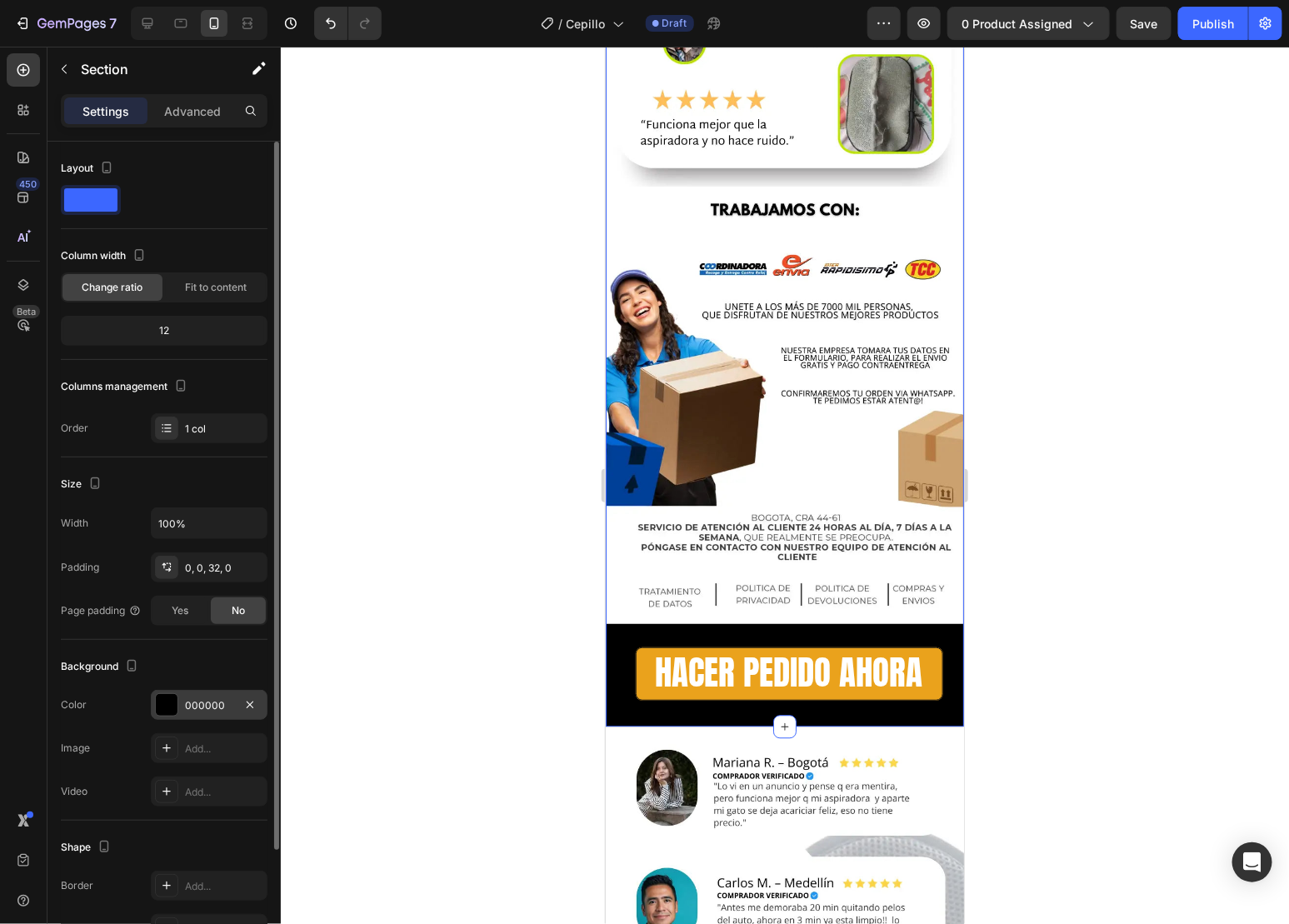
click at [161, 710] on div at bounding box center [166, 705] width 21 height 21
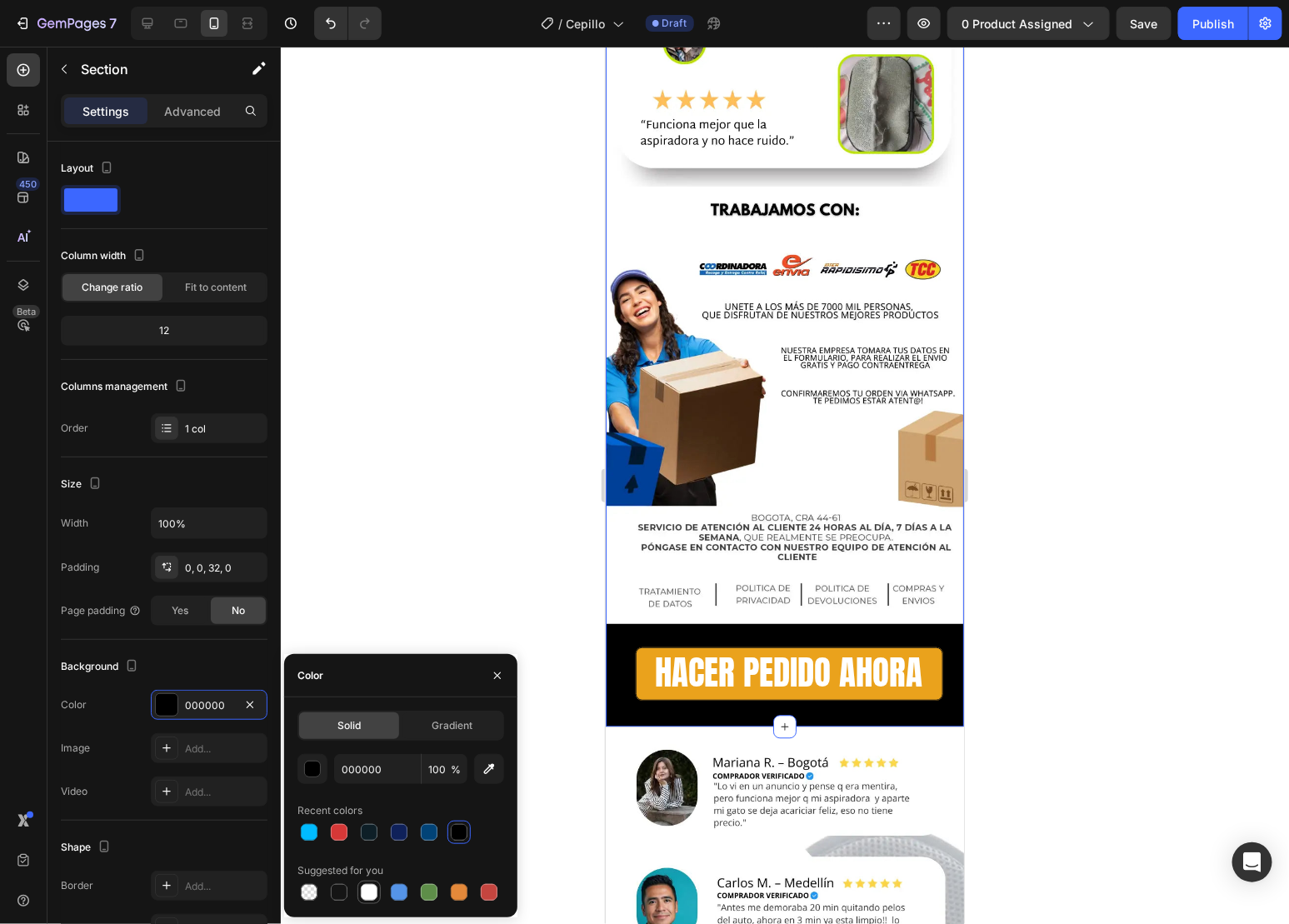
click at [374, 898] on div at bounding box center [370, 892] width 17 height 17
type input "FFFFFF"
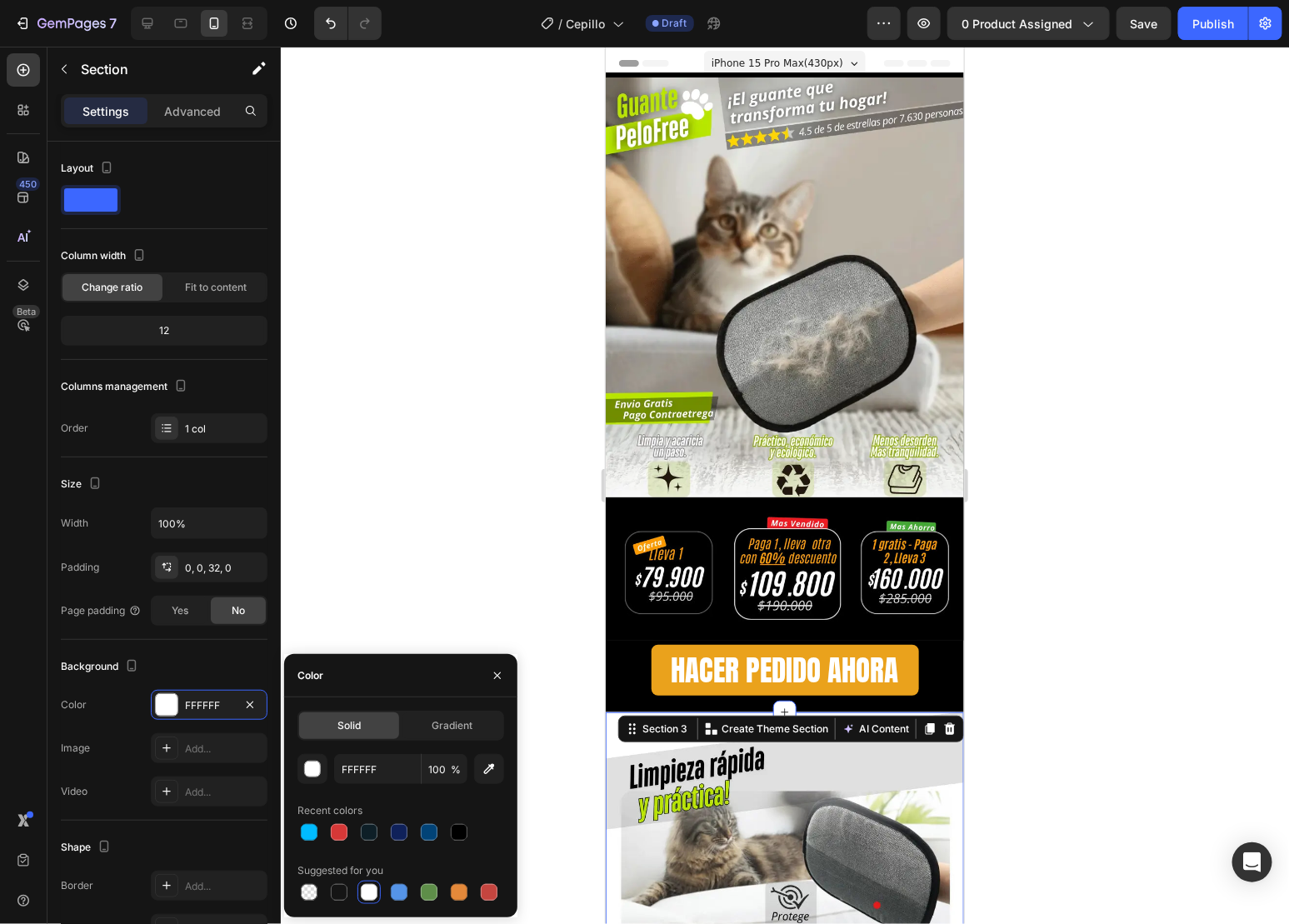
click at [1030, 525] on div at bounding box center [785, 485] width 1008 height 877
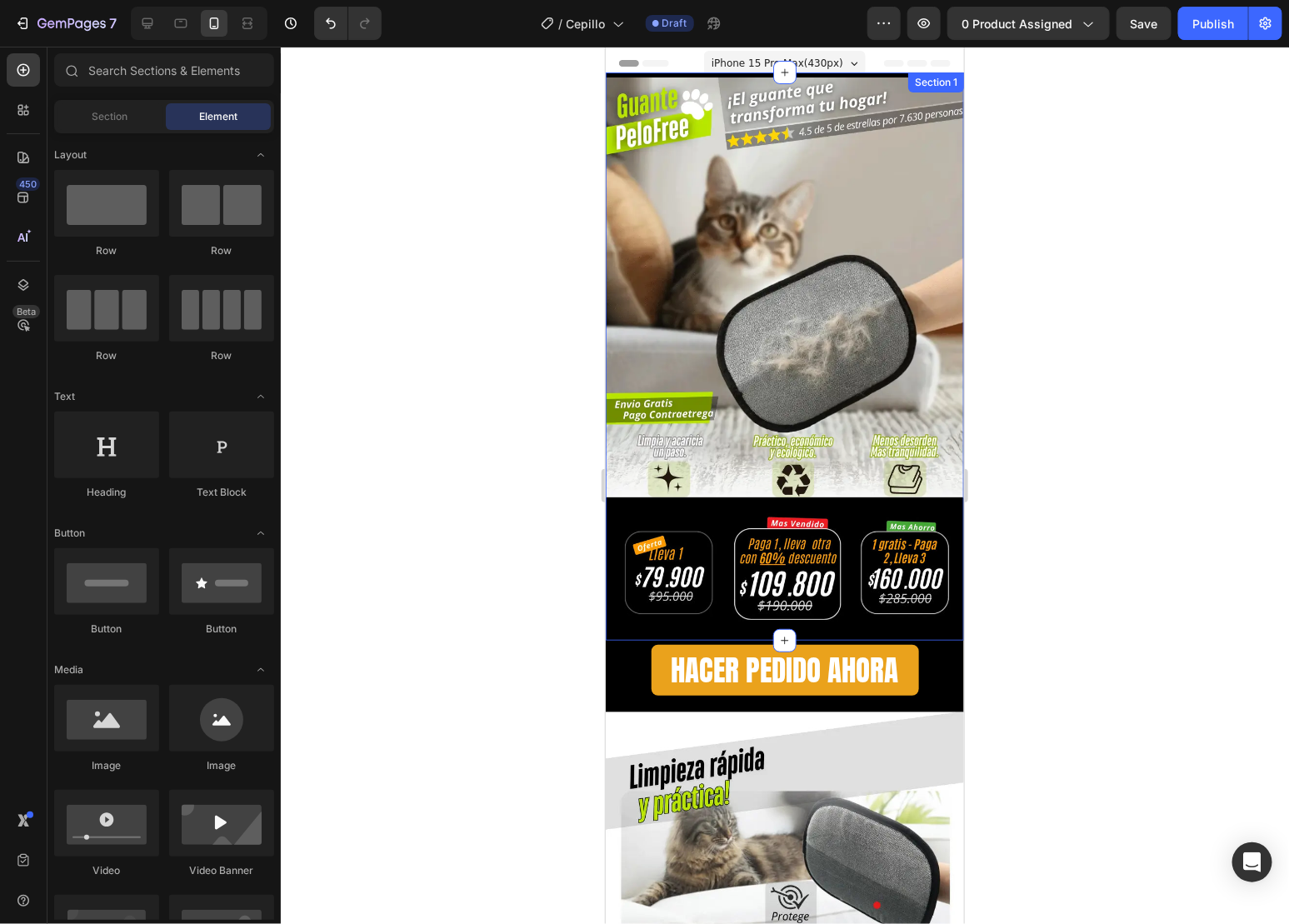
click at [856, 72] on div "Image Row Image Image Row Row" at bounding box center [784, 356] width 358 height 568
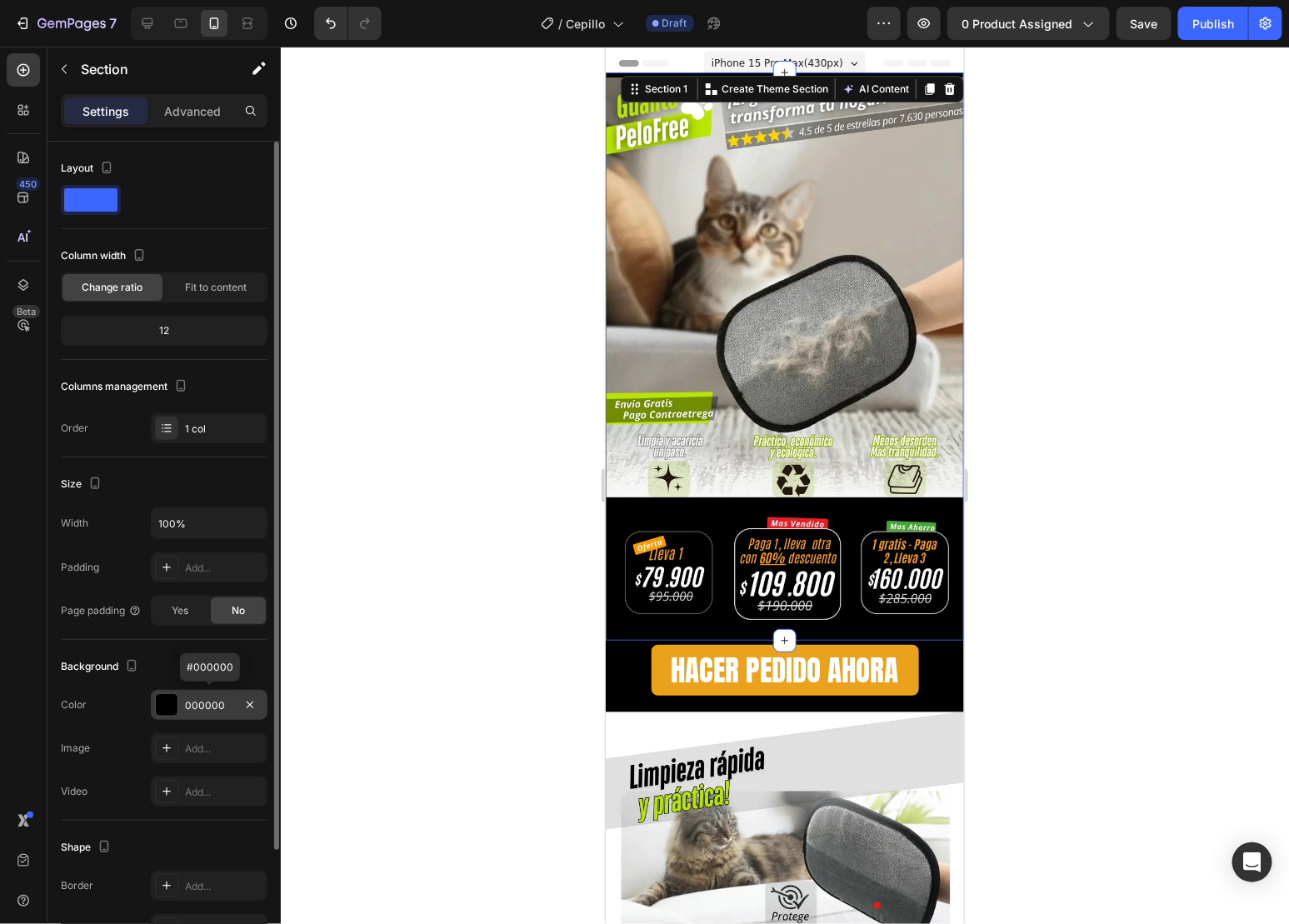
drag, startPoint x: 259, startPoint y: 714, endPoint x: 234, endPoint y: 714, distance: 25.0
click at [234, 714] on div "000000" at bounding box center [209, 705] width 117 height 30
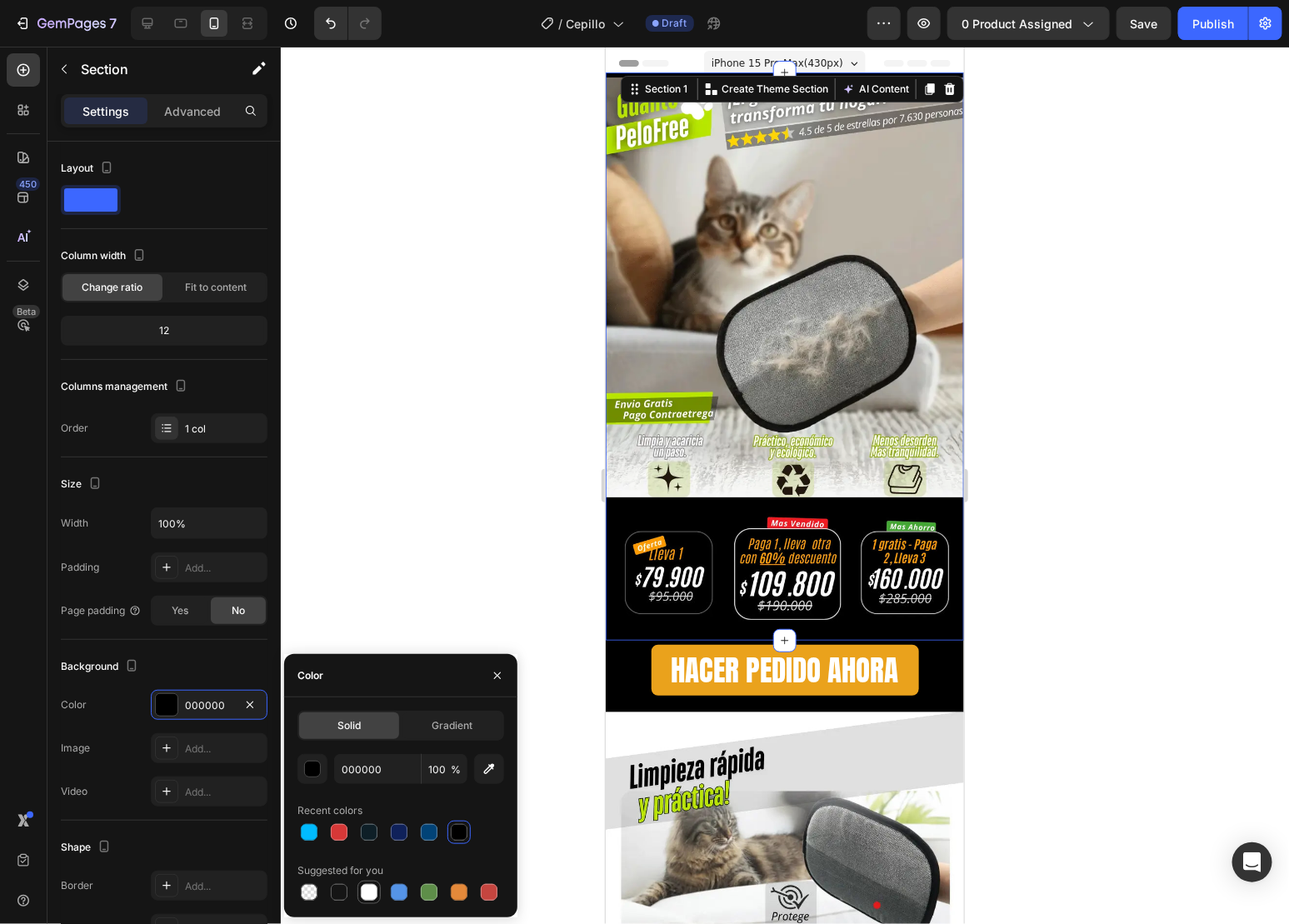
click at [372, 886] on div at bounding box center [370, 892] width 17 height 17
type input "FFFFFF"
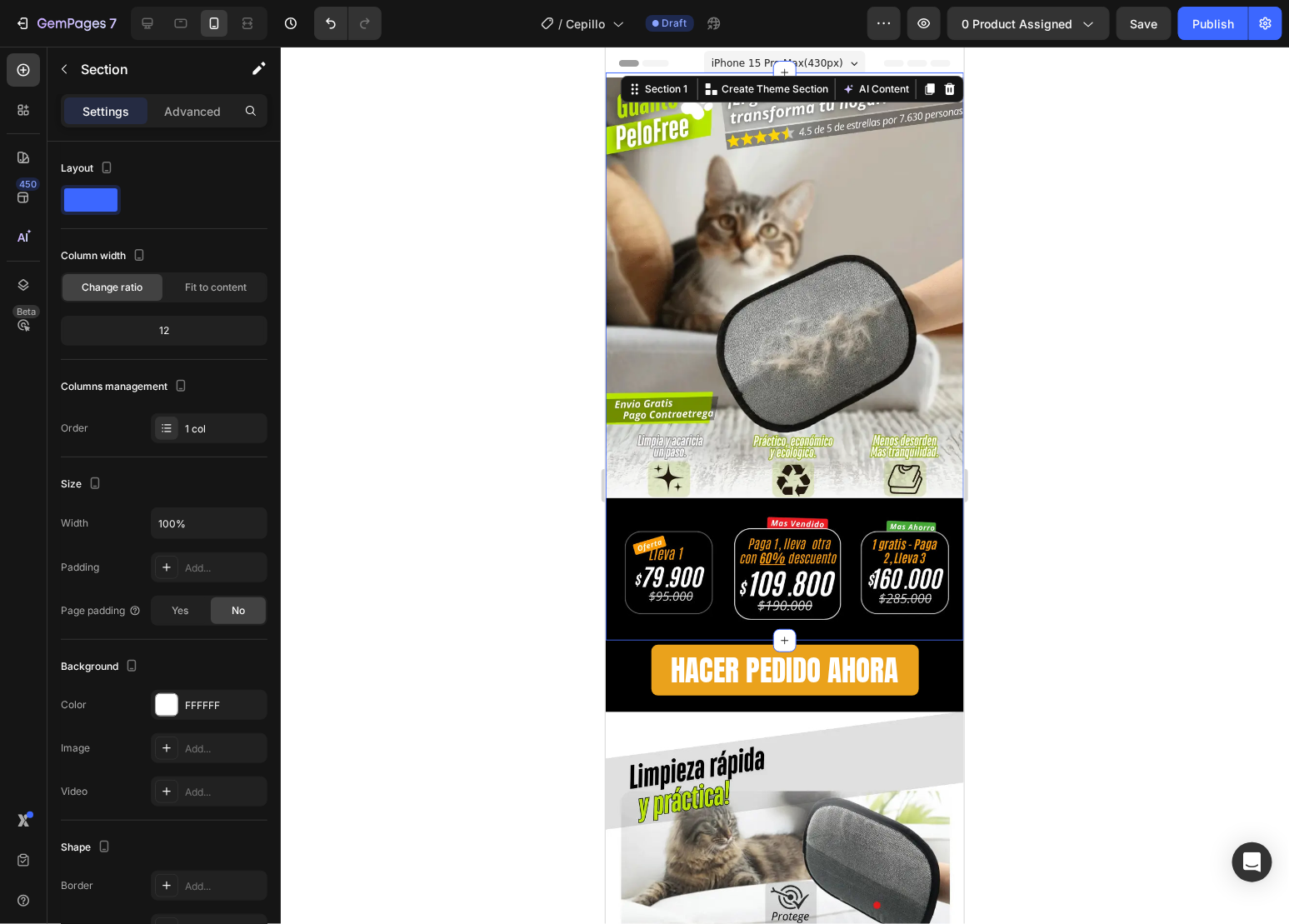
click at [1044, 518] on div at bounding box center [785, 485] width 1008 height 877
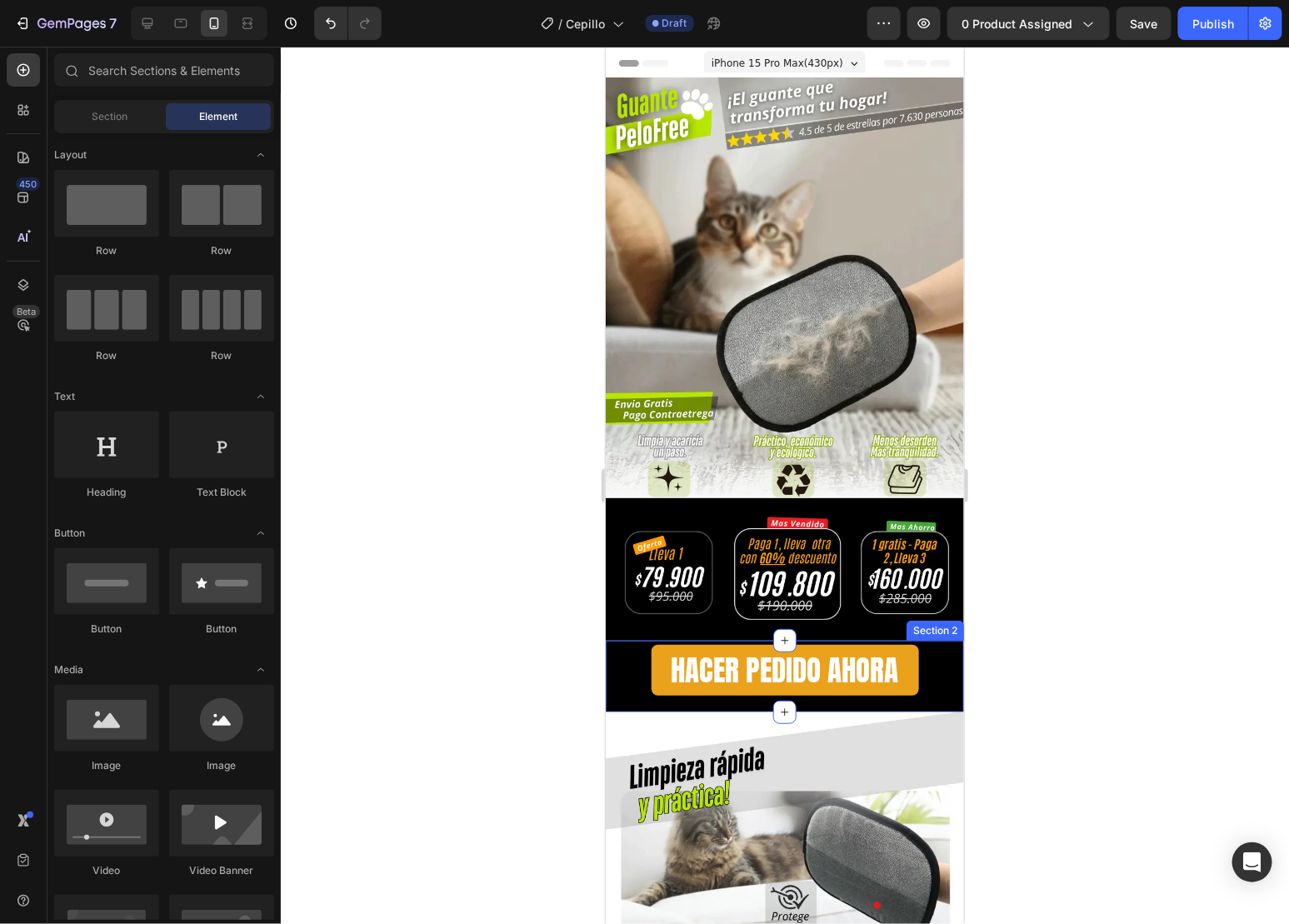
click at [931, 679] on div "HACER PEDIDO AHORA Button Row Section 2" at bounding box center [784, 677] width 358 height 73
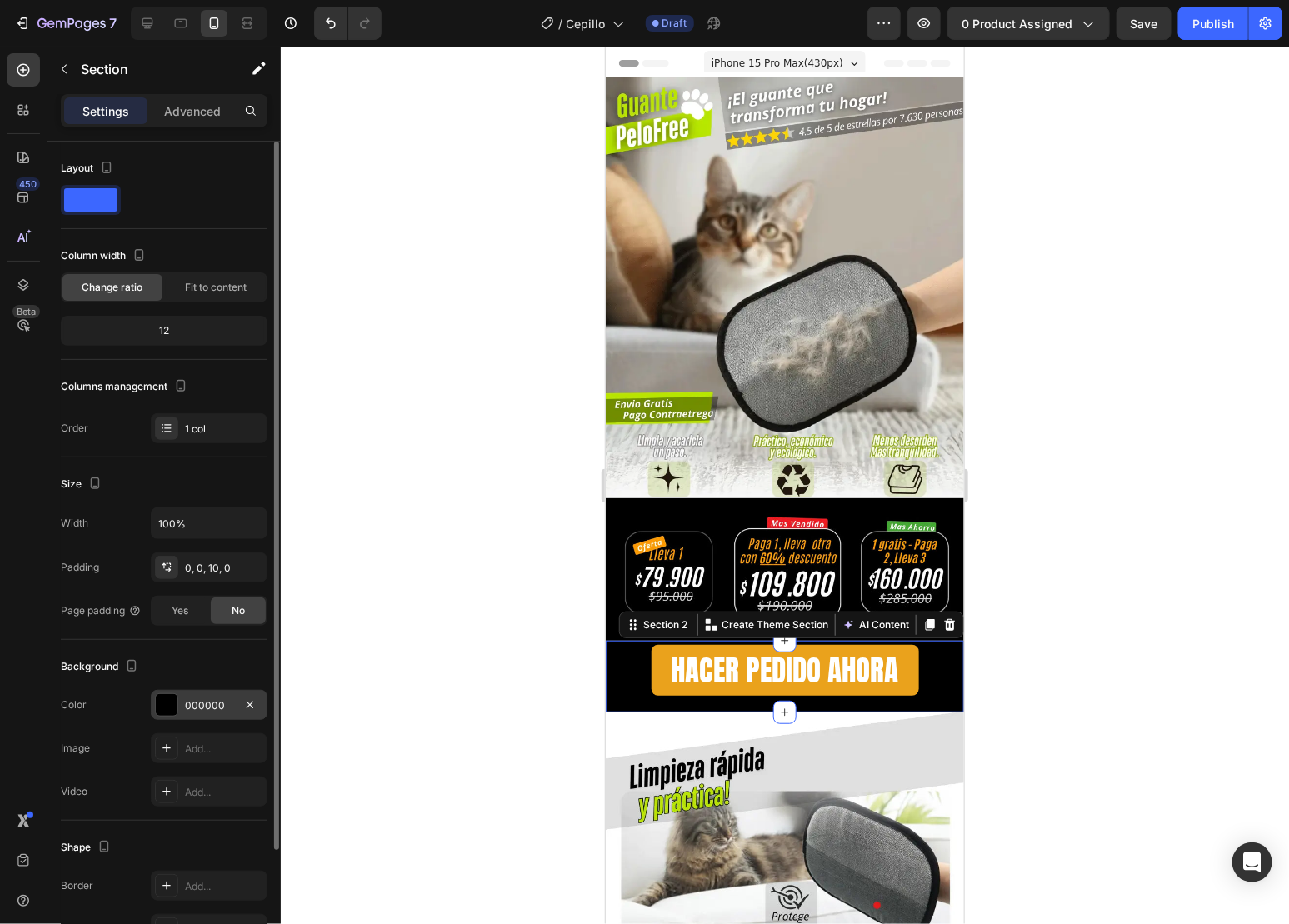
click at [198, 715] on div "000000" at bounding box center [209, 705] width 117 height 30
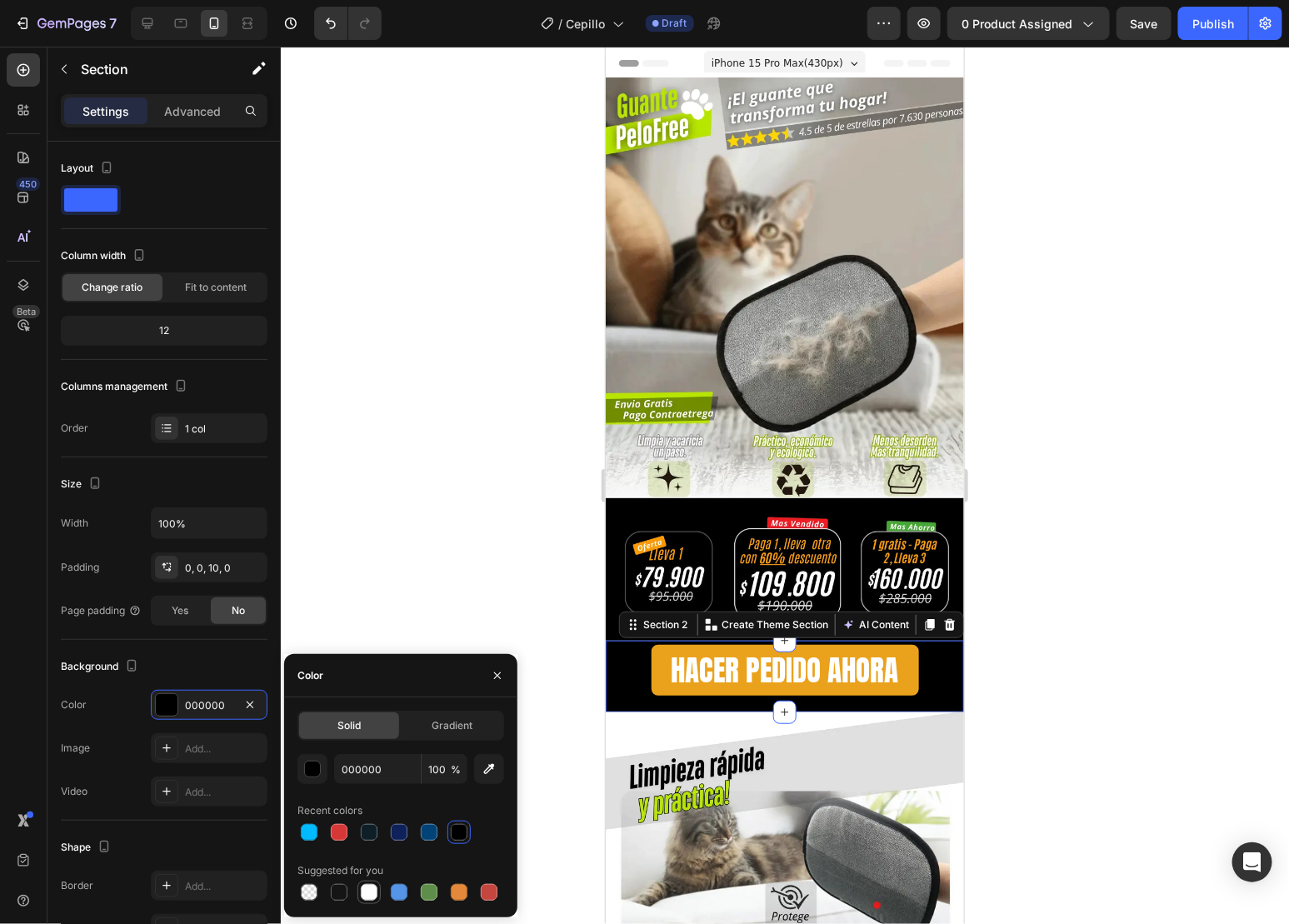
click at [364, 893] on div at bounding box center [370, 892] width 17 height 17
type input "FFFFFF"
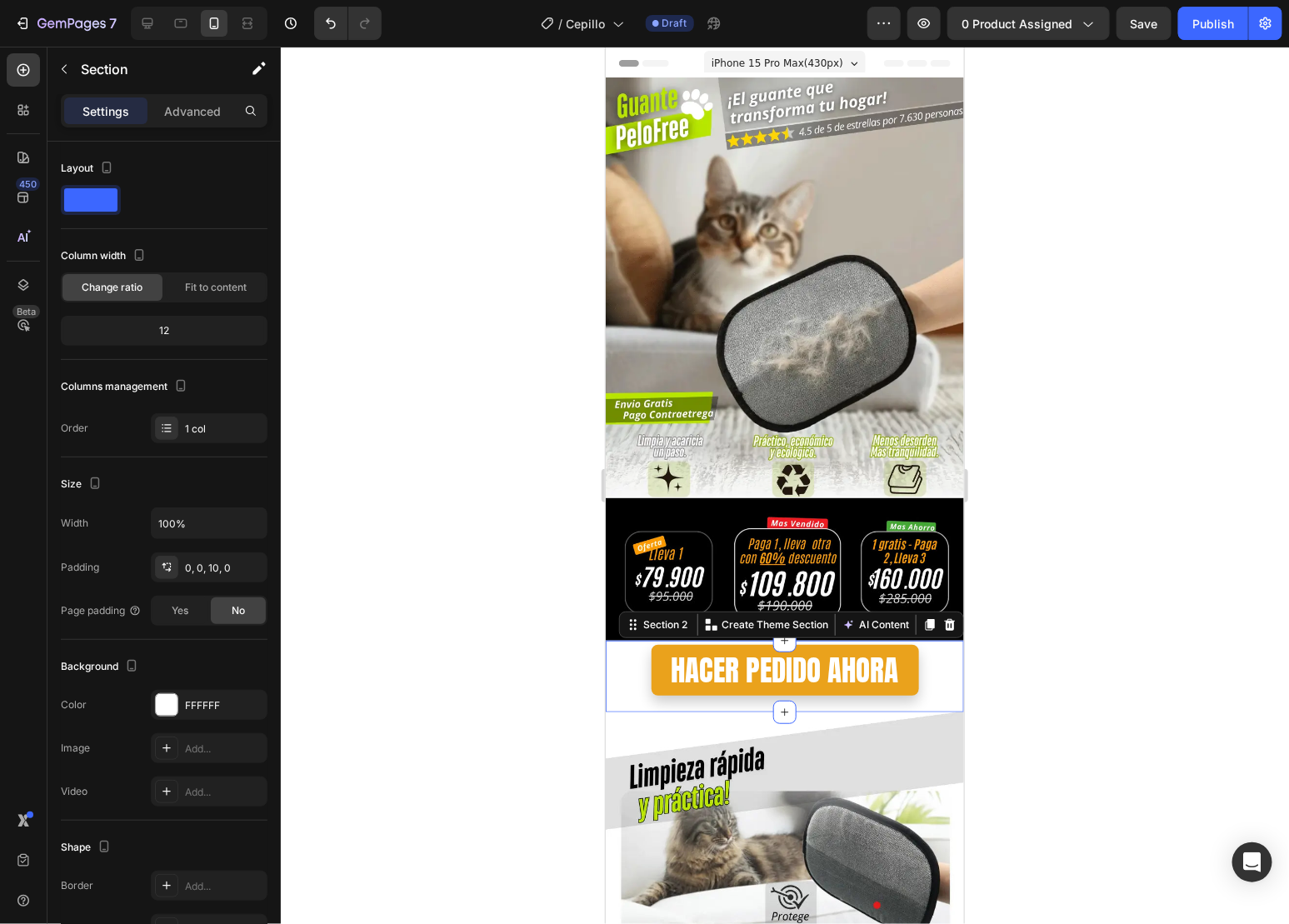
click at [1053, 522] on div at bounding box center [785, 485] width 1008 height 877
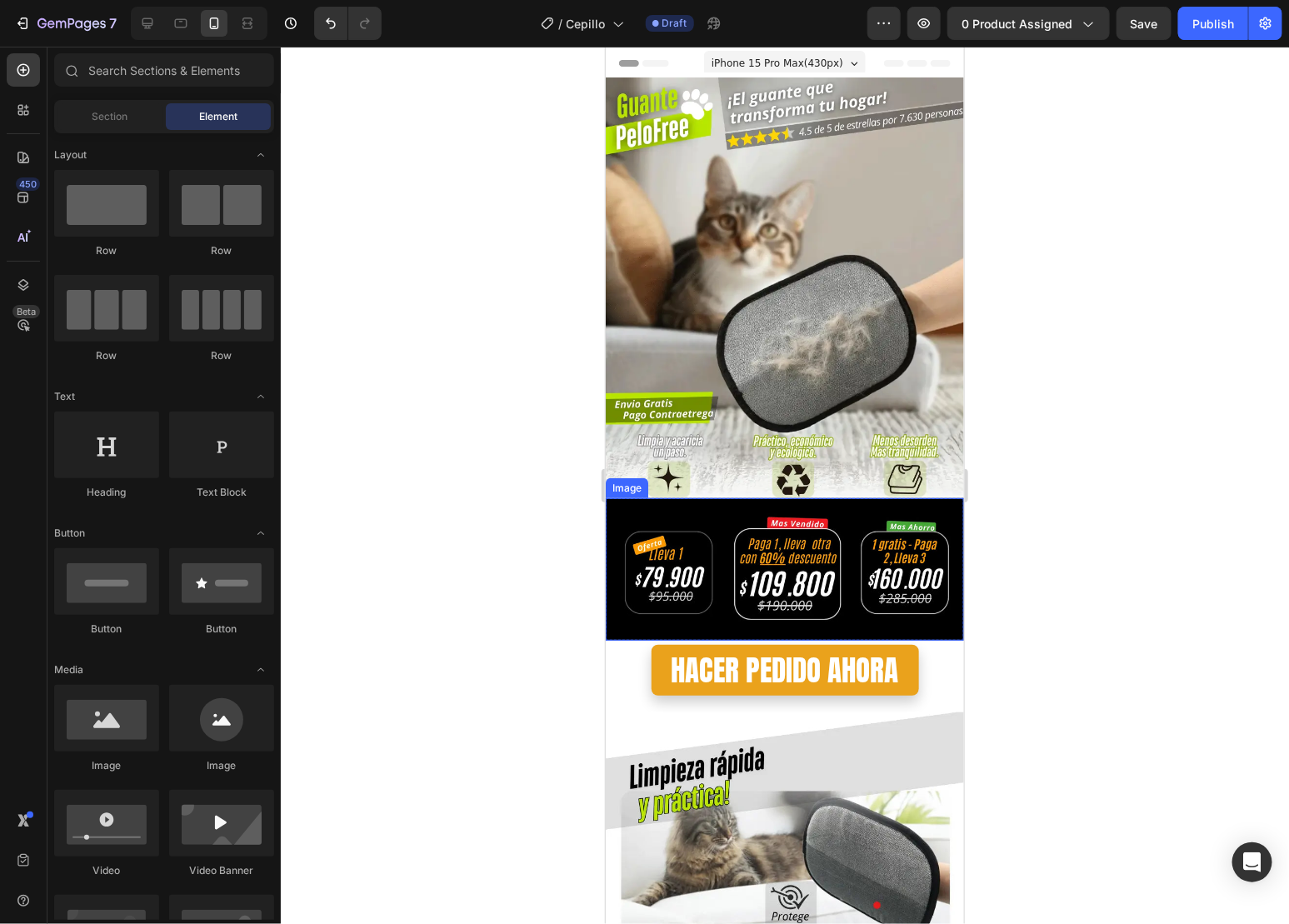
click at [902, 497] on img at bounding box center [784, 568] width 358 height 143
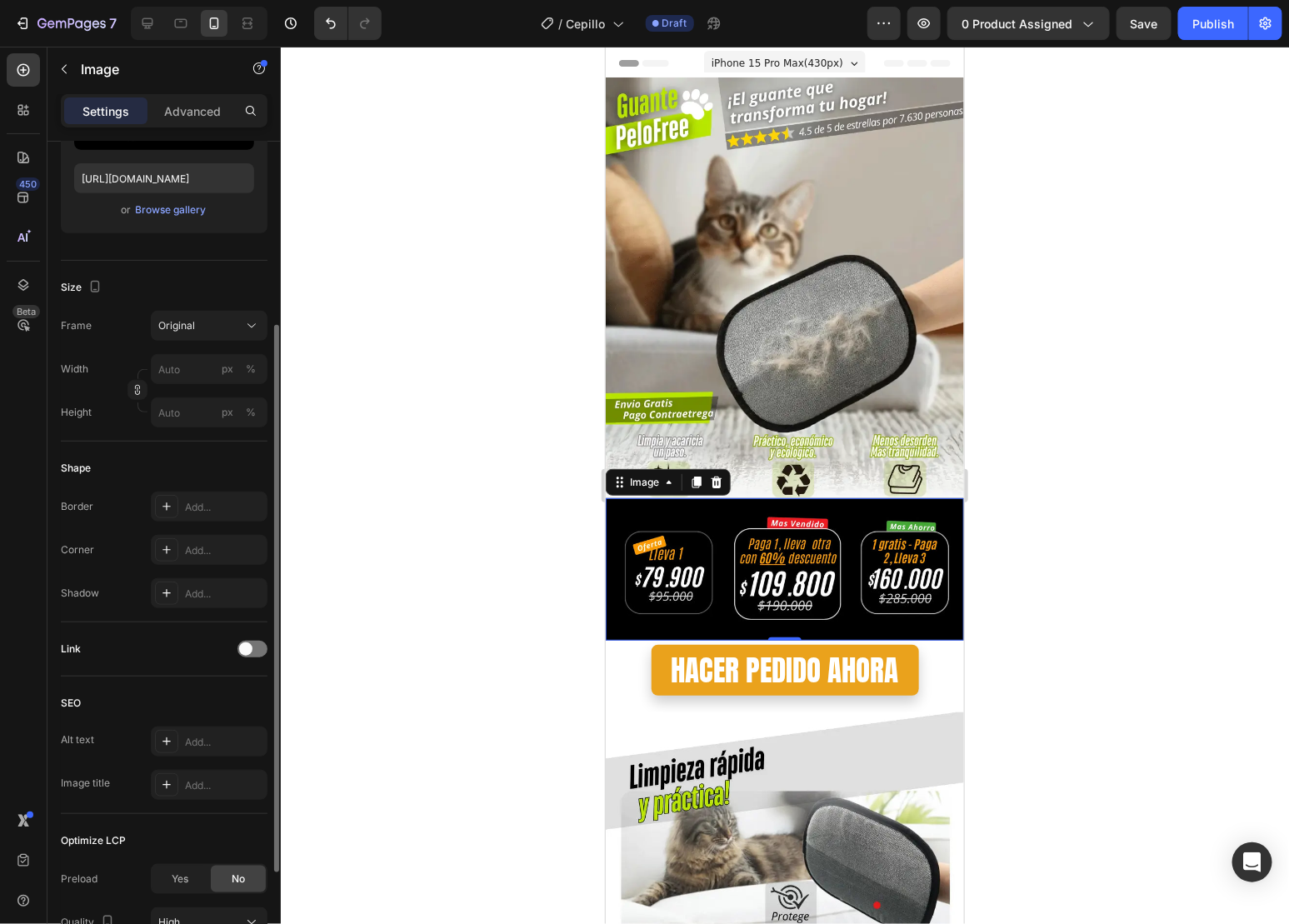
scroll to position [426, 0]
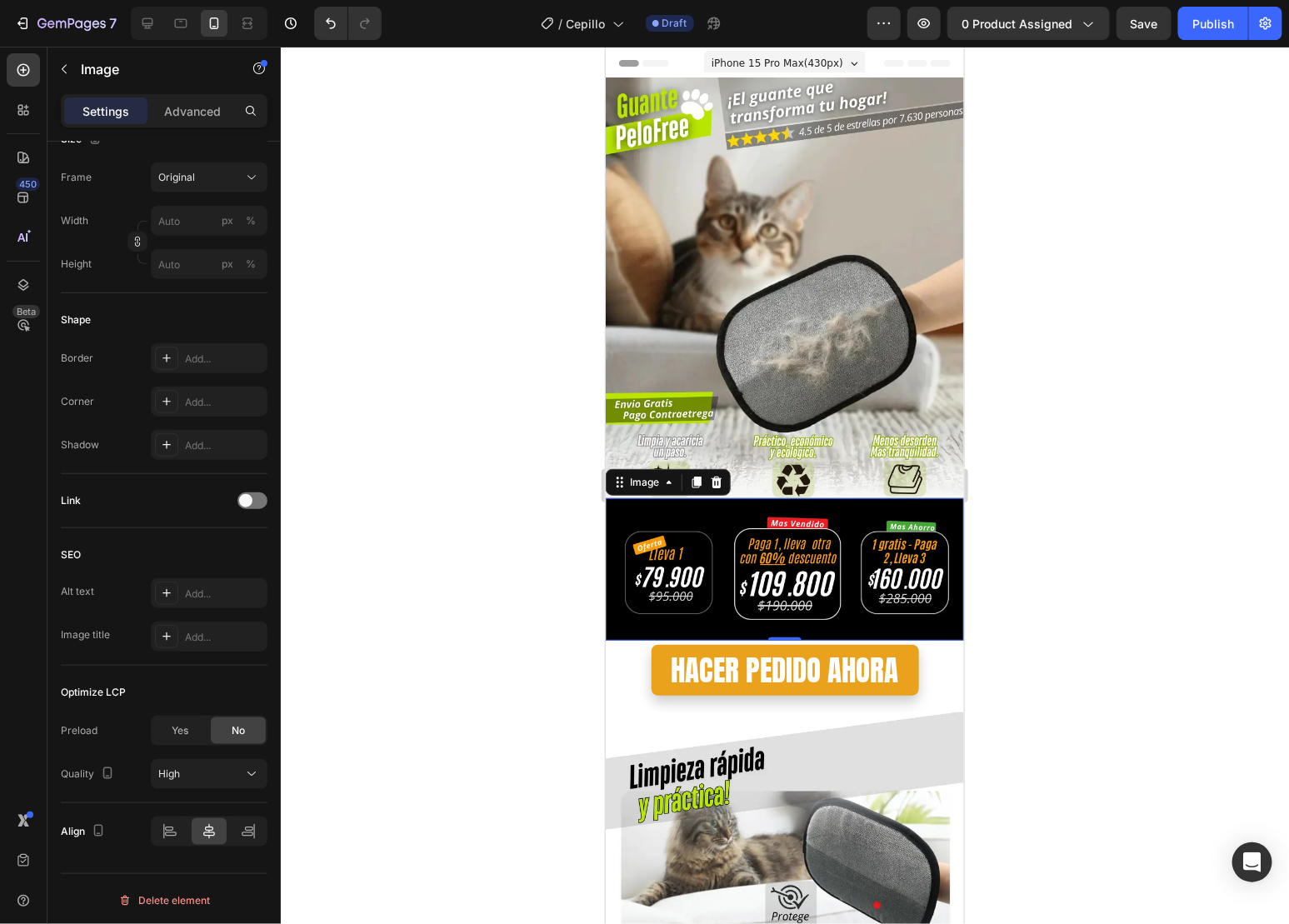
click at [609, 595] on img at bounding box center [784, 568] width 358 height 143
click at [936, 497] on img at bounding box center [784, 568] width 358 height 143
click at [814, 525] on img at bounding box center [784, 568] width 358 height 143
click at [1038, 504] on div at bounding box center [785, 485] width 1008 height 877
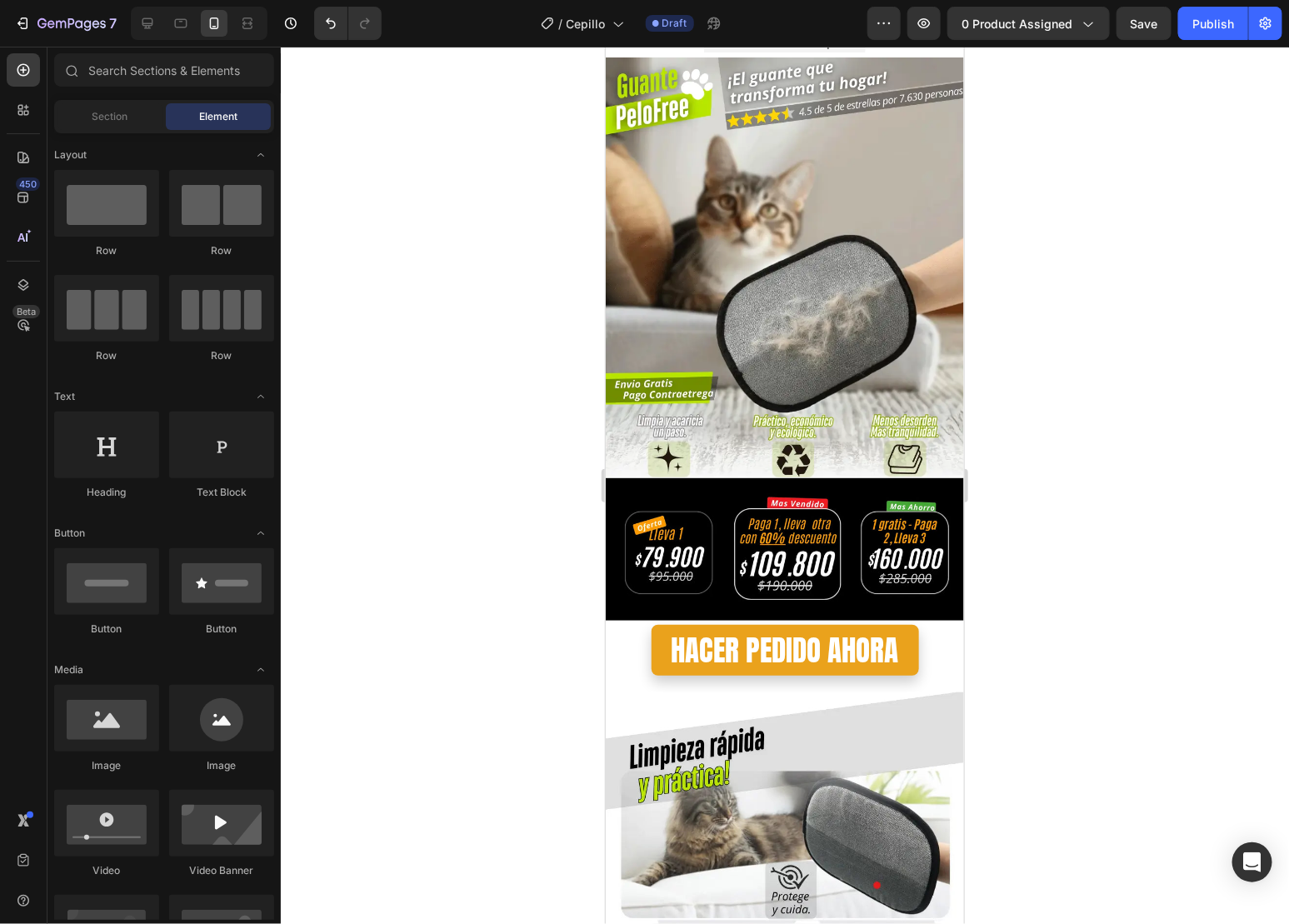
scroll to position [0, 0]
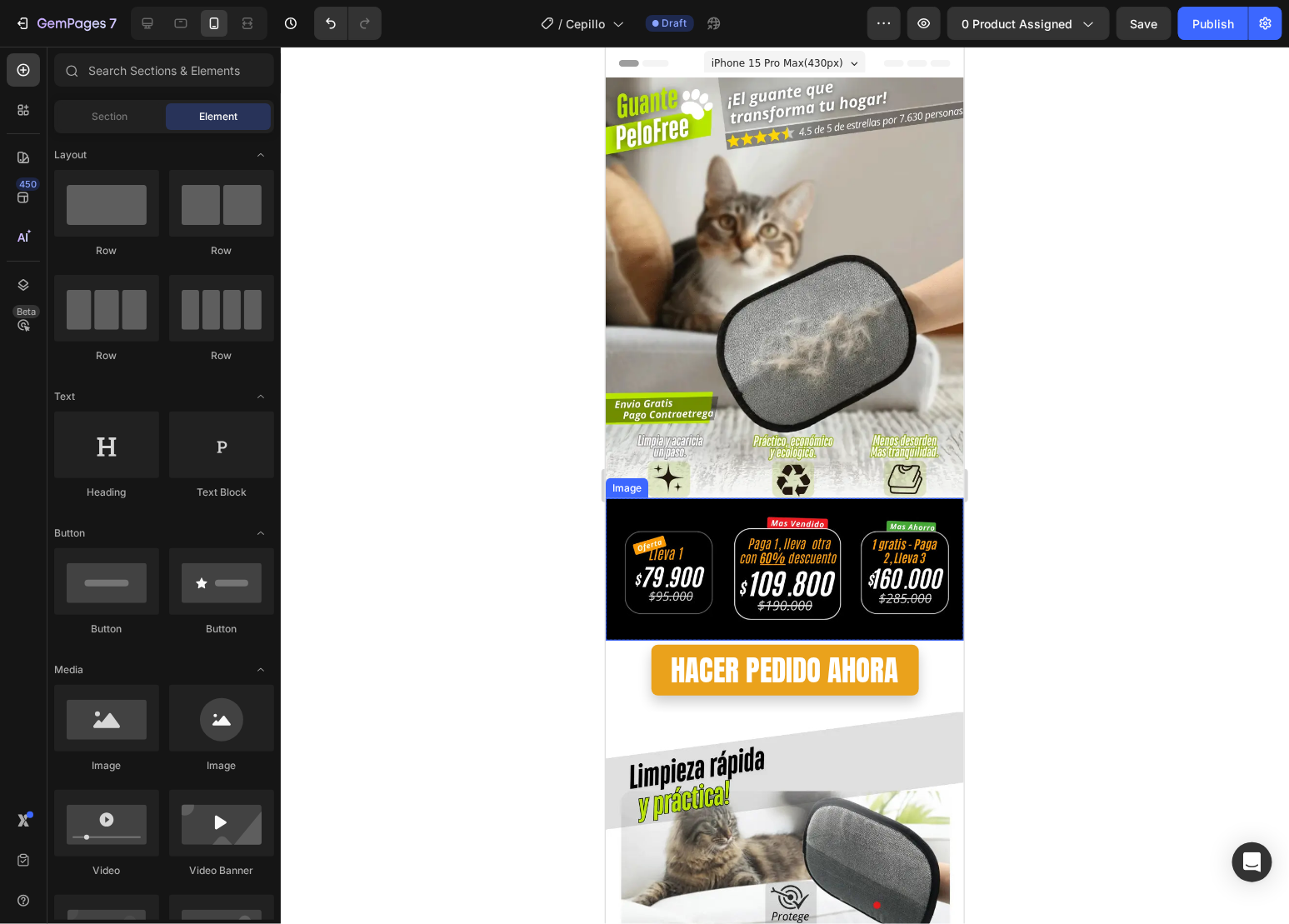
click at [731, 497] on img at bounding box center [784, 568] width 358 height 143
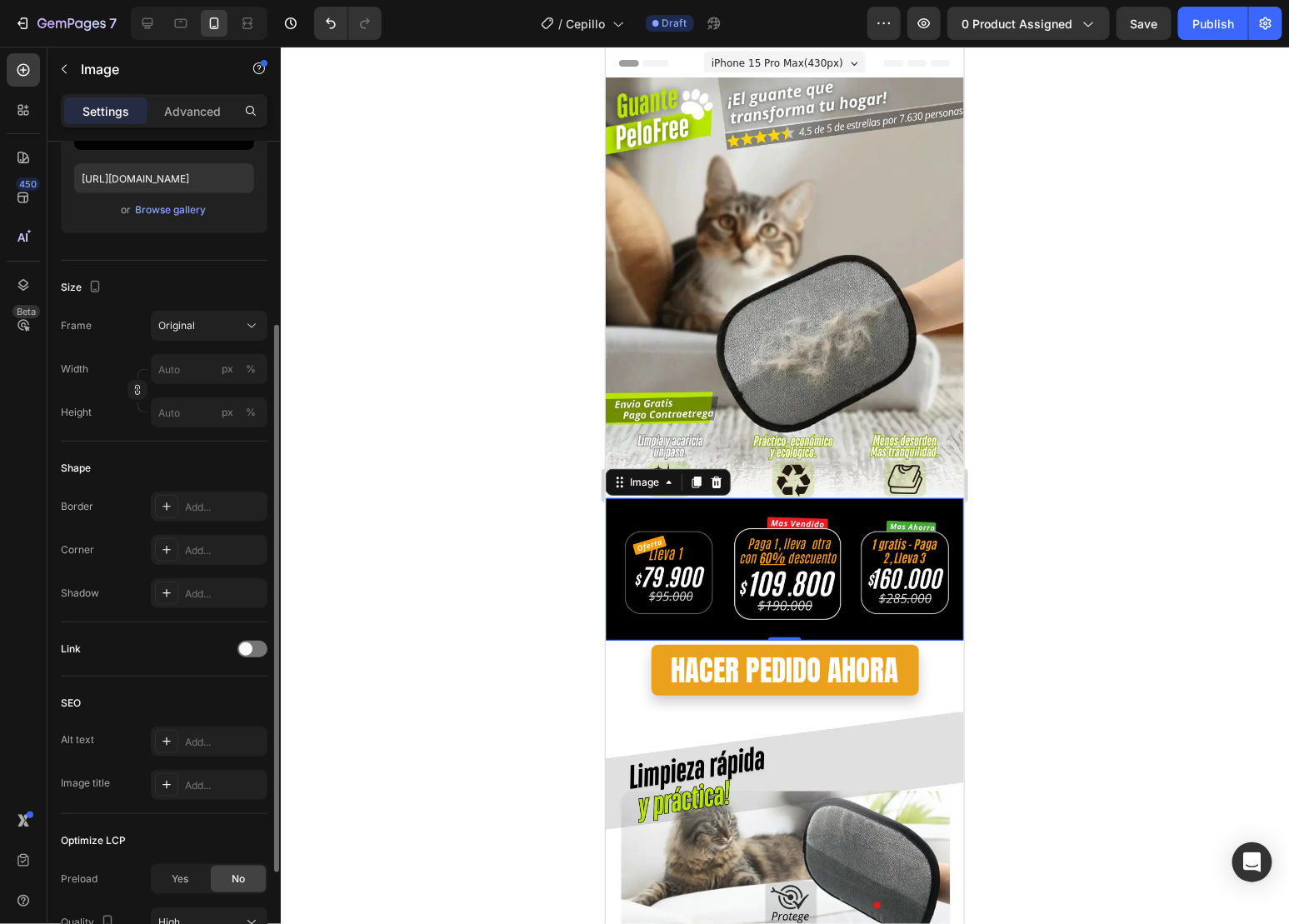
scroll to position [426, 0]
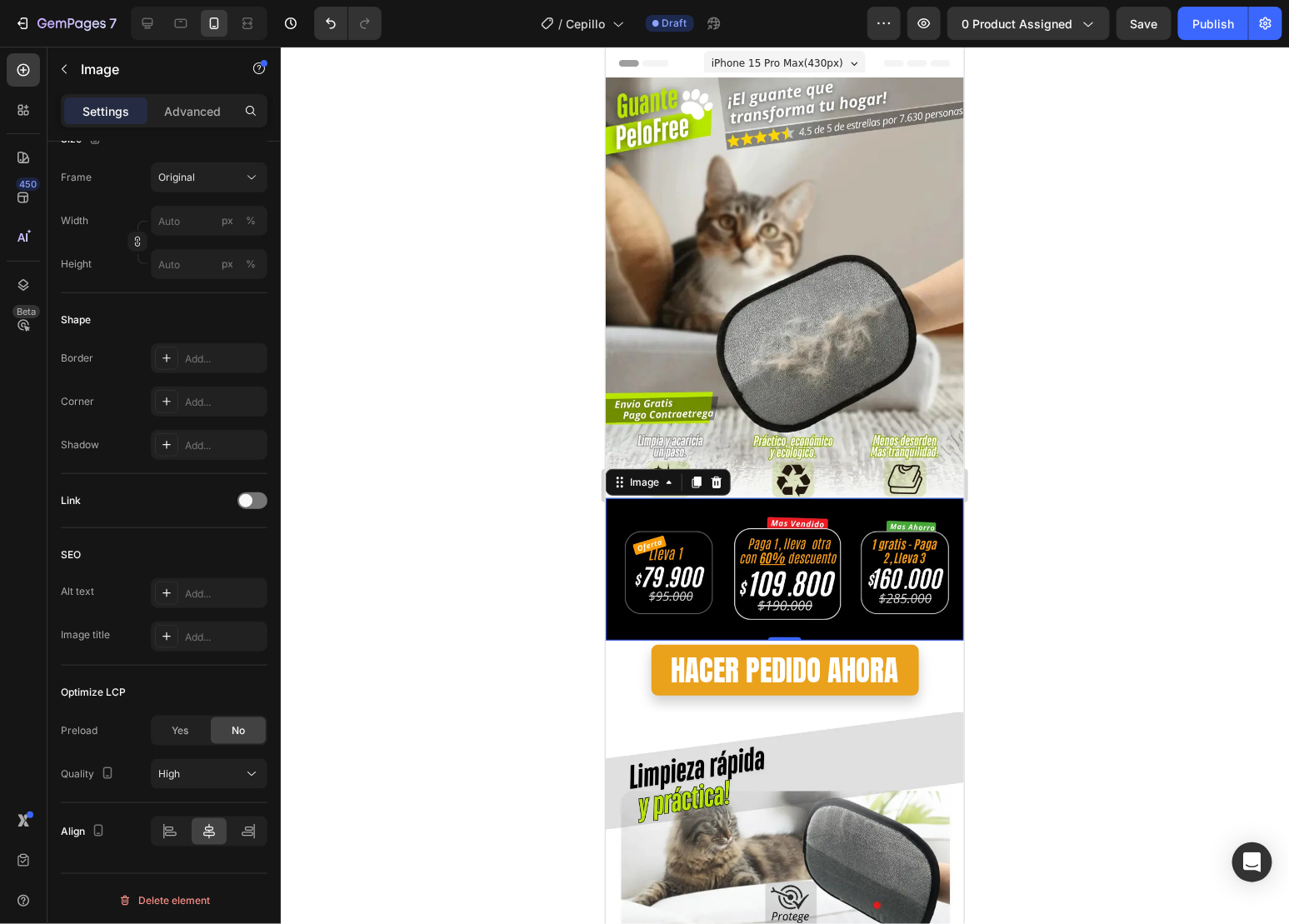
click at [859, 506] on img at bounding box center [784, 568] width 358 height 143
click at [637, 474] on div "Image" at bounding box center [643, 482] width 35 height 15
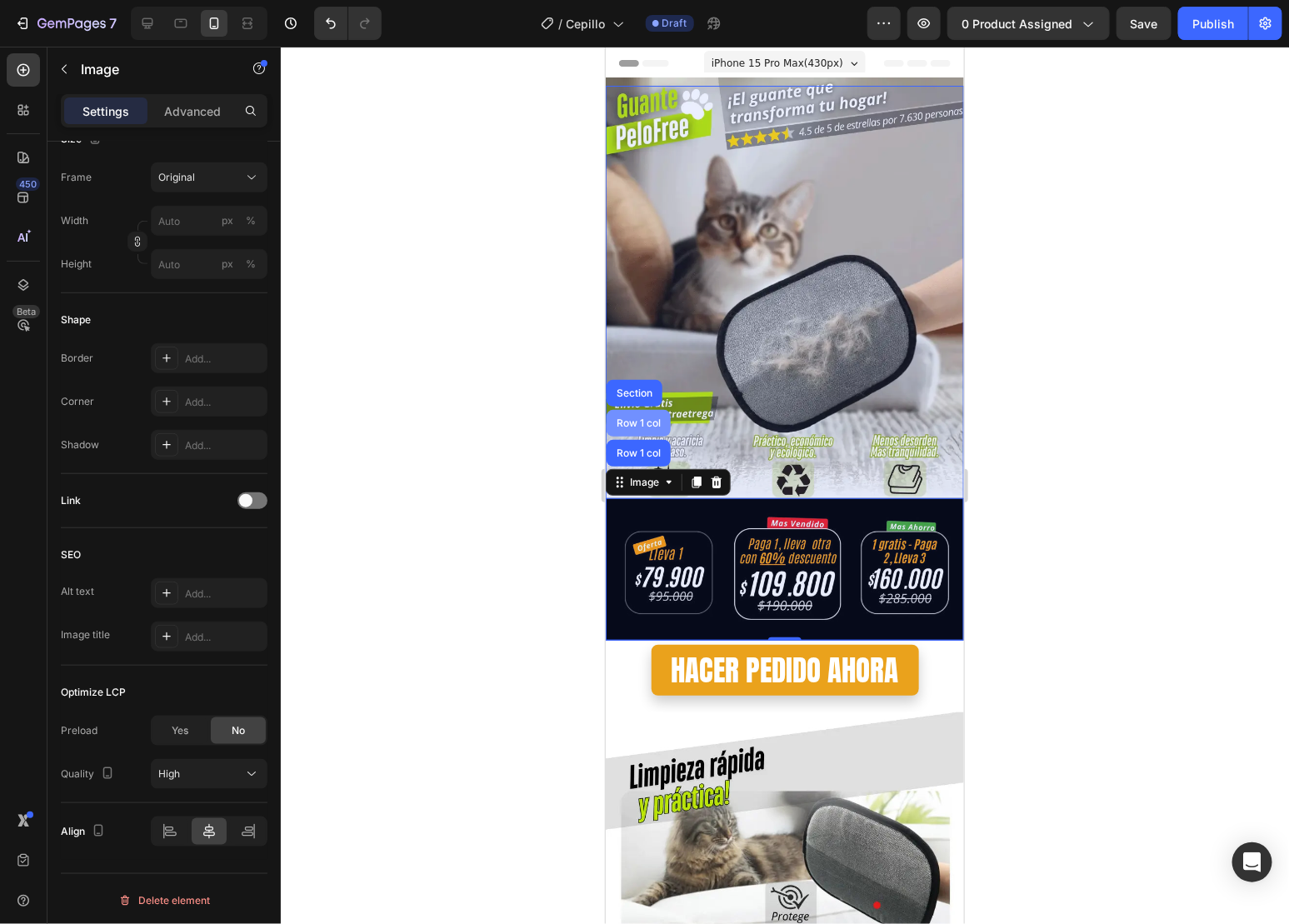
click at [650, 409] on div "Row 1 col" at bounding box center [637, 422] width 64 height 27
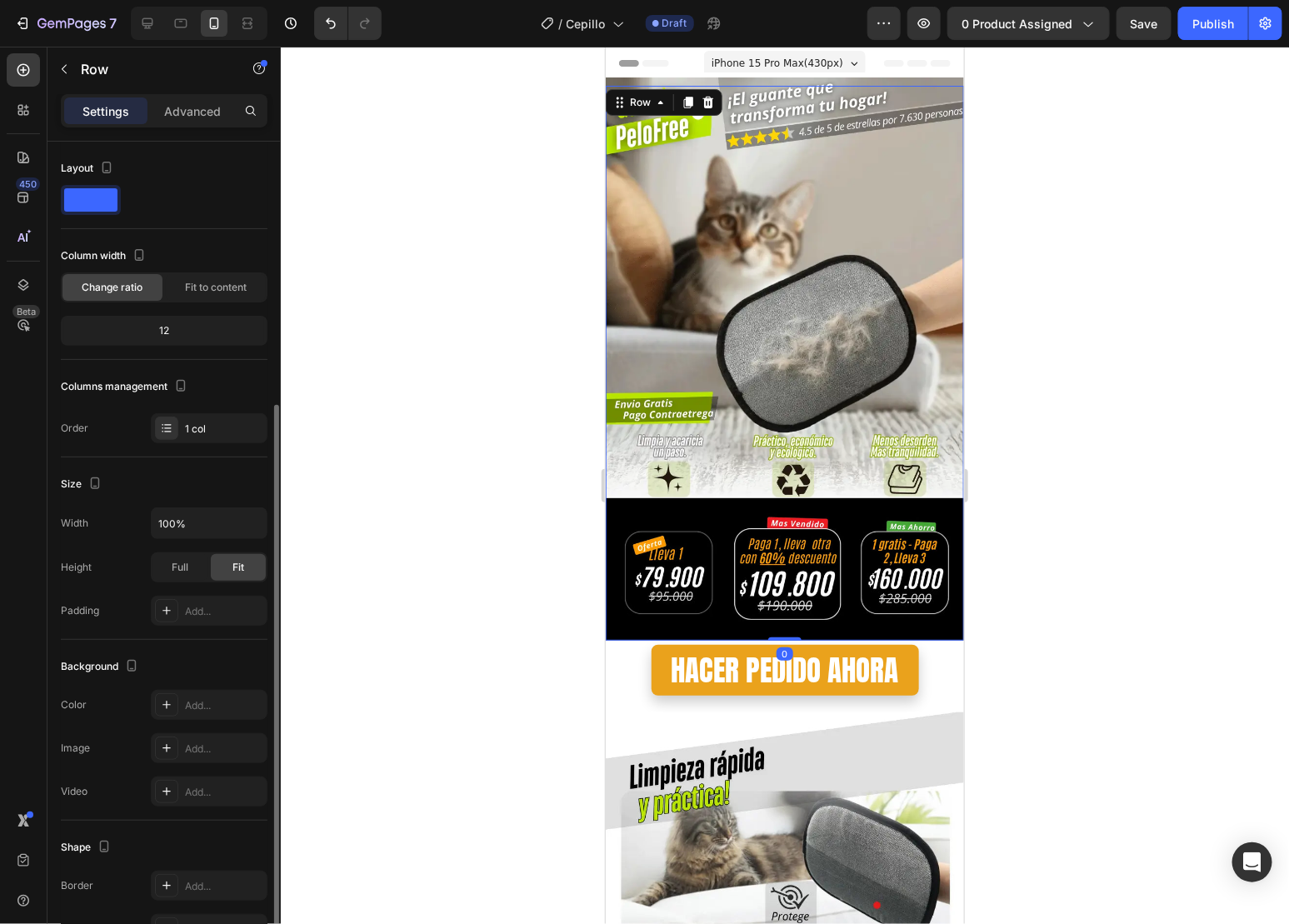
scroll to position [142, 0]
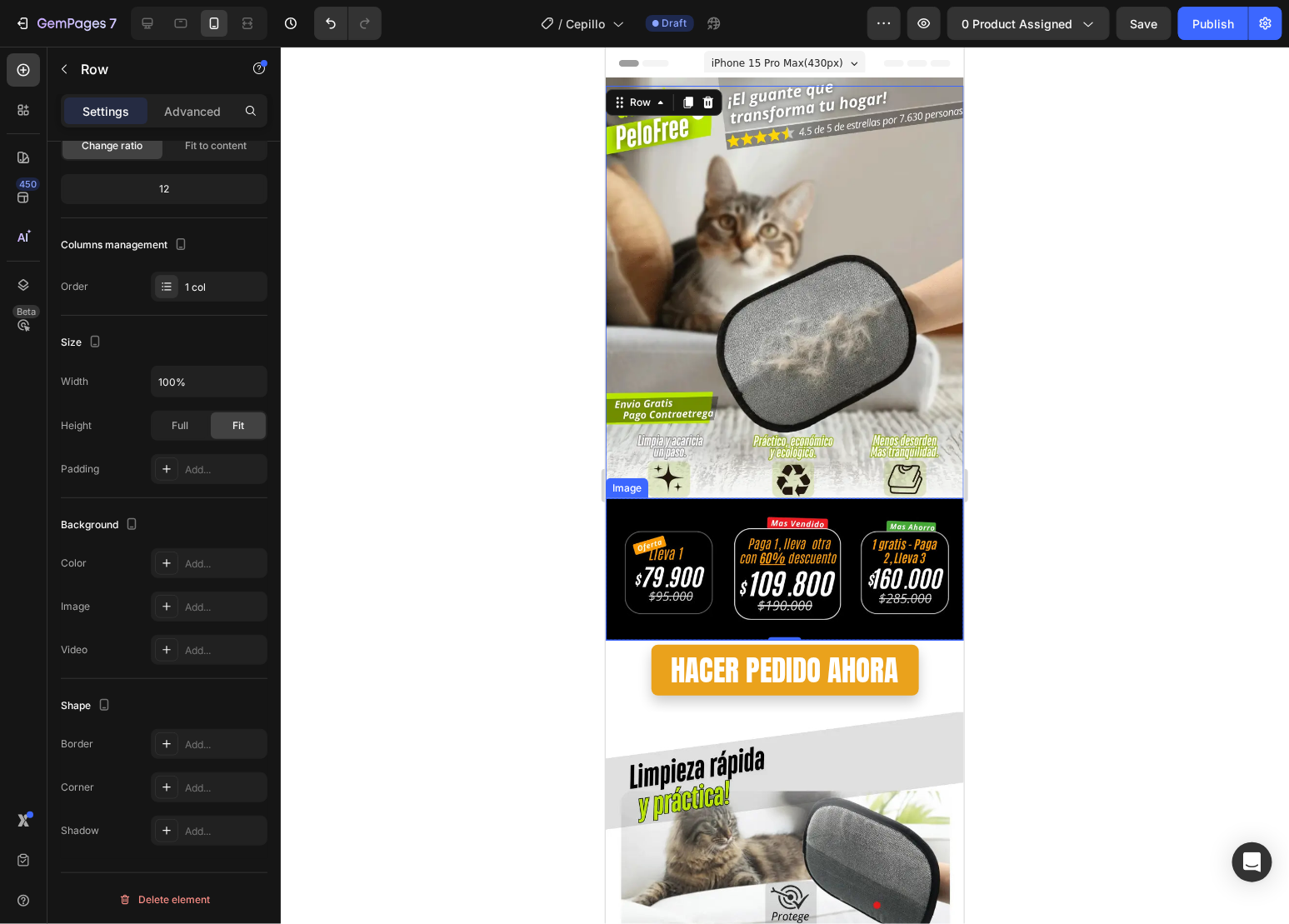
click at [654, 497] on img at bounding box center [784, 568] width 358 height 143
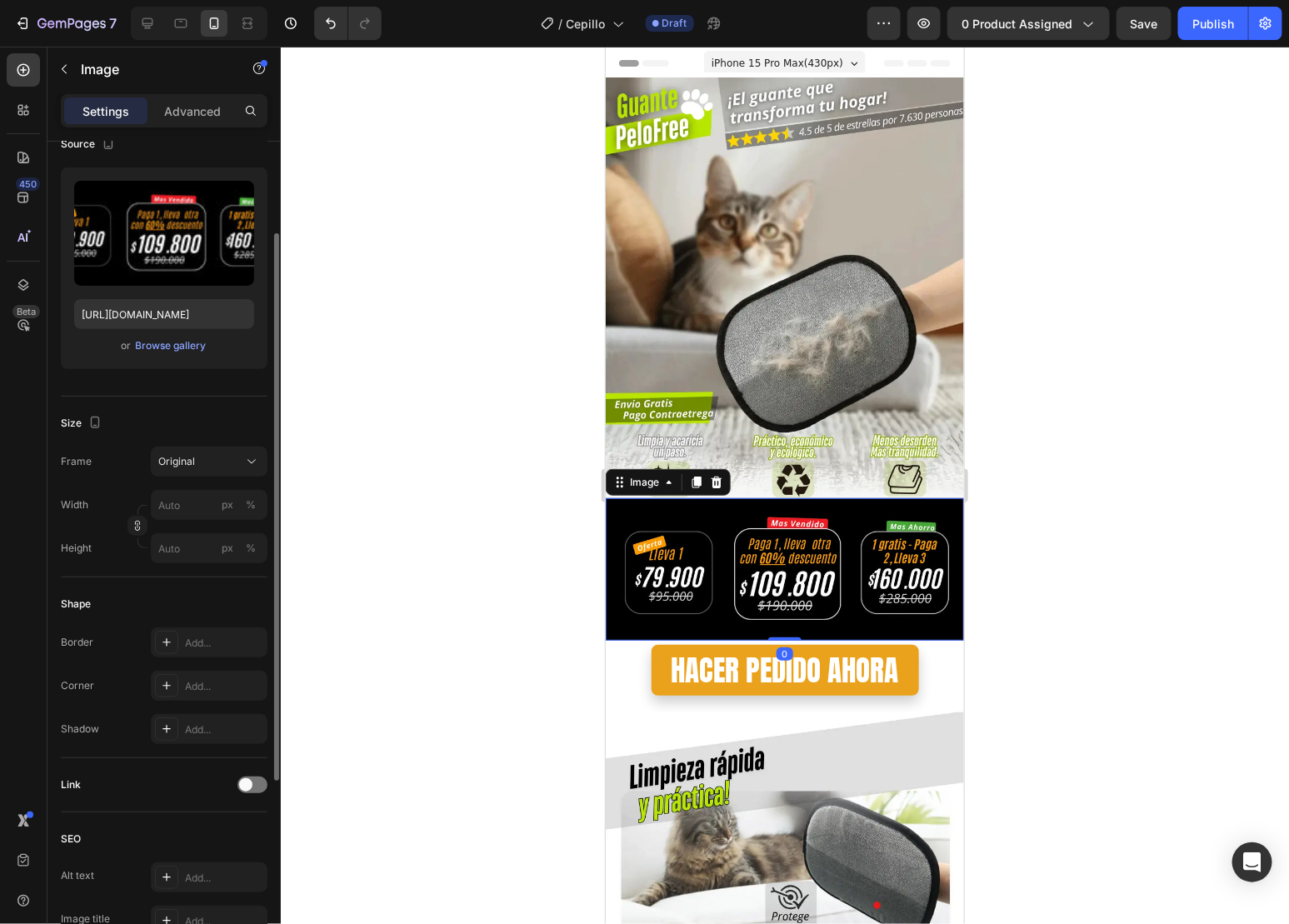
scroll to position [0, 0]
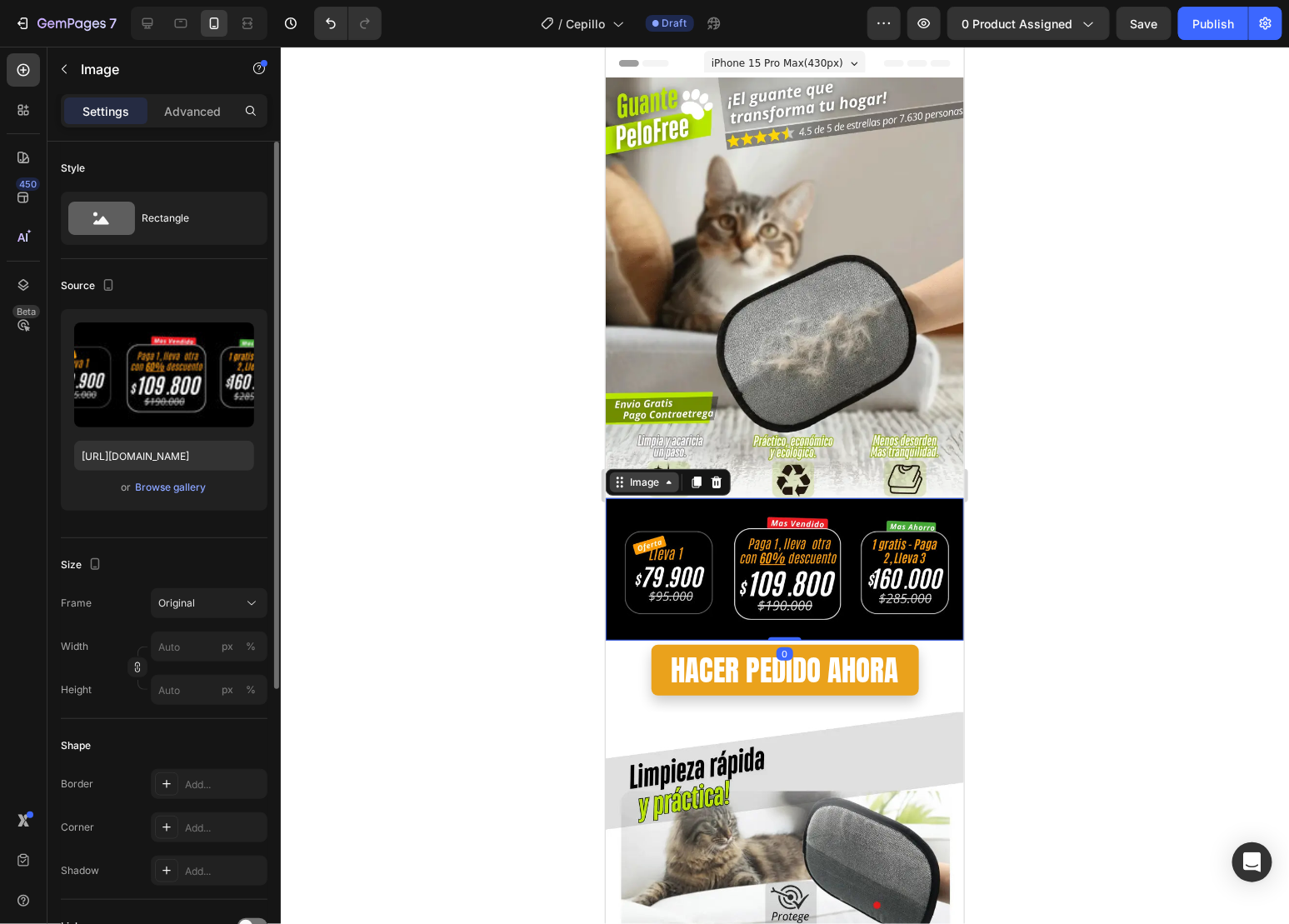
click at [657, 474] on div "Image" at bounding box center [643, 482] width 35 height 15
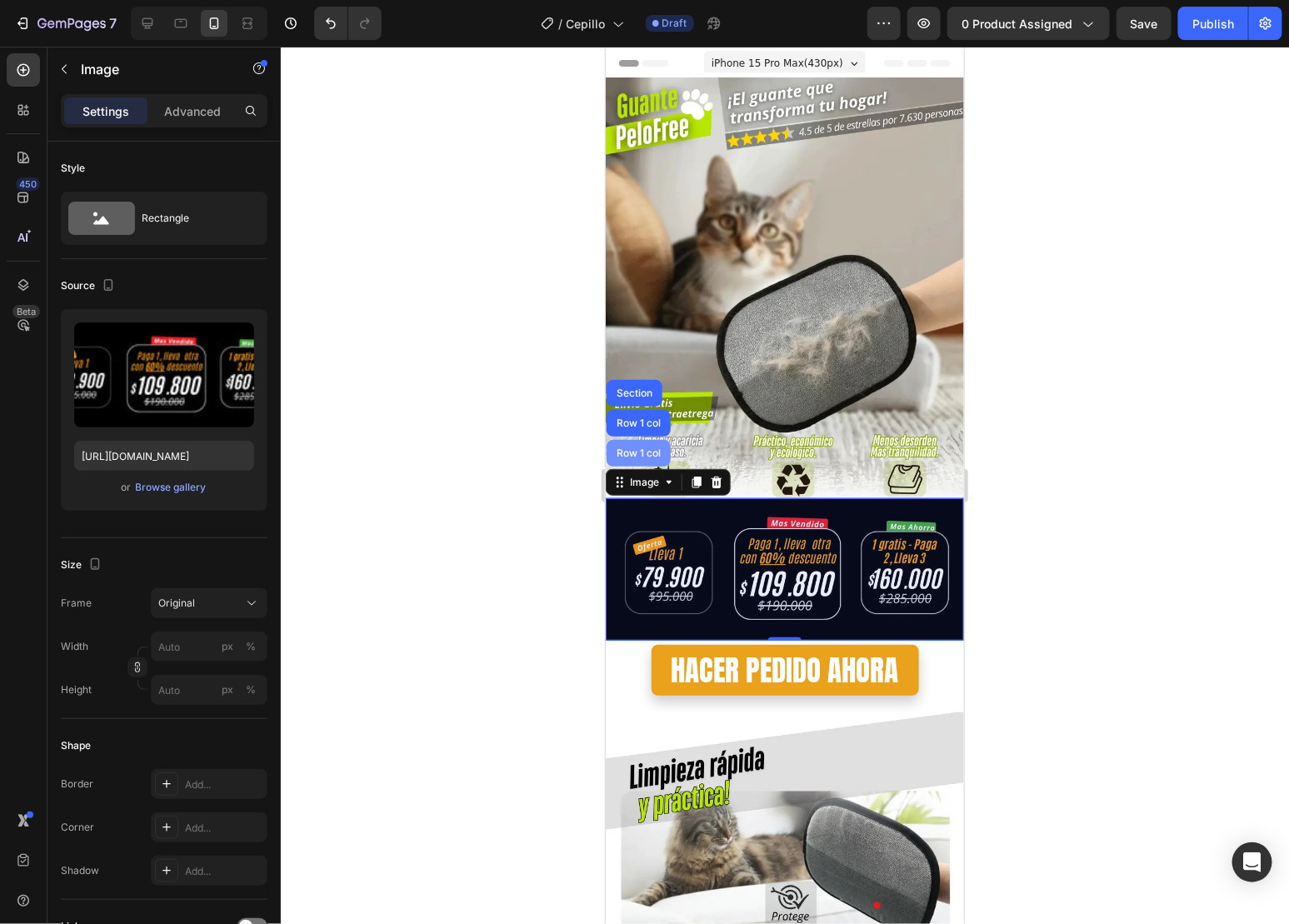
click at [646, 439] on div "Row 1 col" at bounding box center [637, 452] width 64 height 27
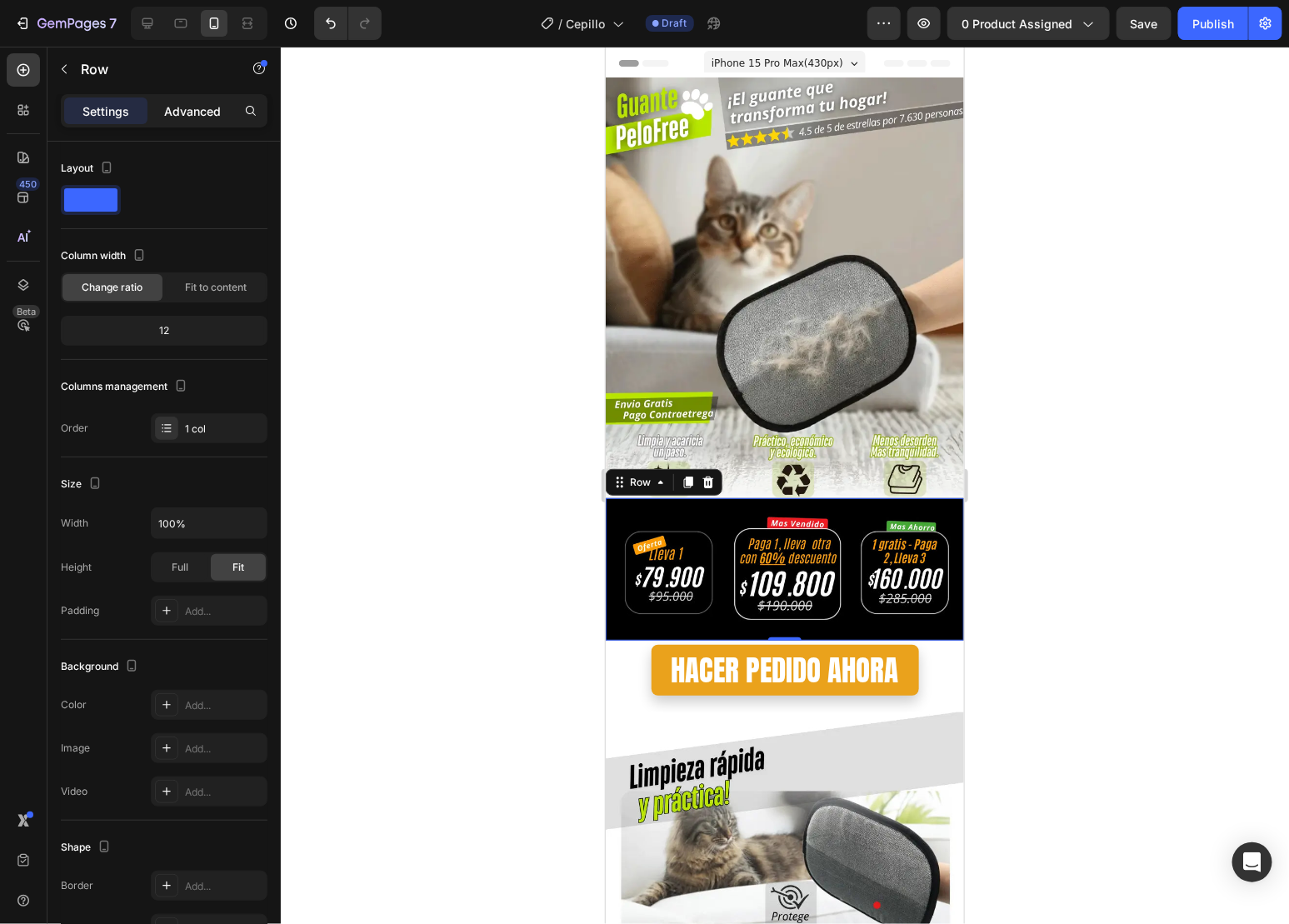
click at [189, 107] on p "Advanced" at bounding box center [192, 111] width 57 height 18
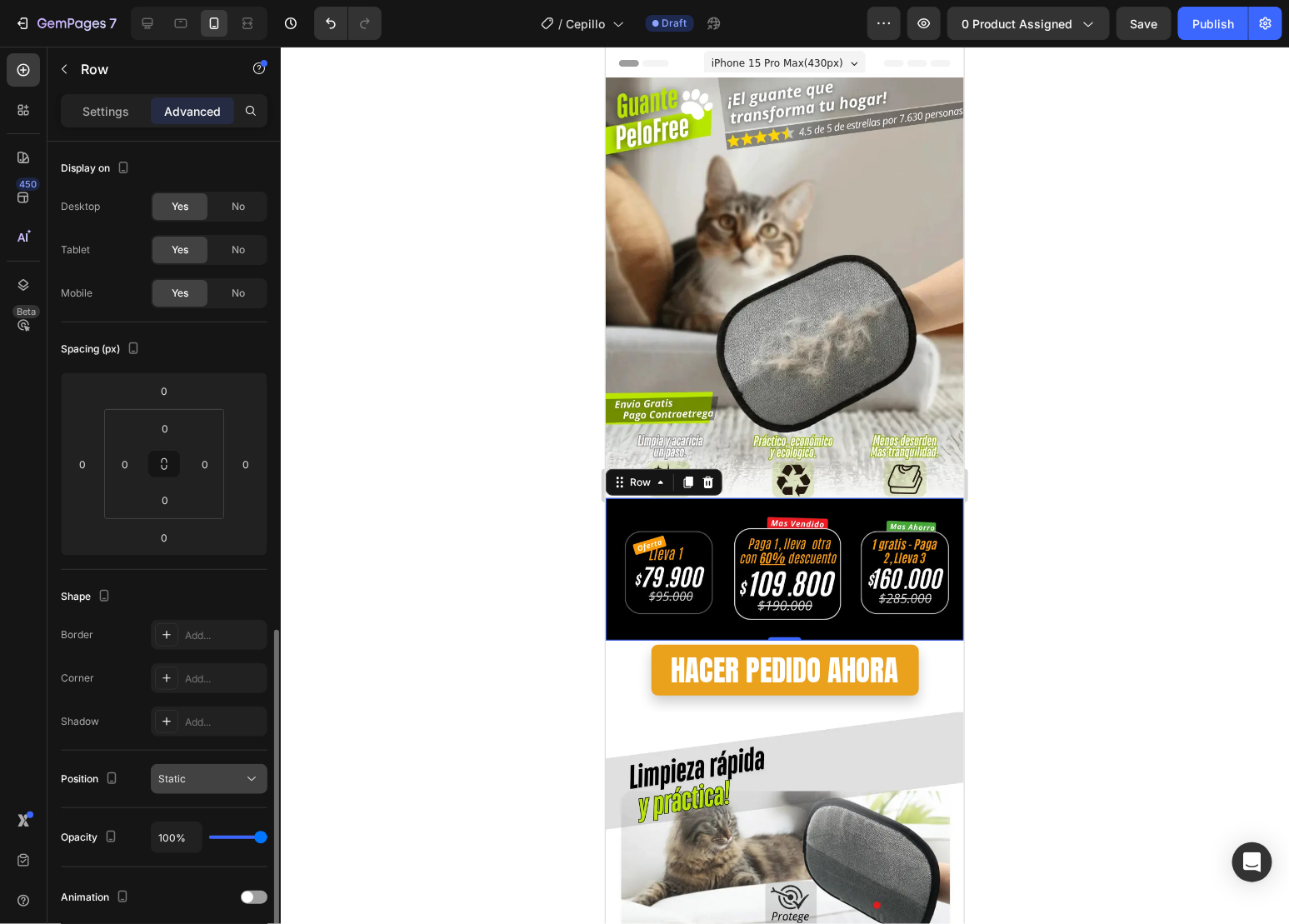
scroll to position [279, 0]
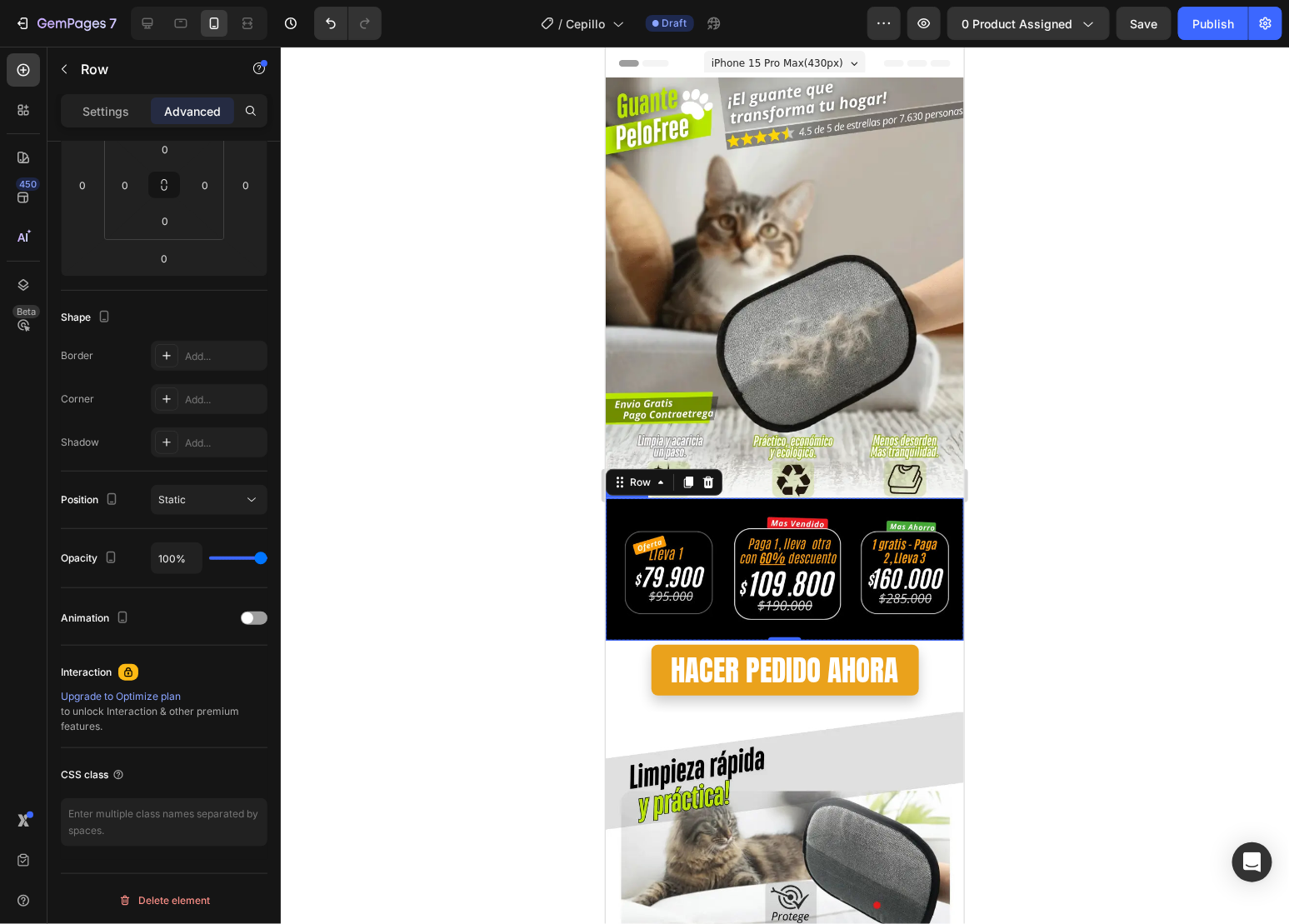
click at [870, 525] on img at bounding box center [784, 568] width 358 height 143
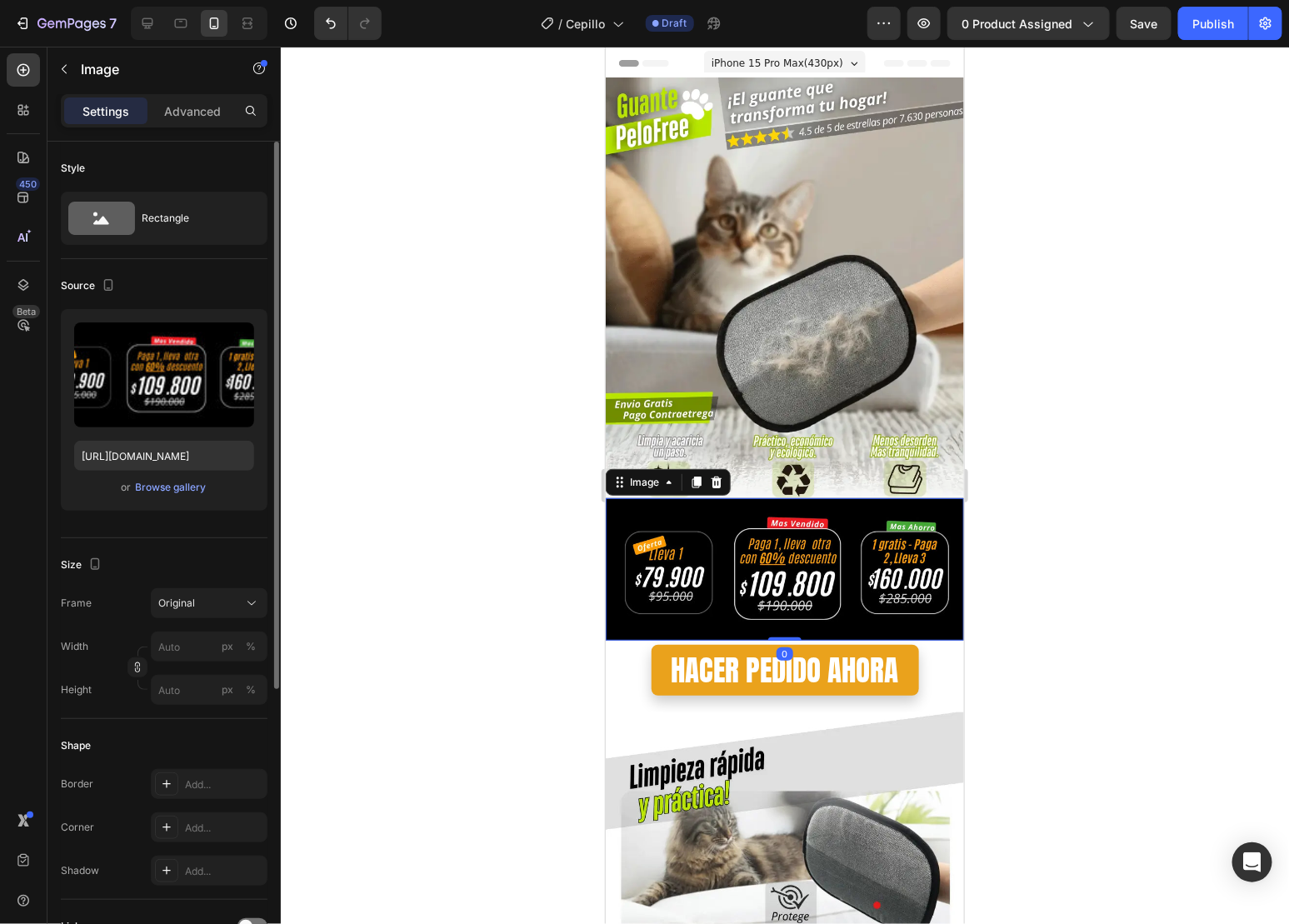
scroll to position [426, 0]
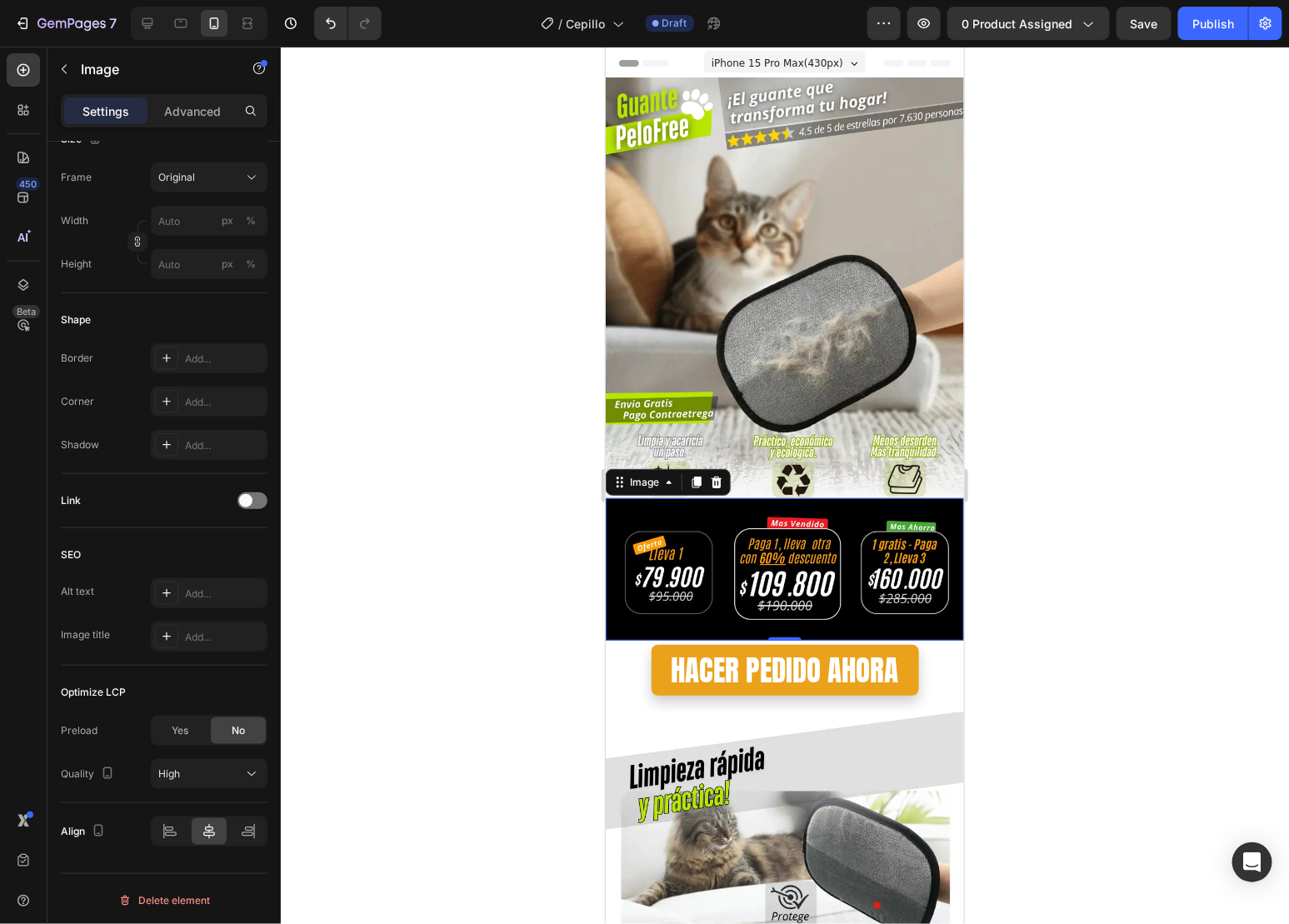
click at [1058, 513] on div at bounding box center [785, 485] width 1008 height 877
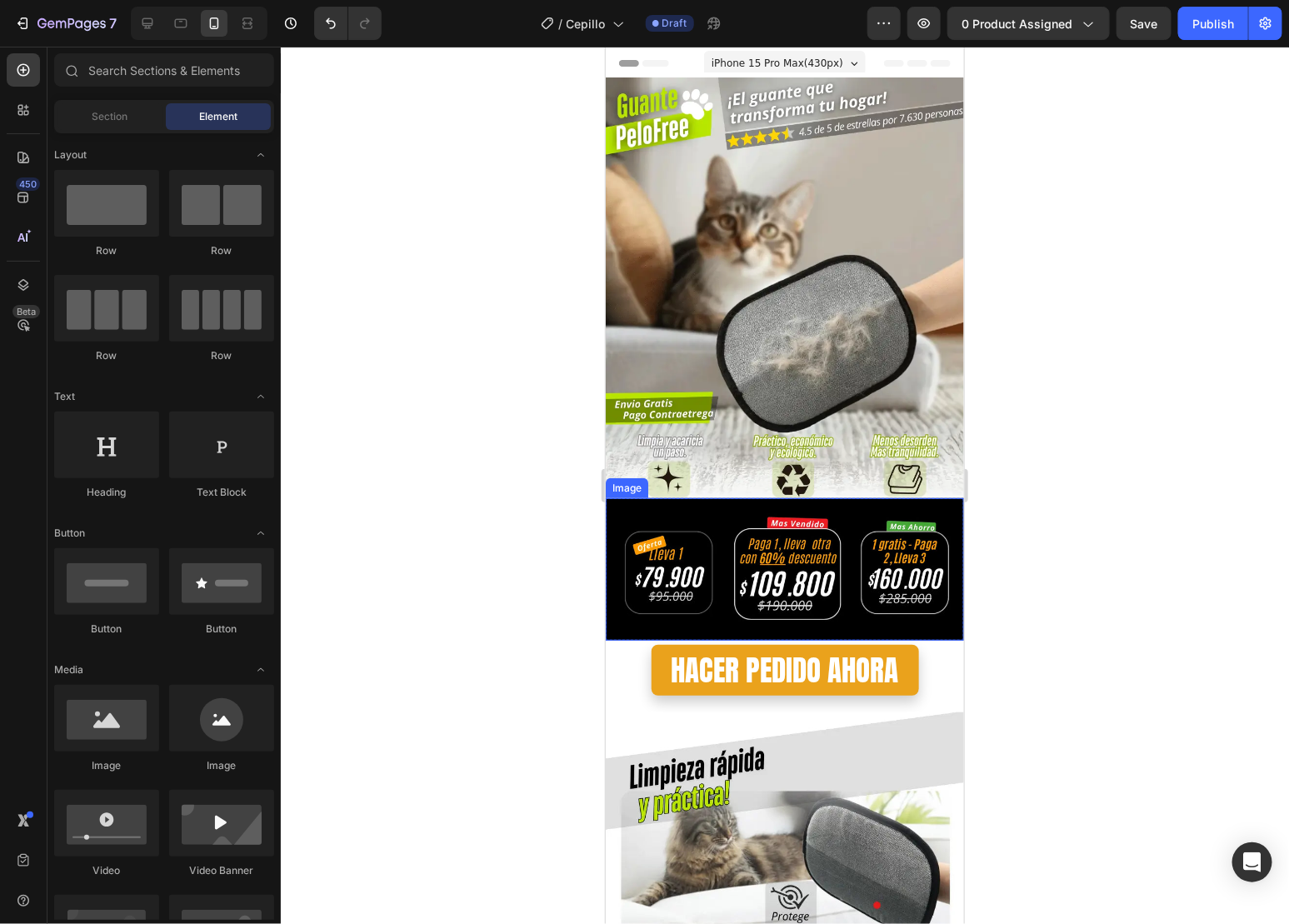
click at [848, 551] on img at bounding box center [784, 568] width 358 height 143
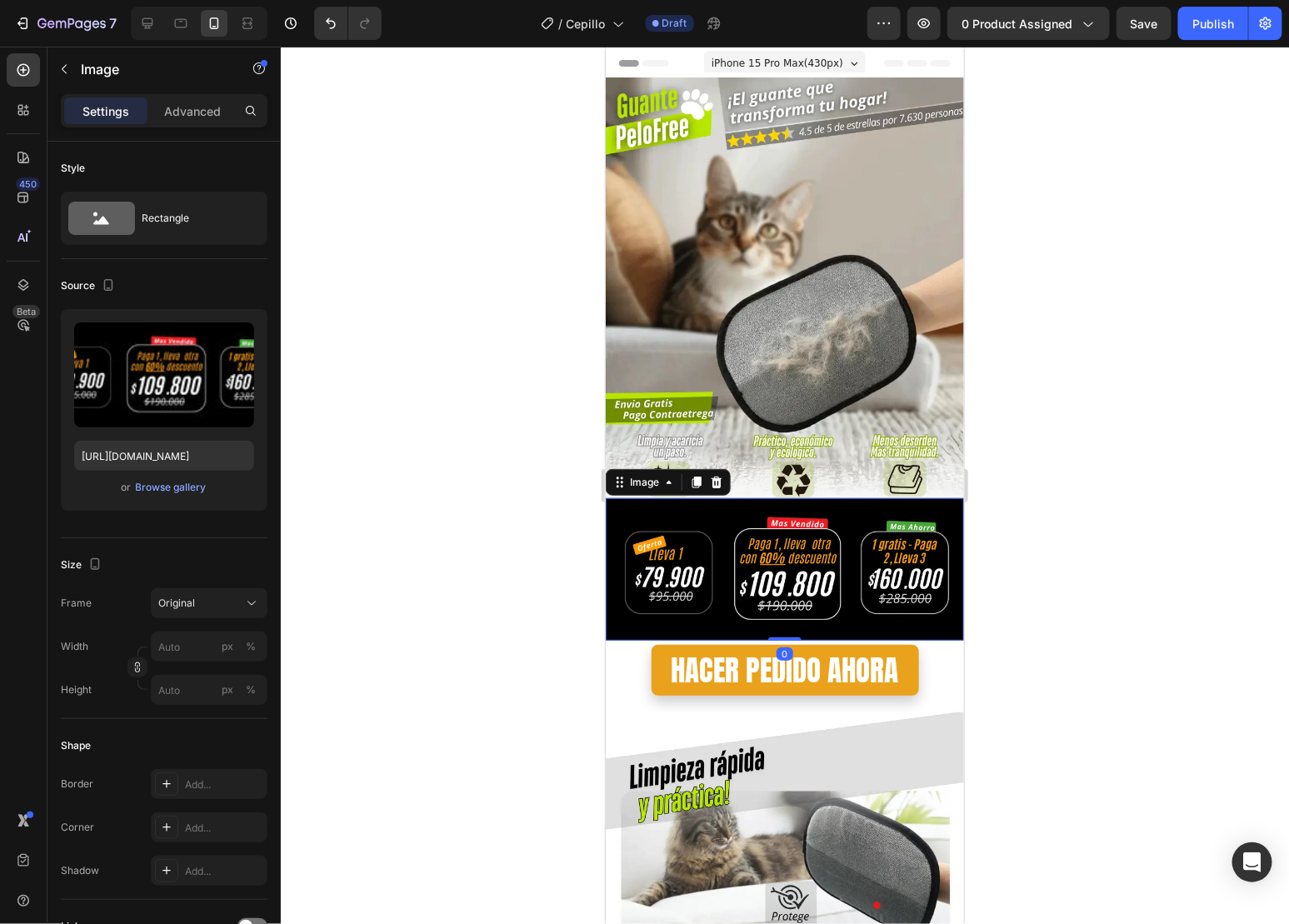
click at [717, 474] on div "Image" at bounding box center [667, 482] width 125 height 27
click at [718, 476] on icon at bounding box center [717, 482] width 11 height 11
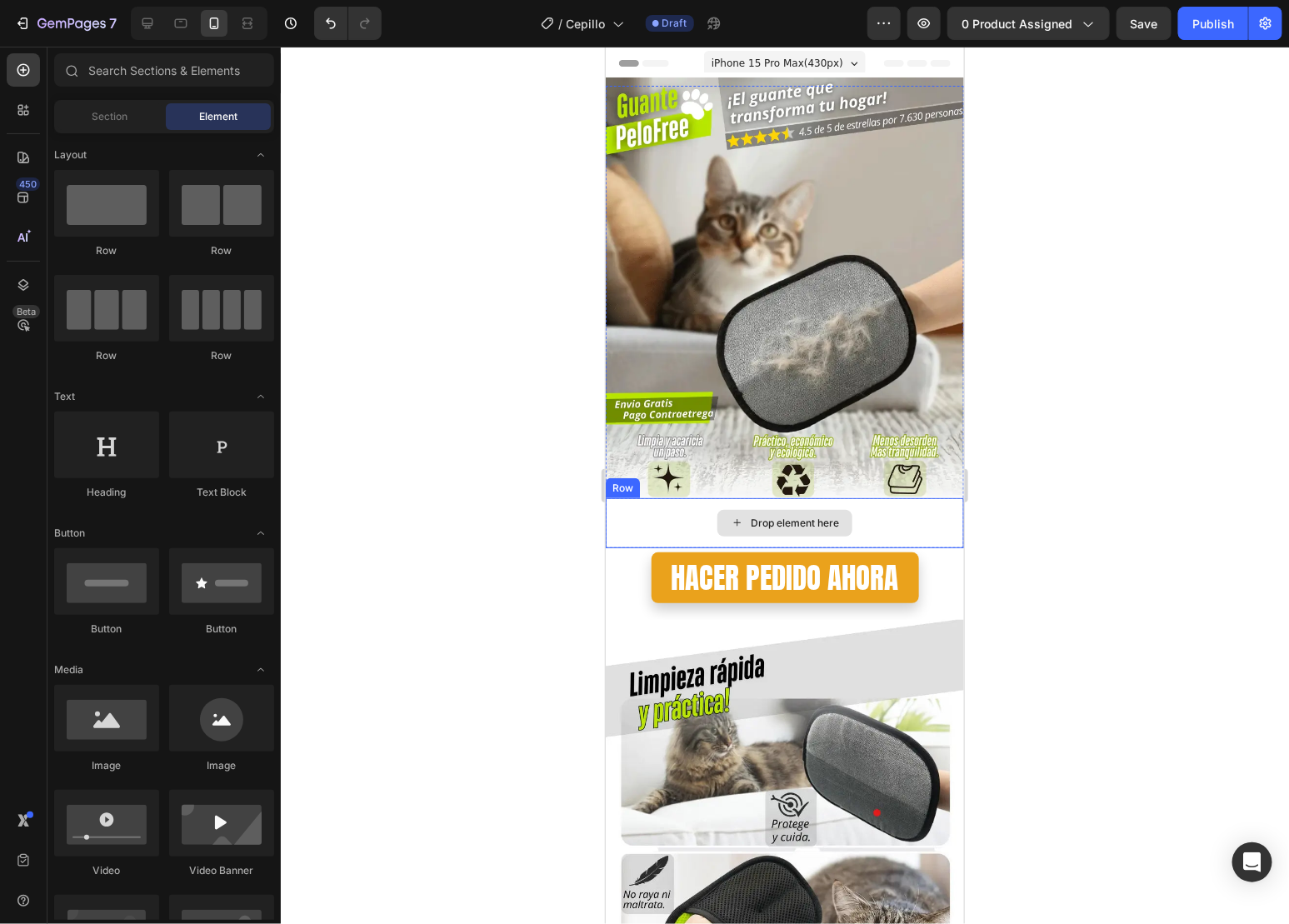
click at [890, 510] on div "Drop element here" at bounding box center [784, 523] width 358 height 50
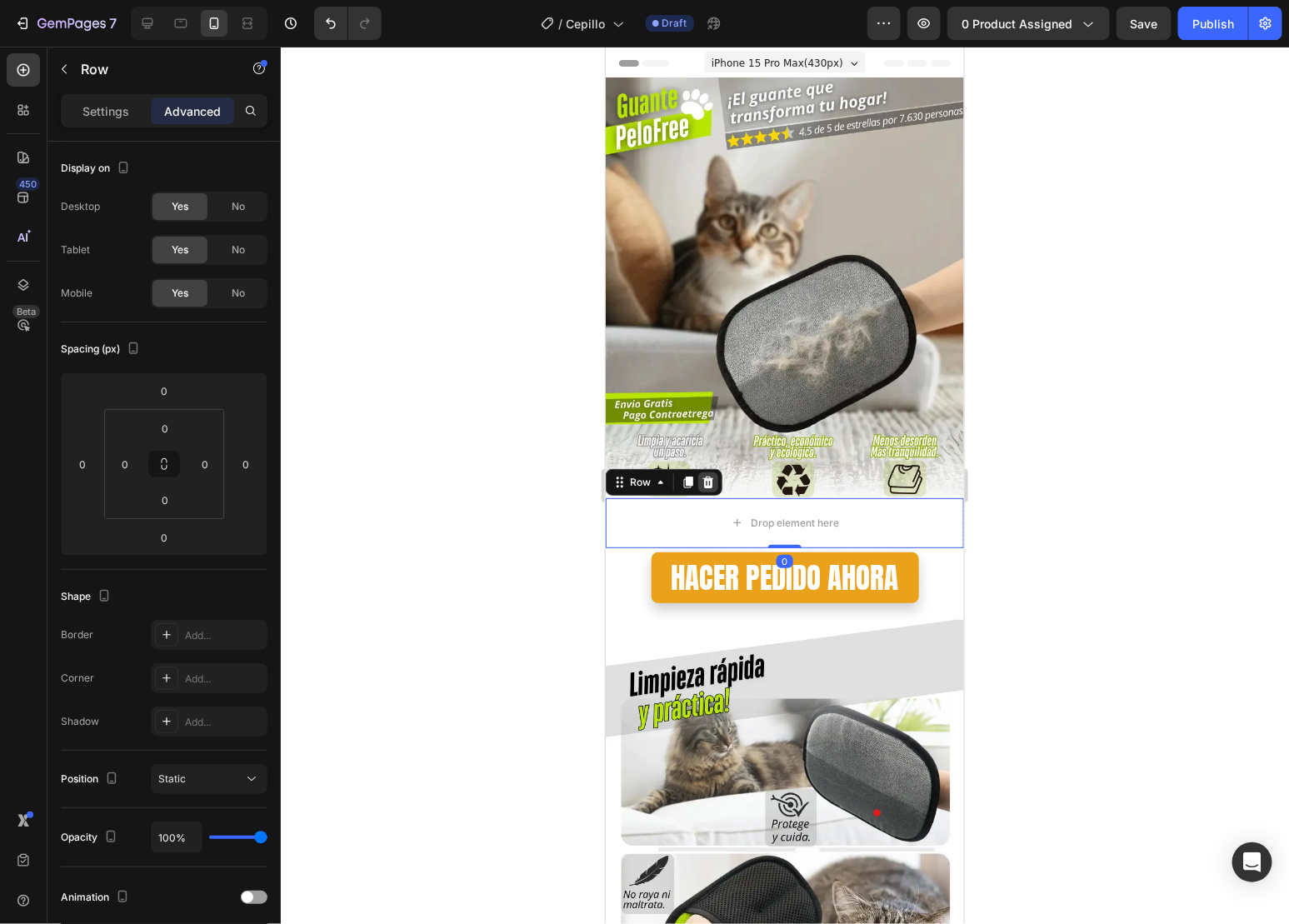
click at [701, 475] on icon at bounding box center [708, 482] width 13 height 13
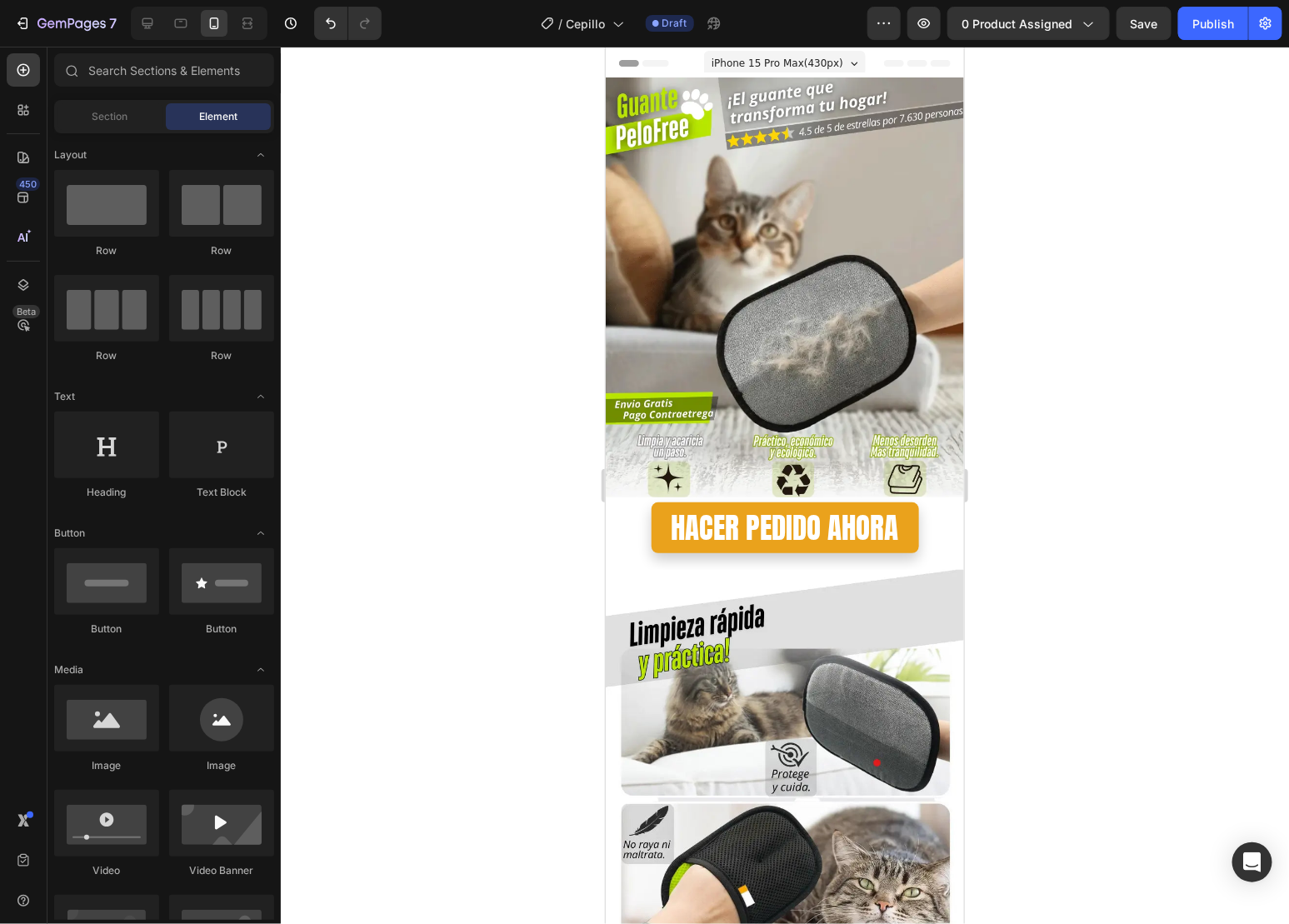
click at [1008, 428] on div at bounding box center [785, 485] width 1008 height 877
click at [937, 481] on div "HACER PEDIDO AHORA Button" at bounding box center [784, 521] width 358 height 81
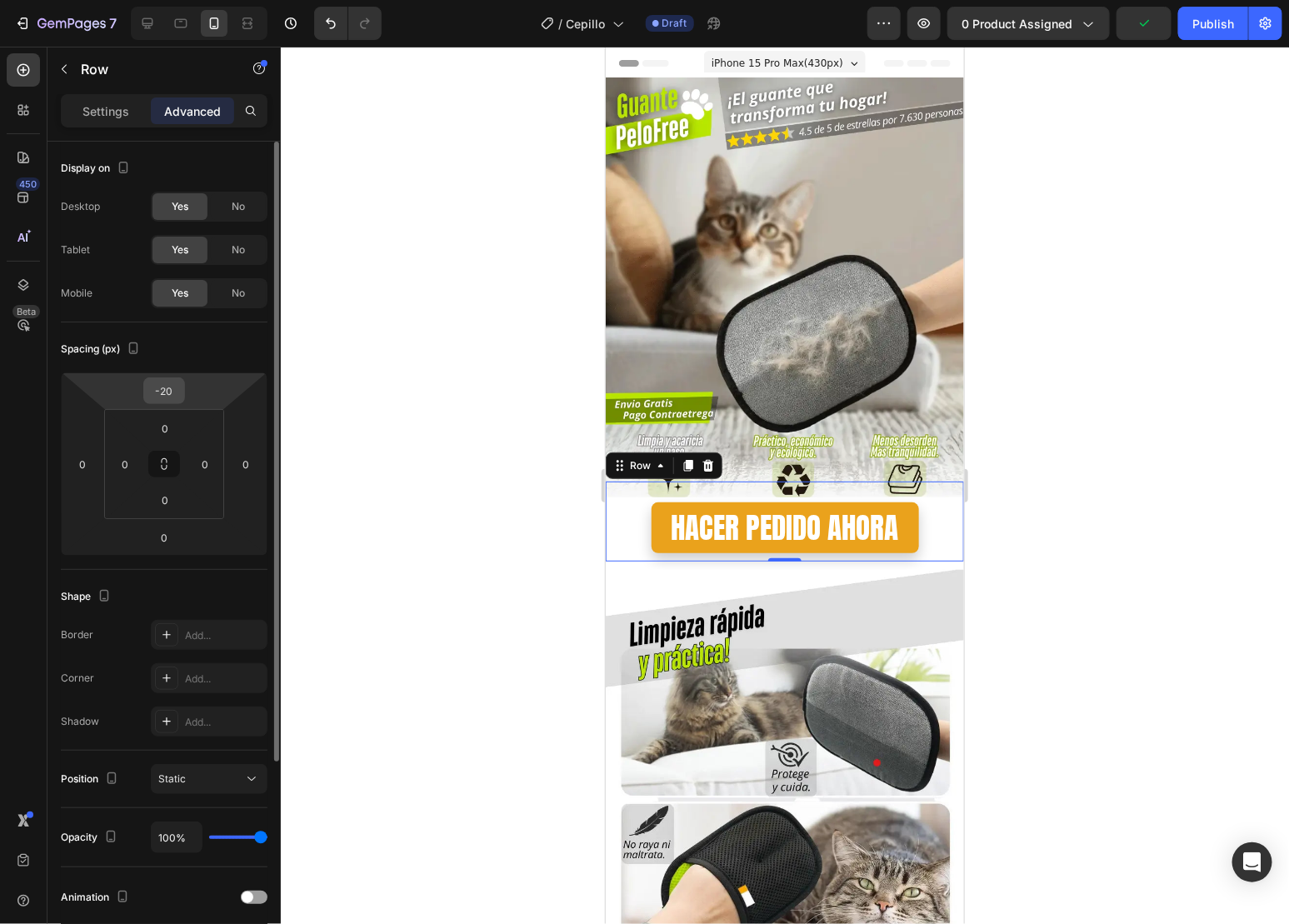
click at [159, 384] on input "-20" at bounding box center [164, 390] width 34 height 25
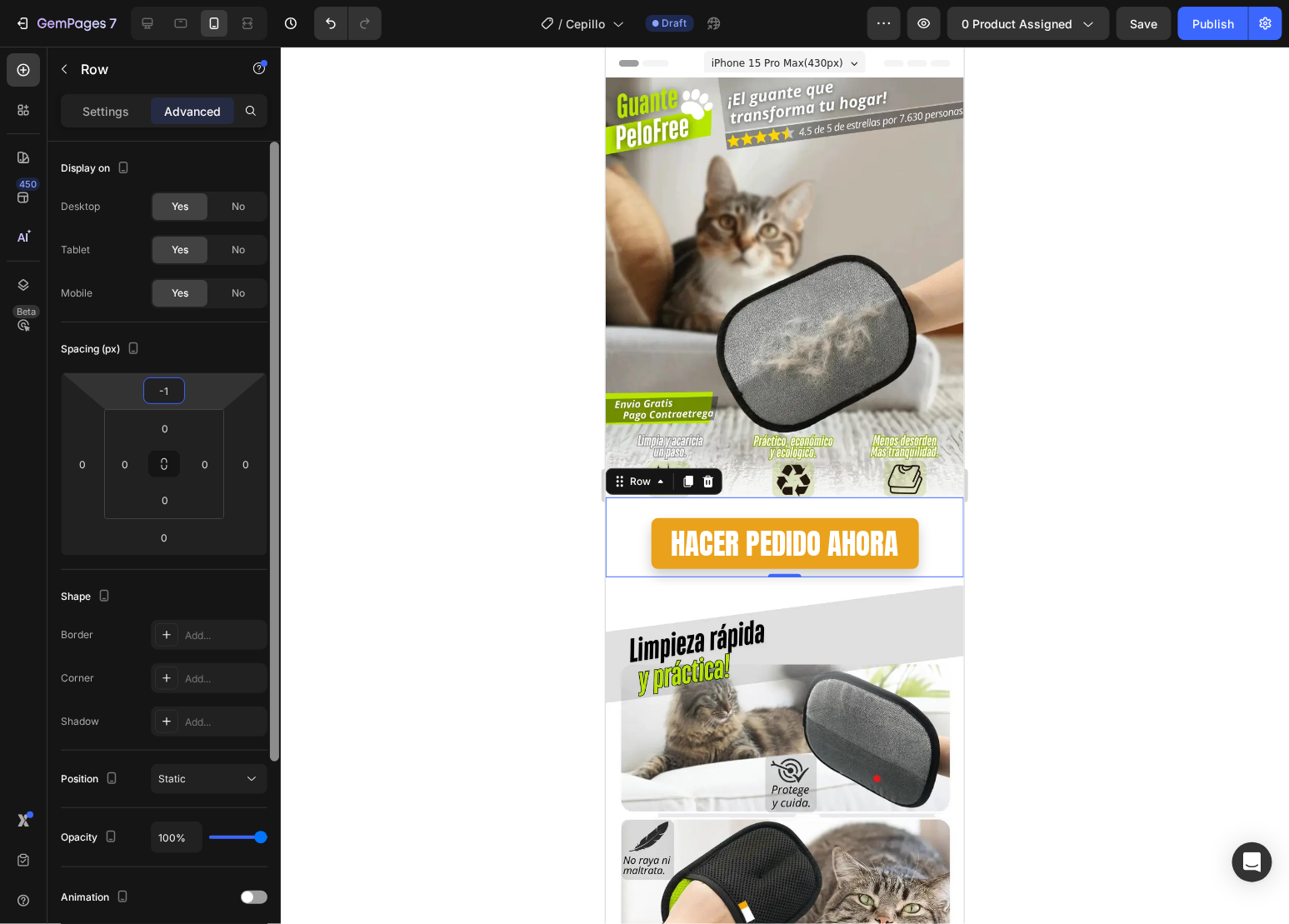
type input "-10"
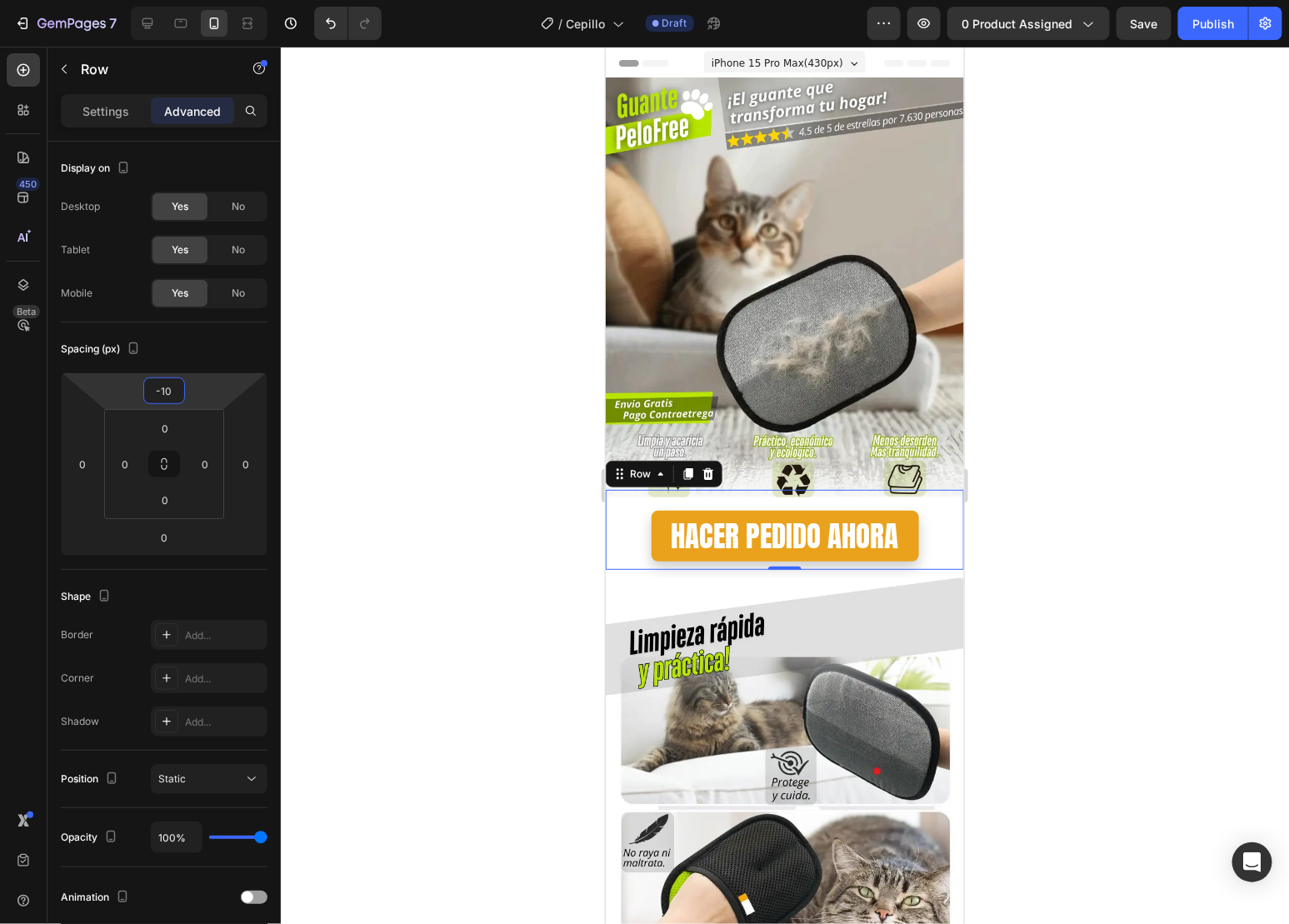
click at [1013, 494] on div at bounding box center [785, 485] width 1008 height 877
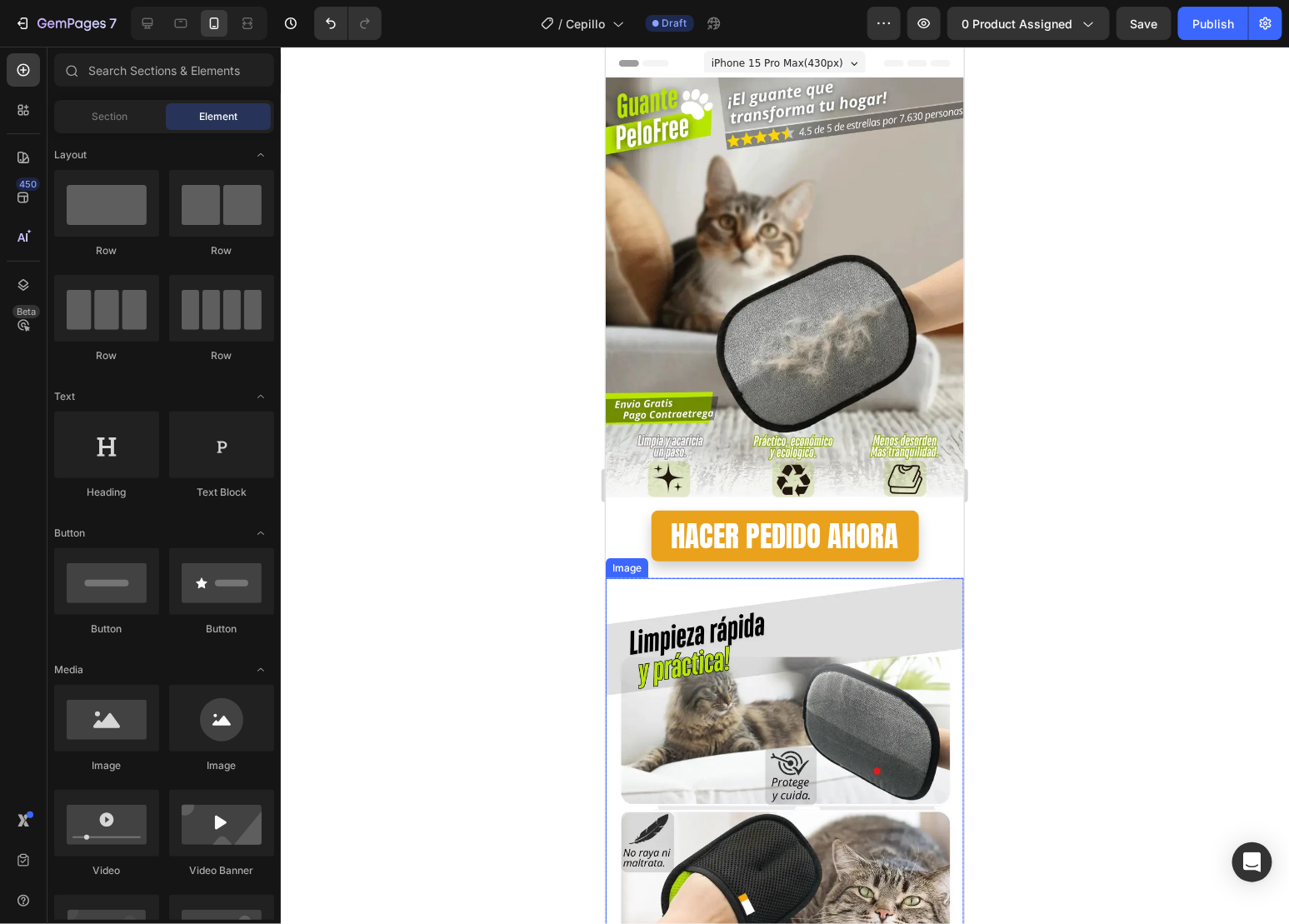
drag, startPoint x: 882, startPoint y: 591, endPoint x: 763, endPoint y: 591, distance: 119.0
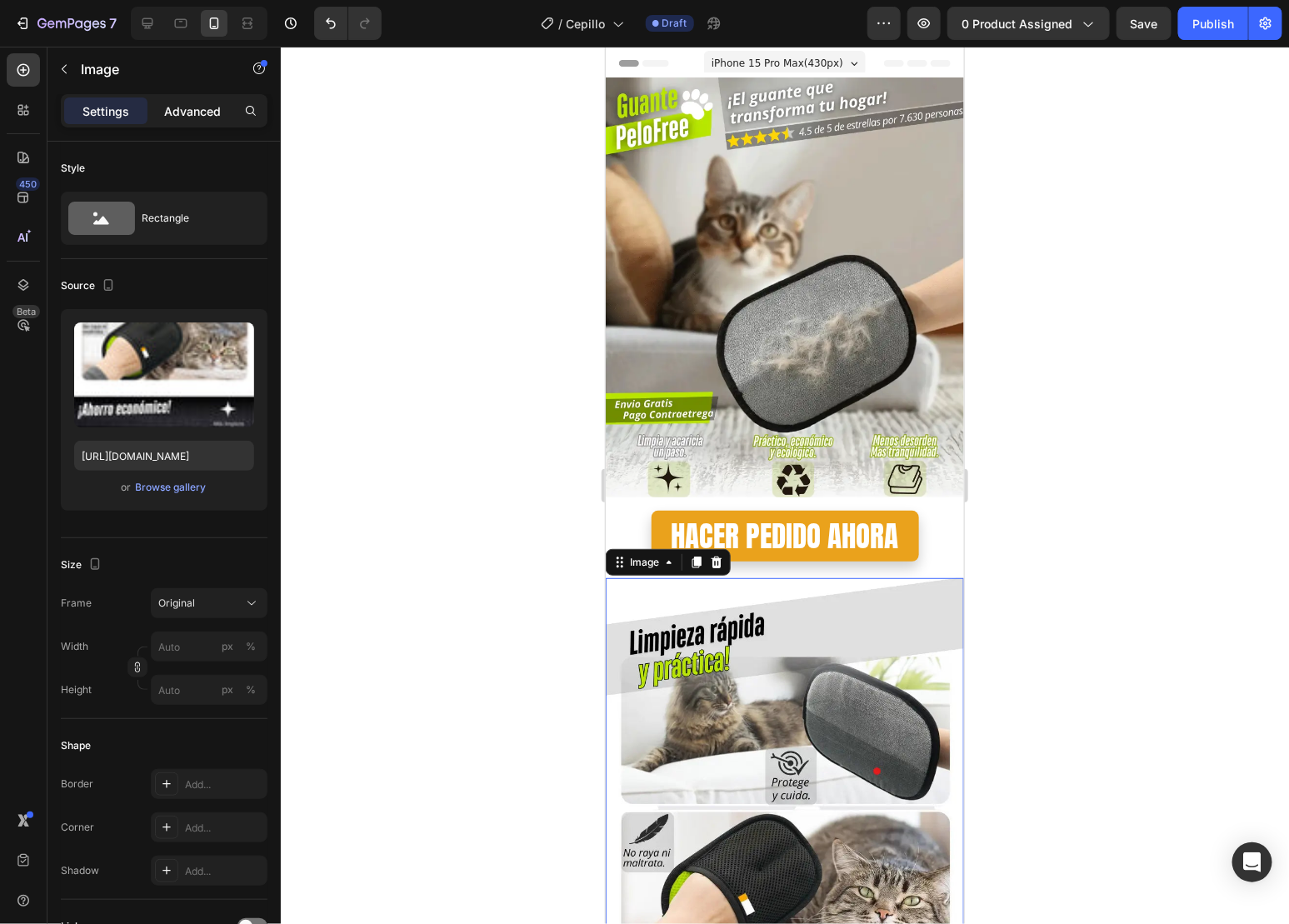
click at [184, 105] on p "Advanced" at bounding box center [192, 111] width 57 height 18
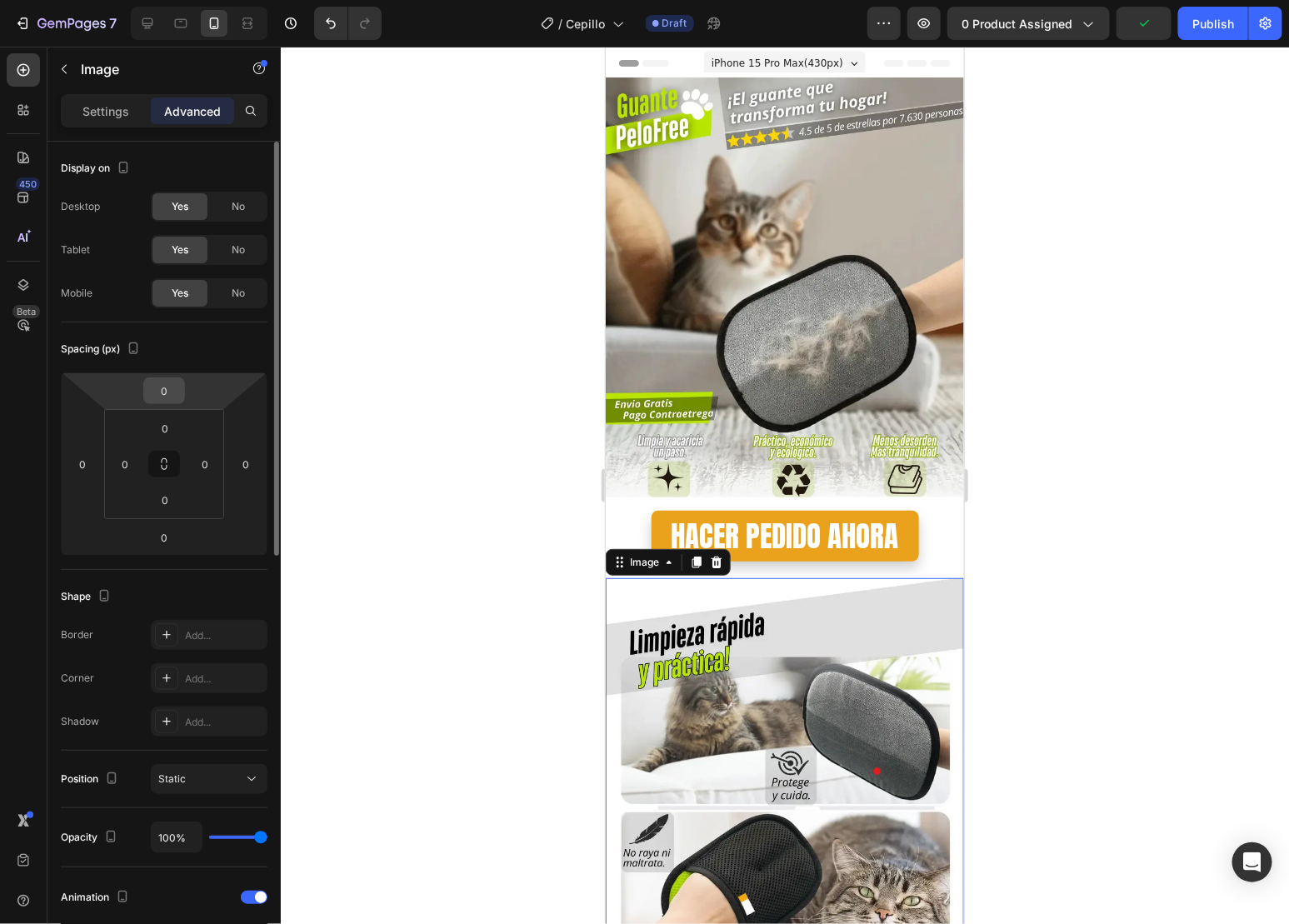
click at [182, 401] on div "0" at bounding box center [164, 390] width 42 height 27
click at [170, 392] on input "0" at bounding box center [164, 390] width 34 height 25
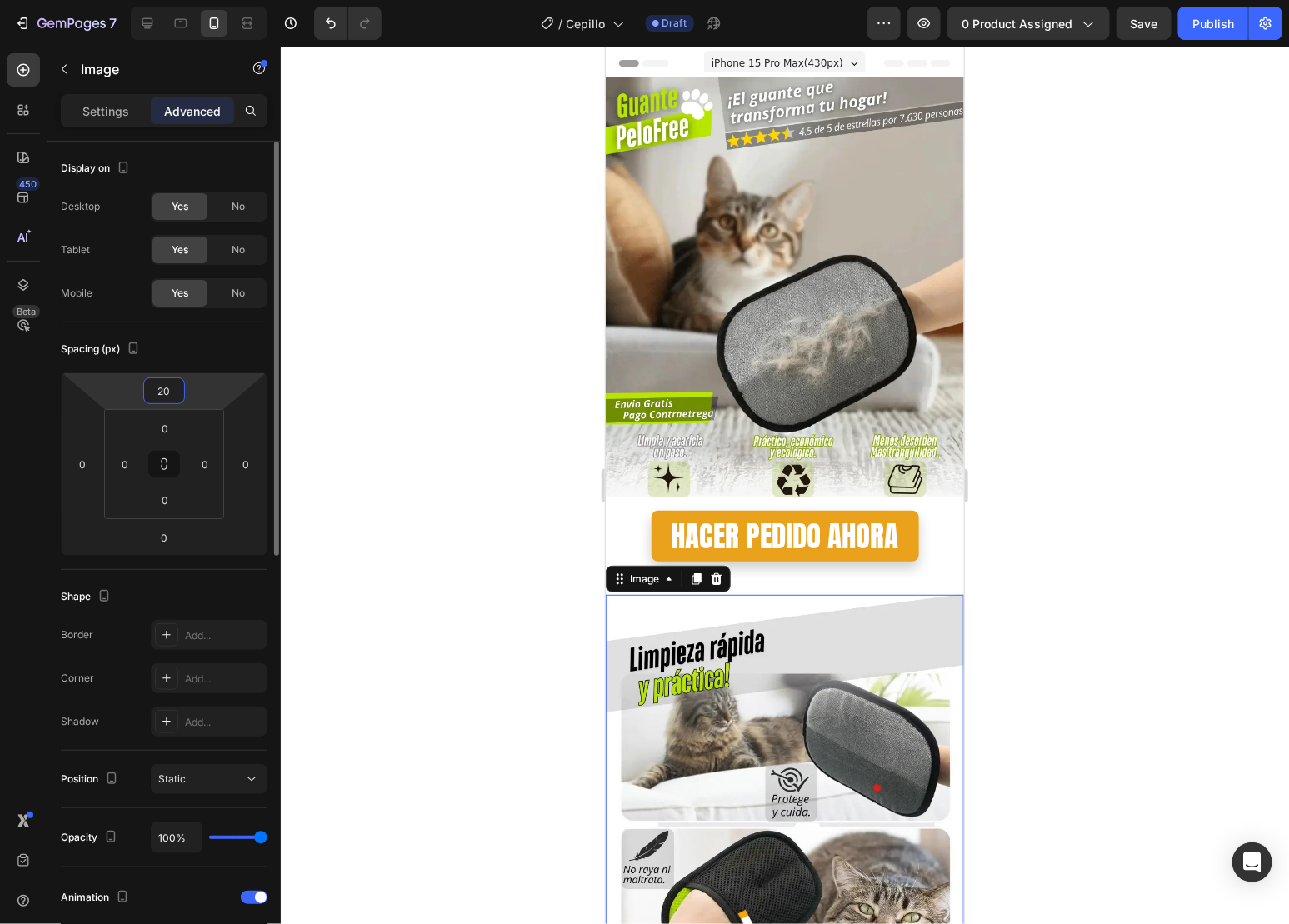
type input "2"
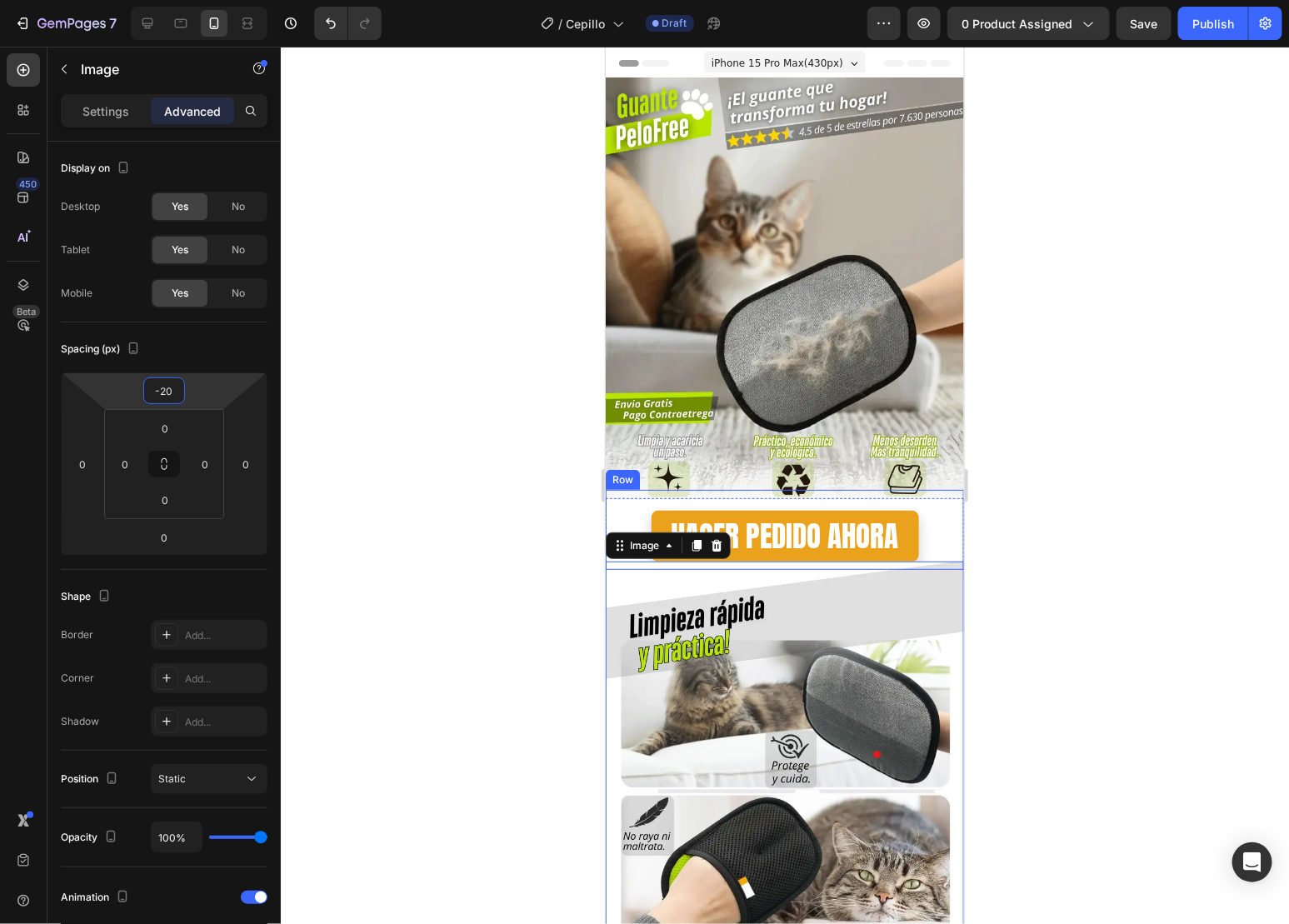
type input "-2"
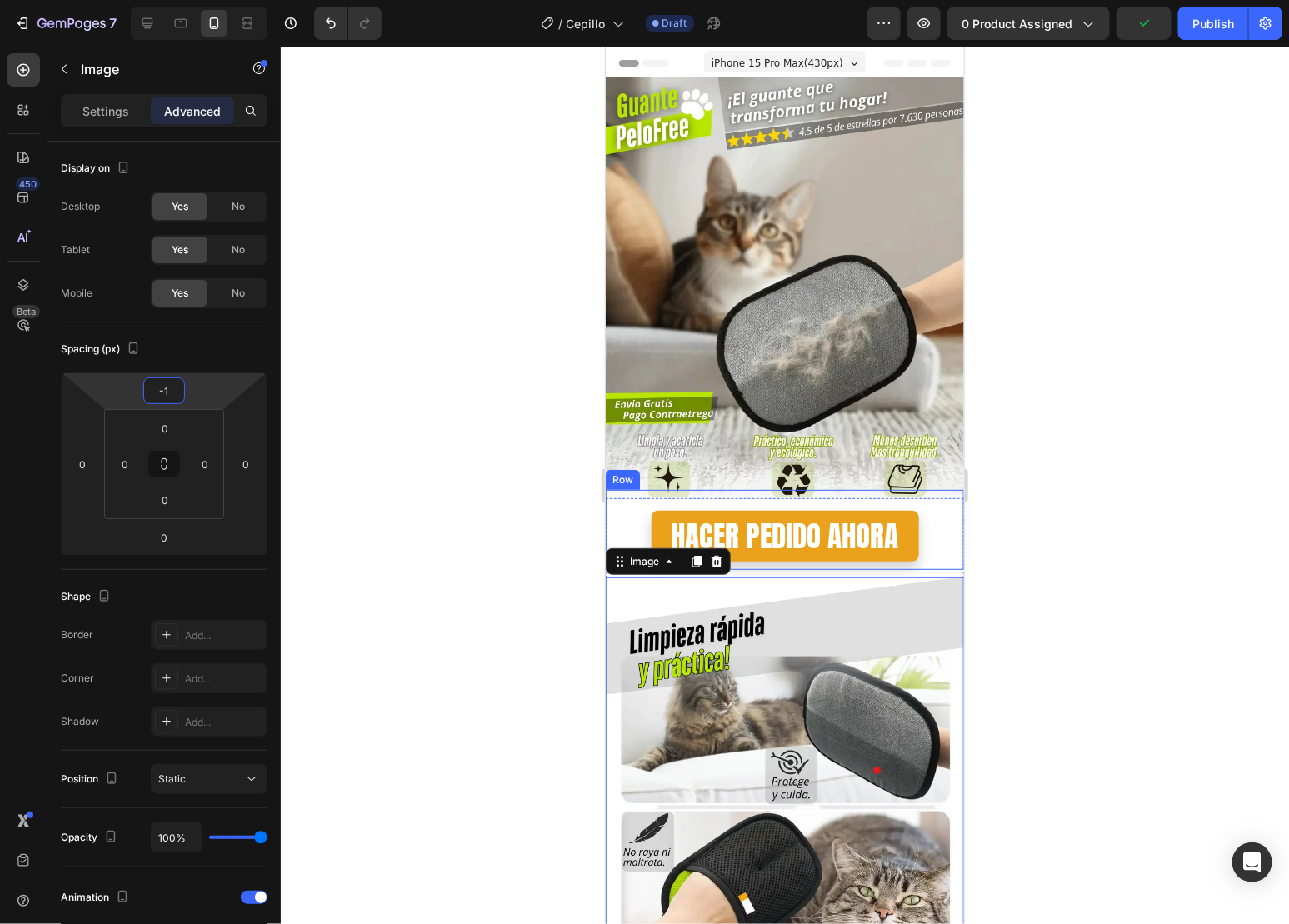
type input "-10"
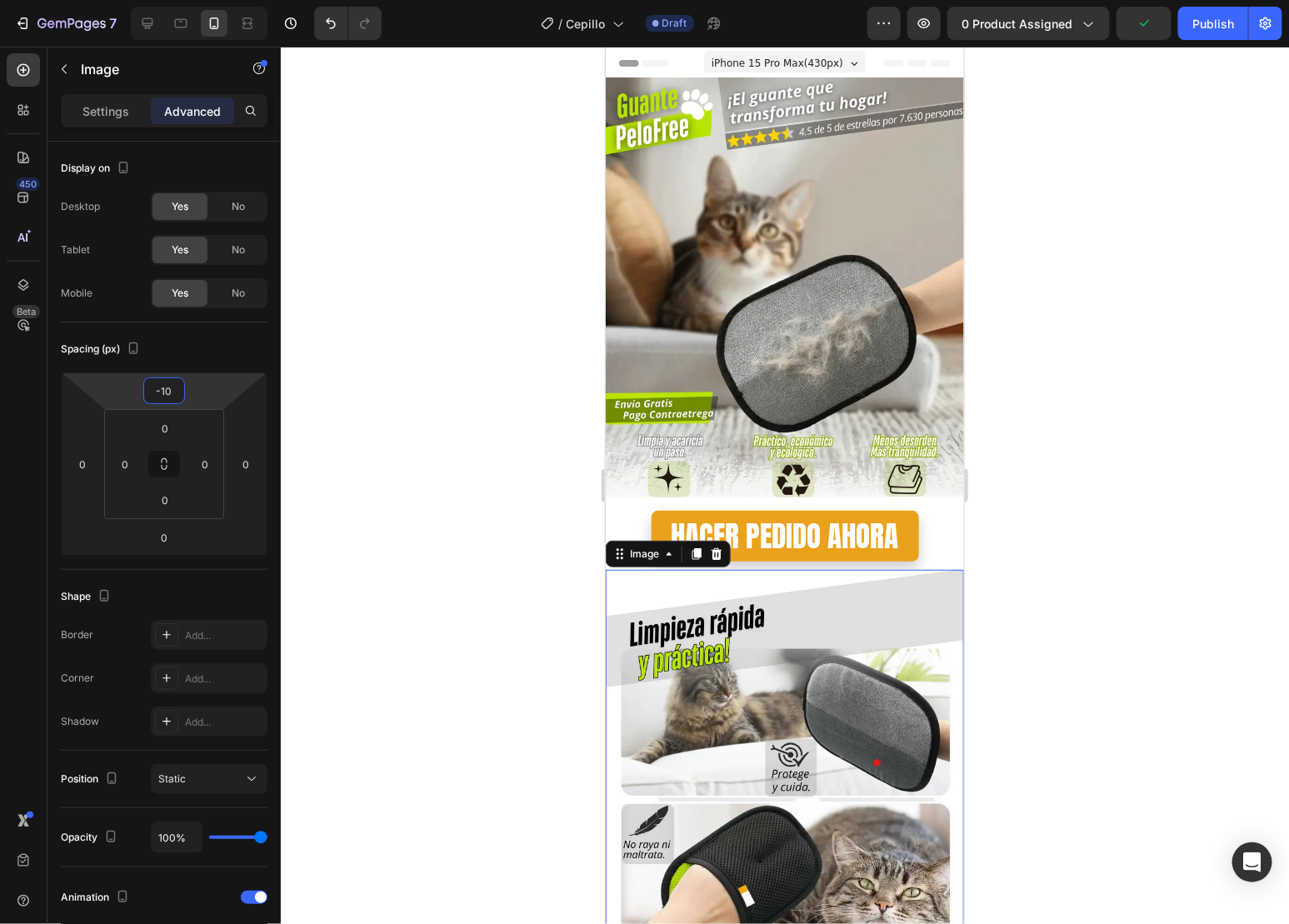
click at [1216, 651] on div at bounding box center [785, 485] width 1008 height 877
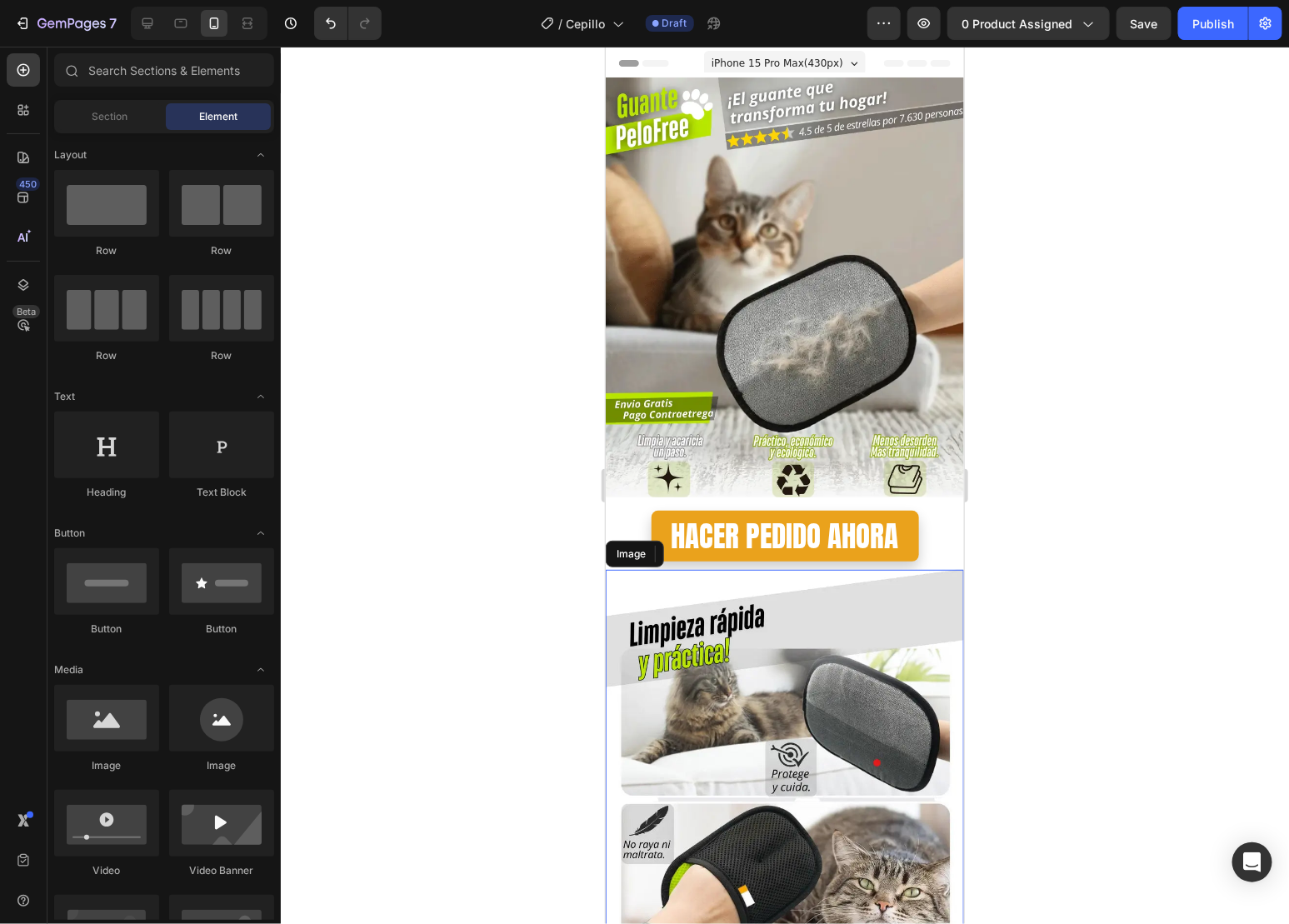
click at [1114, 648] on div at bounding box center [785, 485] width 1008 height 877
click at [1113, 639] on div at bounding box center [785, 485] width 1008 height 877
click at [810, 198] on img at bounding box center [784, 287] width 358 height 421
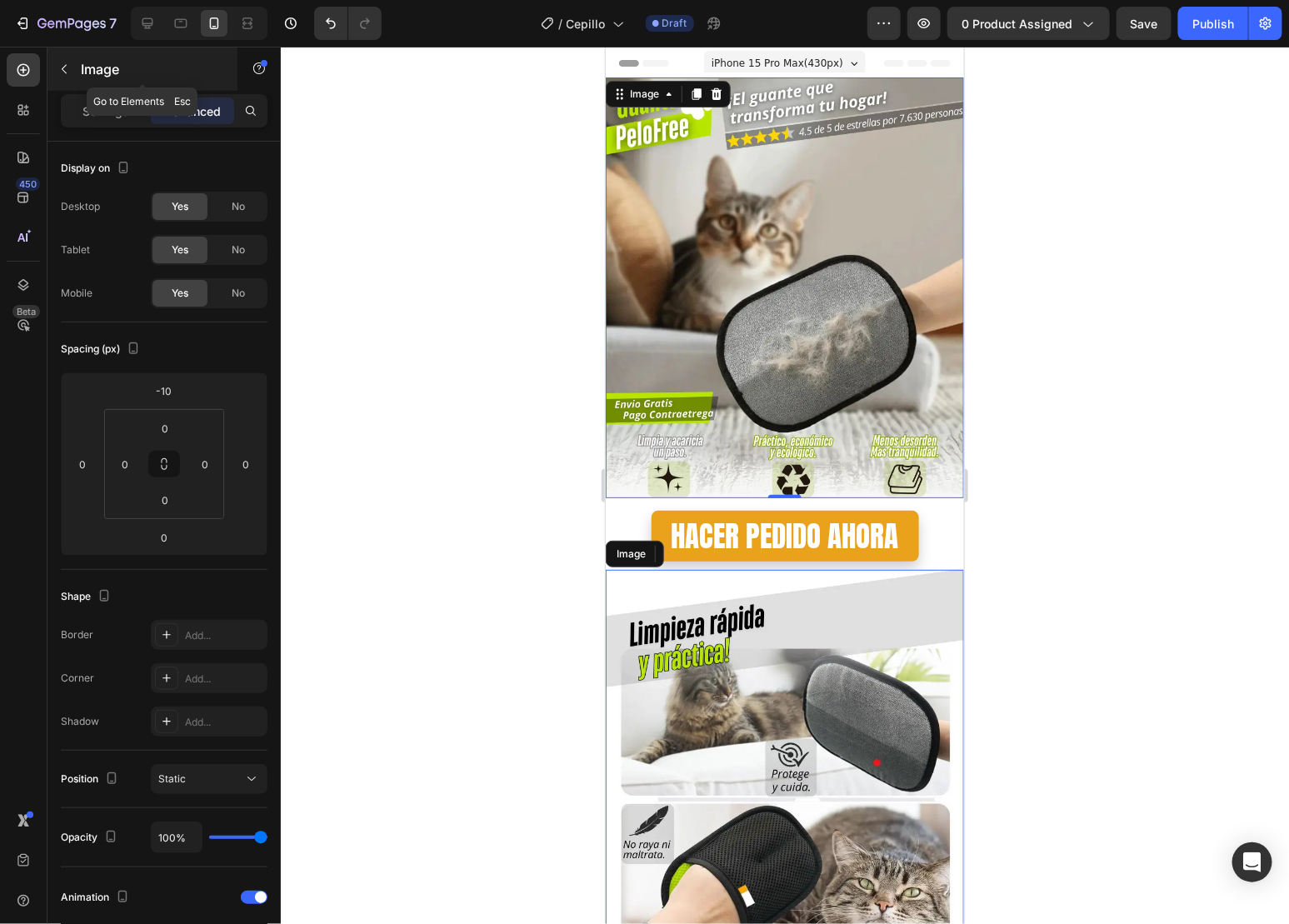
click at [70, 77] on button "button" at bounding box center [63, 69] width 27 height 27
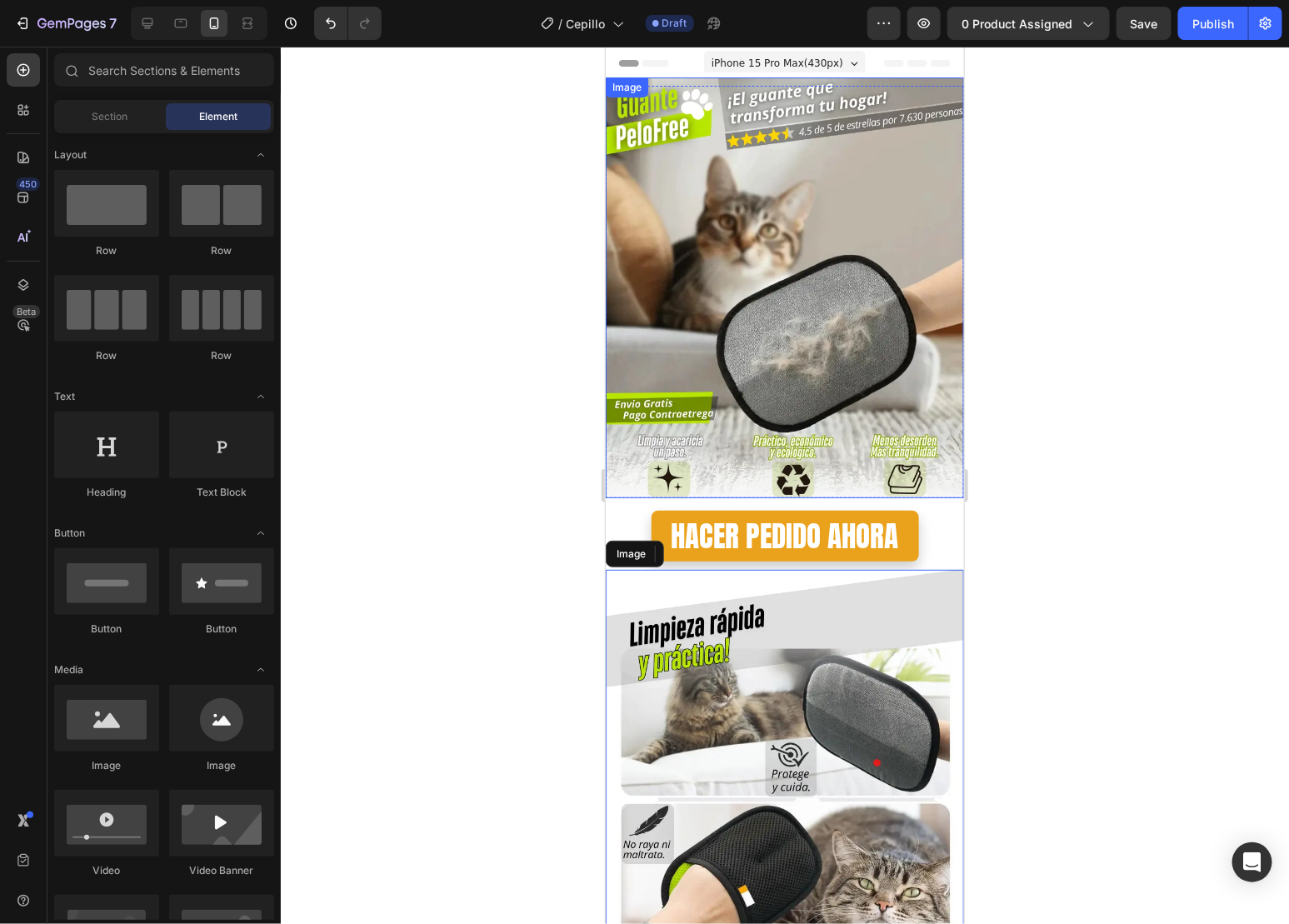
click at [688, 221] on img at bounding box center [784, 287] width 358 height 421
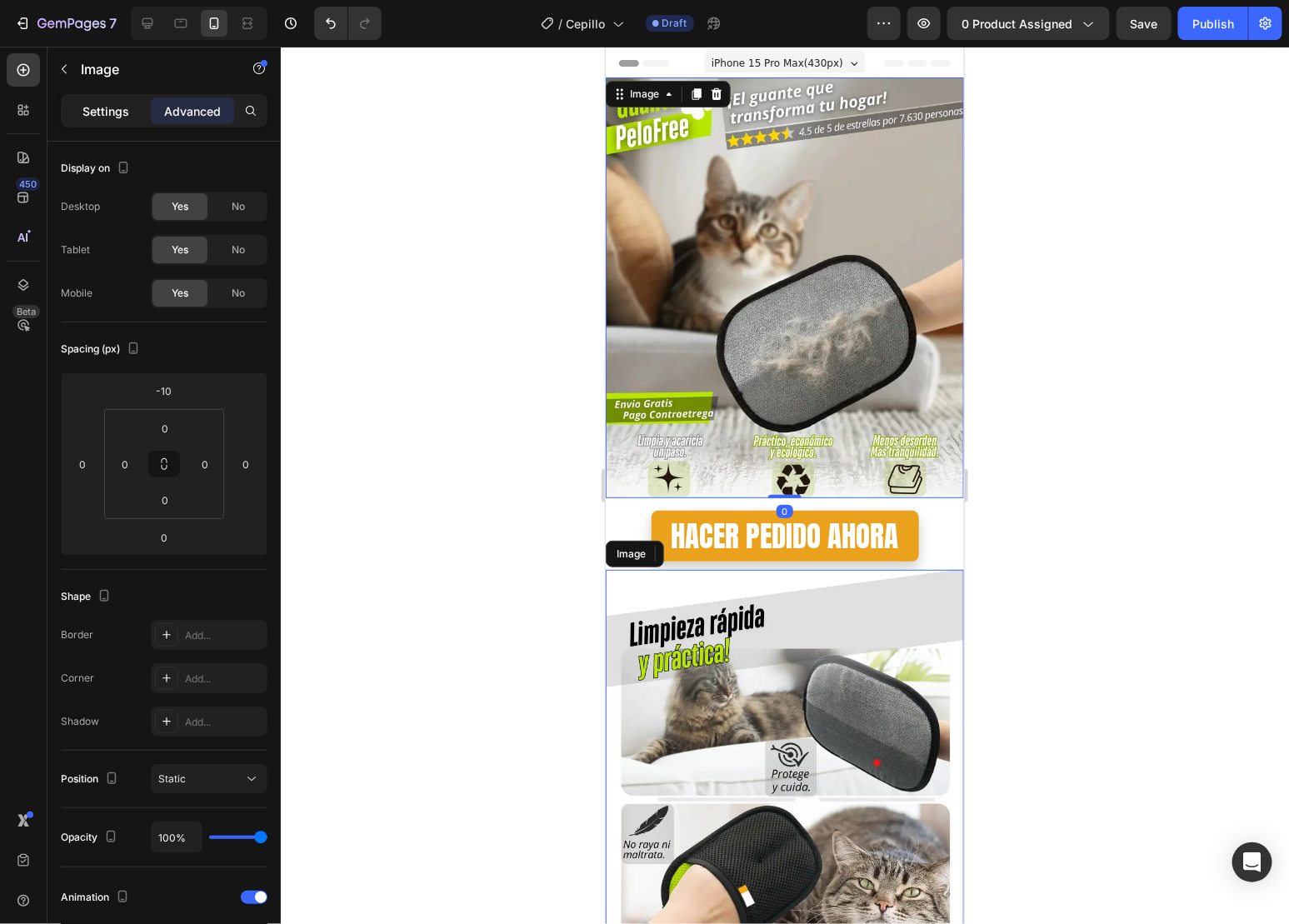
click at [97, 97] on div "Settings" at bounding box center [105, 110] width 83 height 27
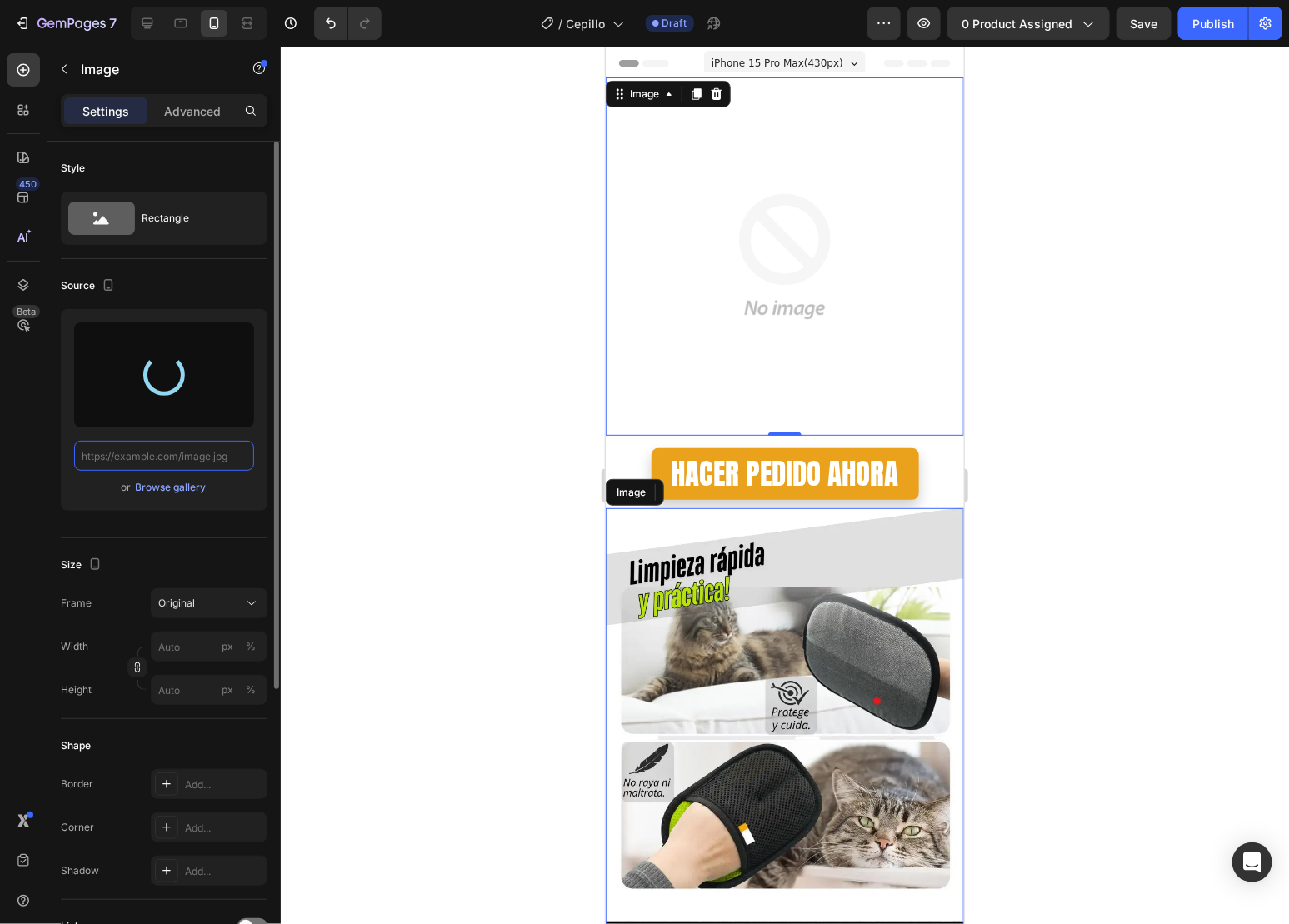
type input "[URL][DOMAIN_NAME]"
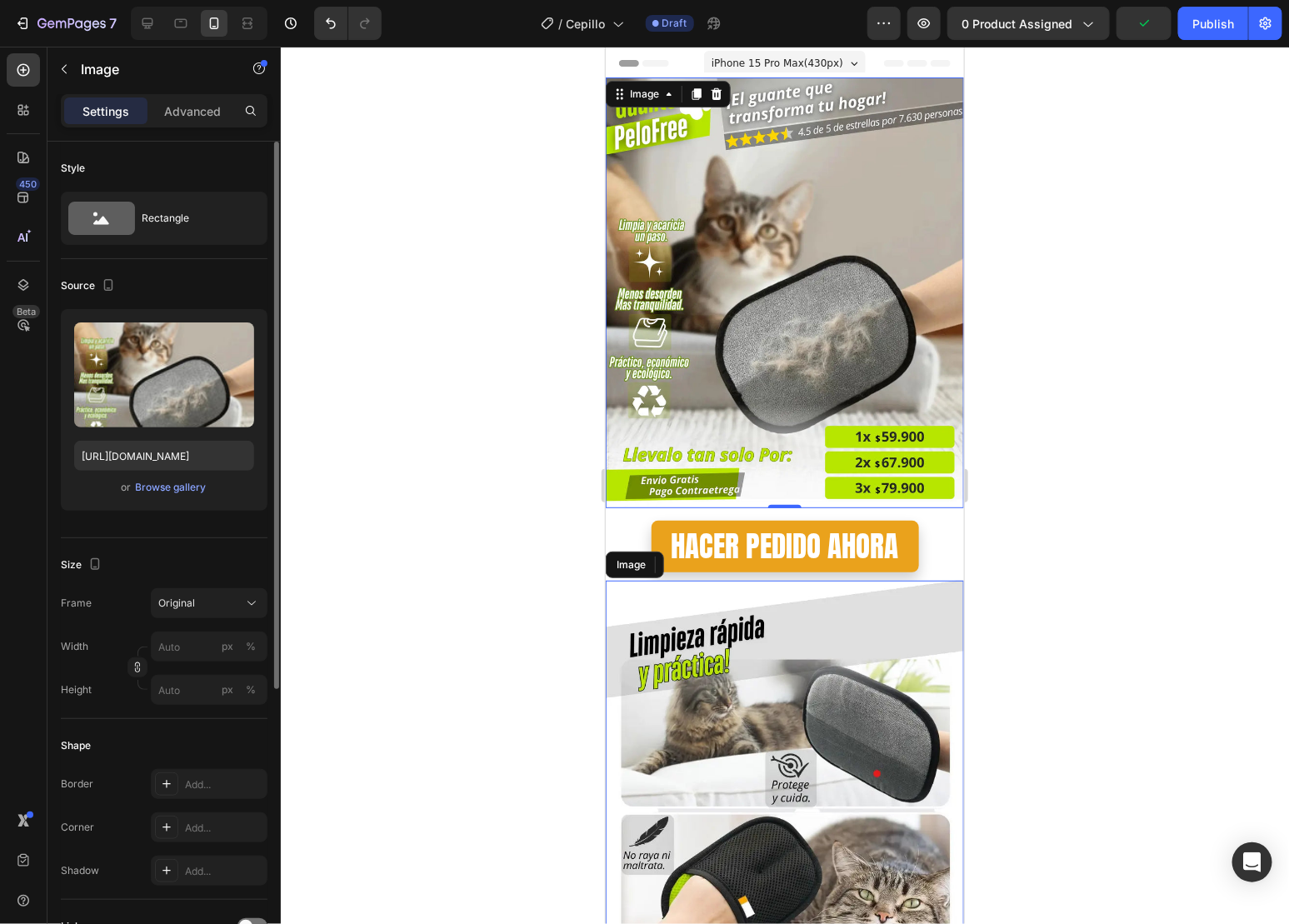
click at [1007, 302] on div at bounding box center [785, 485] width 1008 height 877
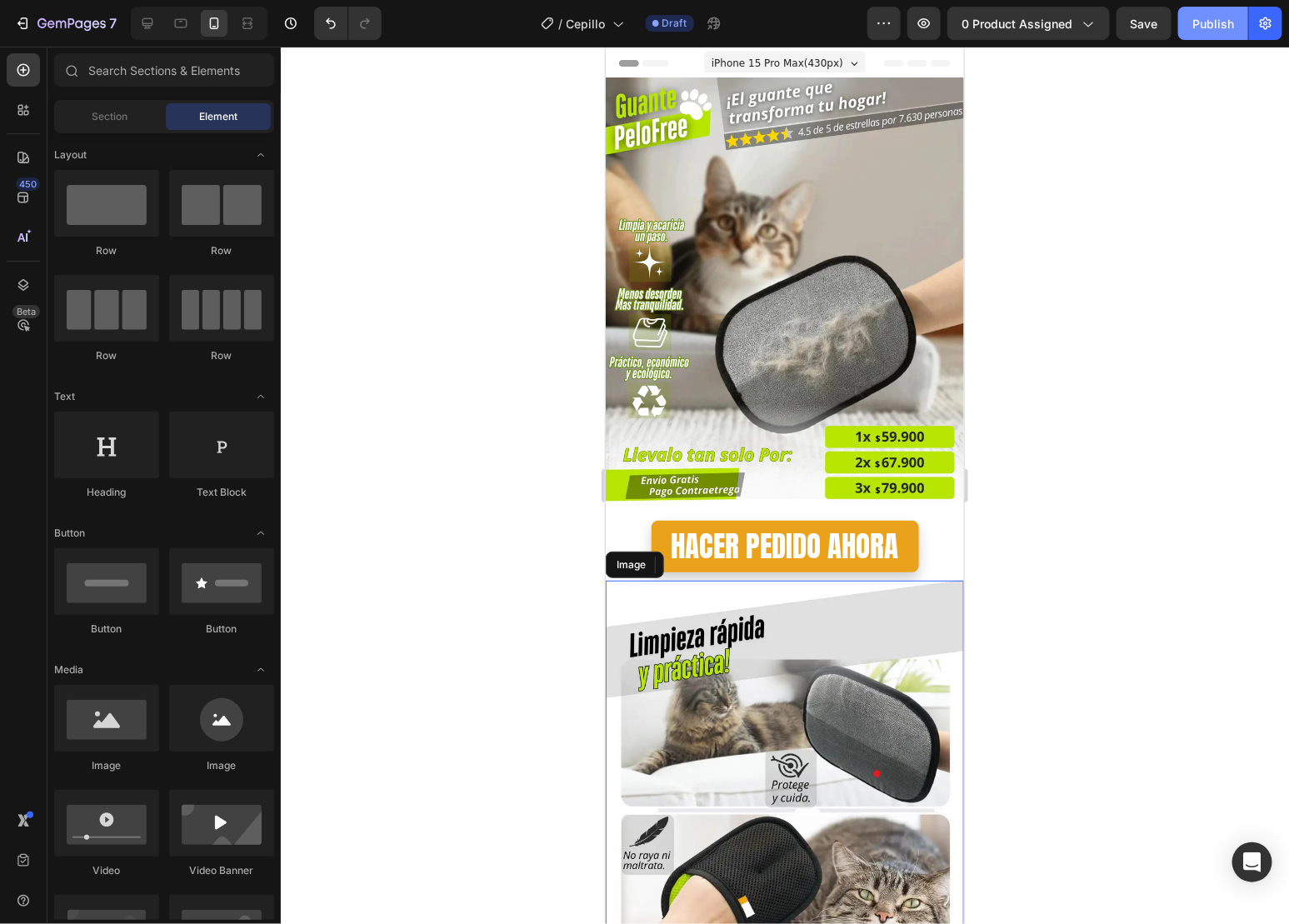
click at [1214, 31] on div "Publish" at bounding box center [1213, 23] width 42 height 18
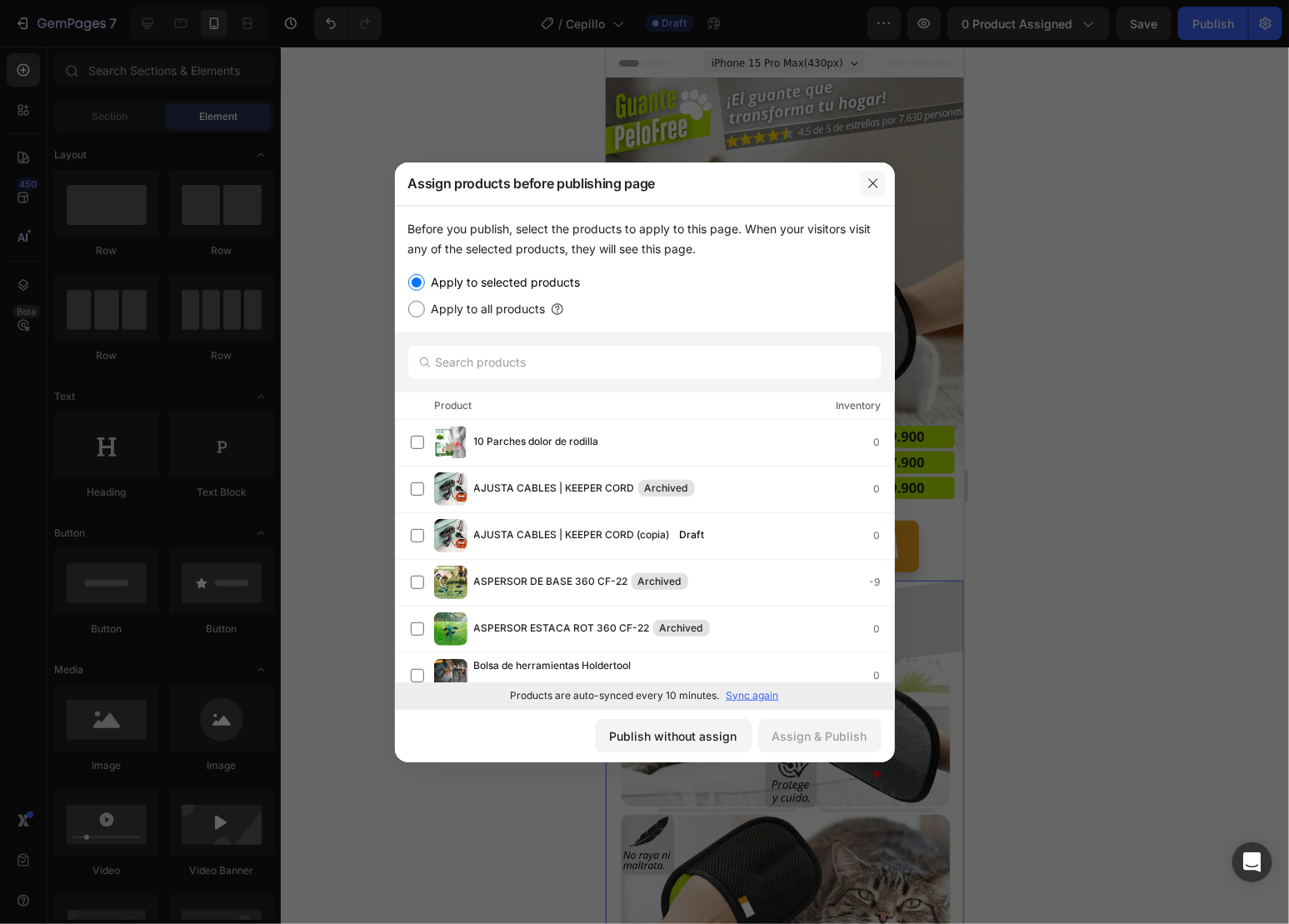
click at [862, 176] on button "button" at bounding box center [873, 183] width 27 height 27
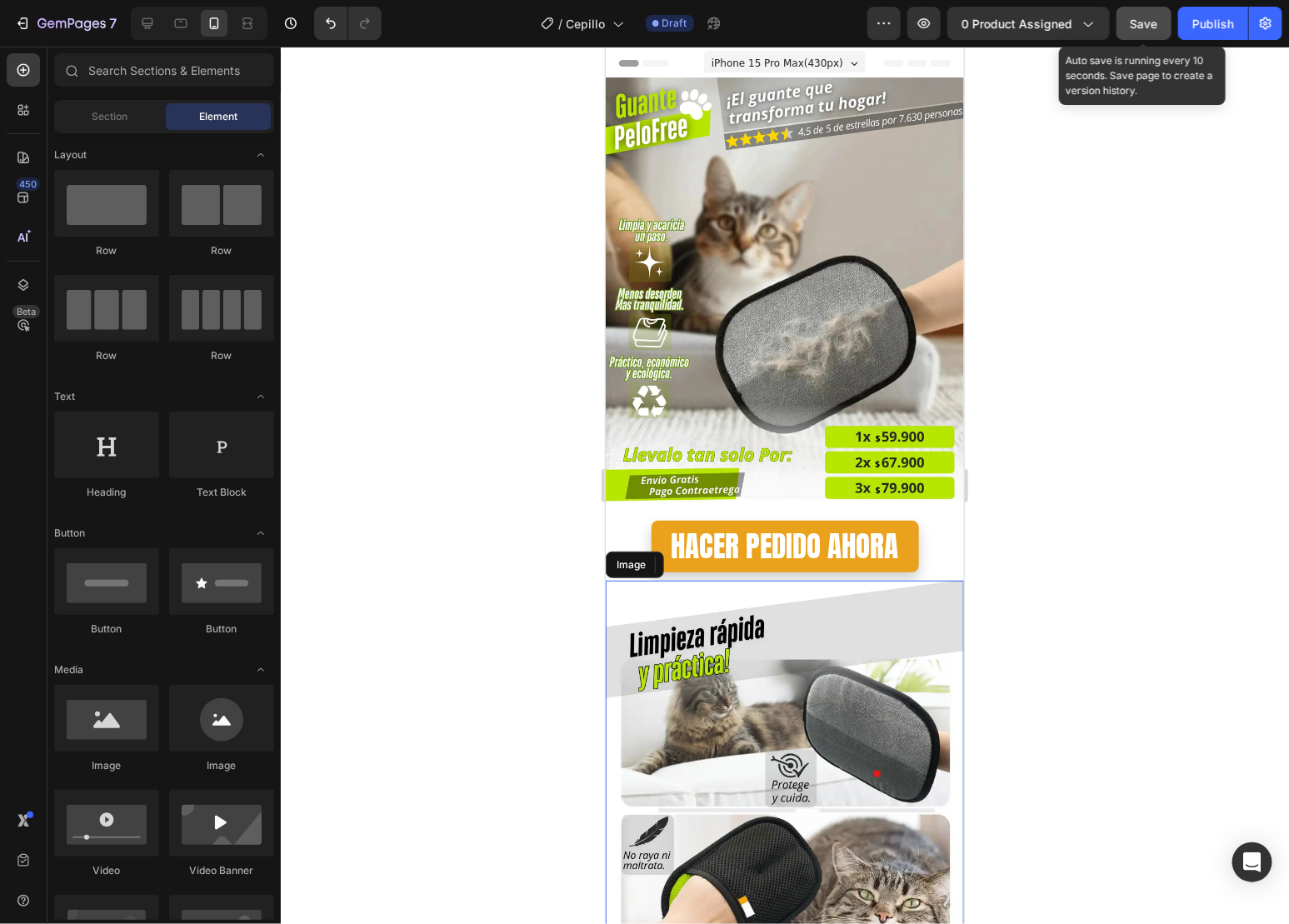
click at [1120, 20] on button "Save" at bounding box center [1143, 23] width 55 height 34
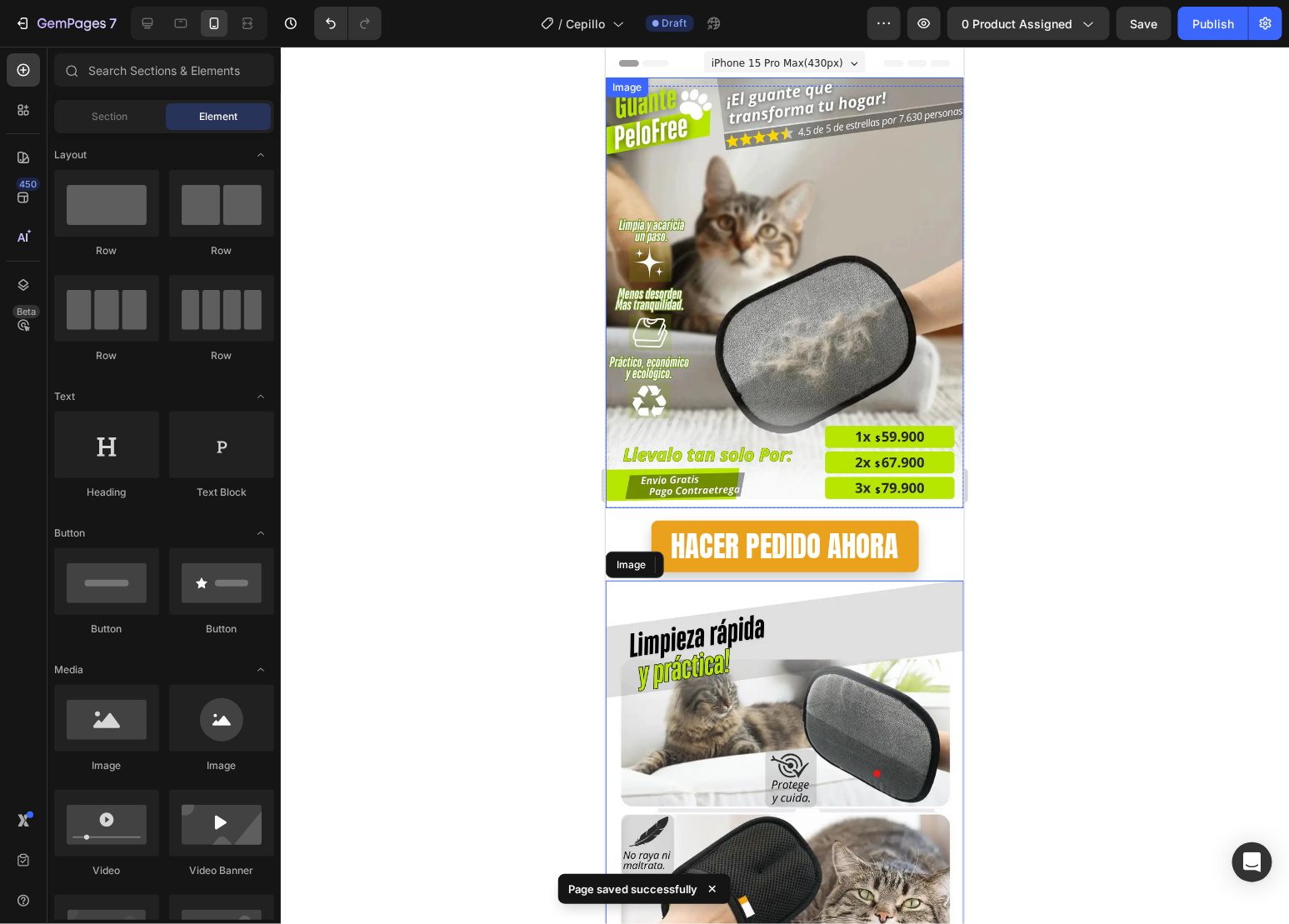
click at [1256, 424] on div at bounding box center [785, 485] width 1008 height 877
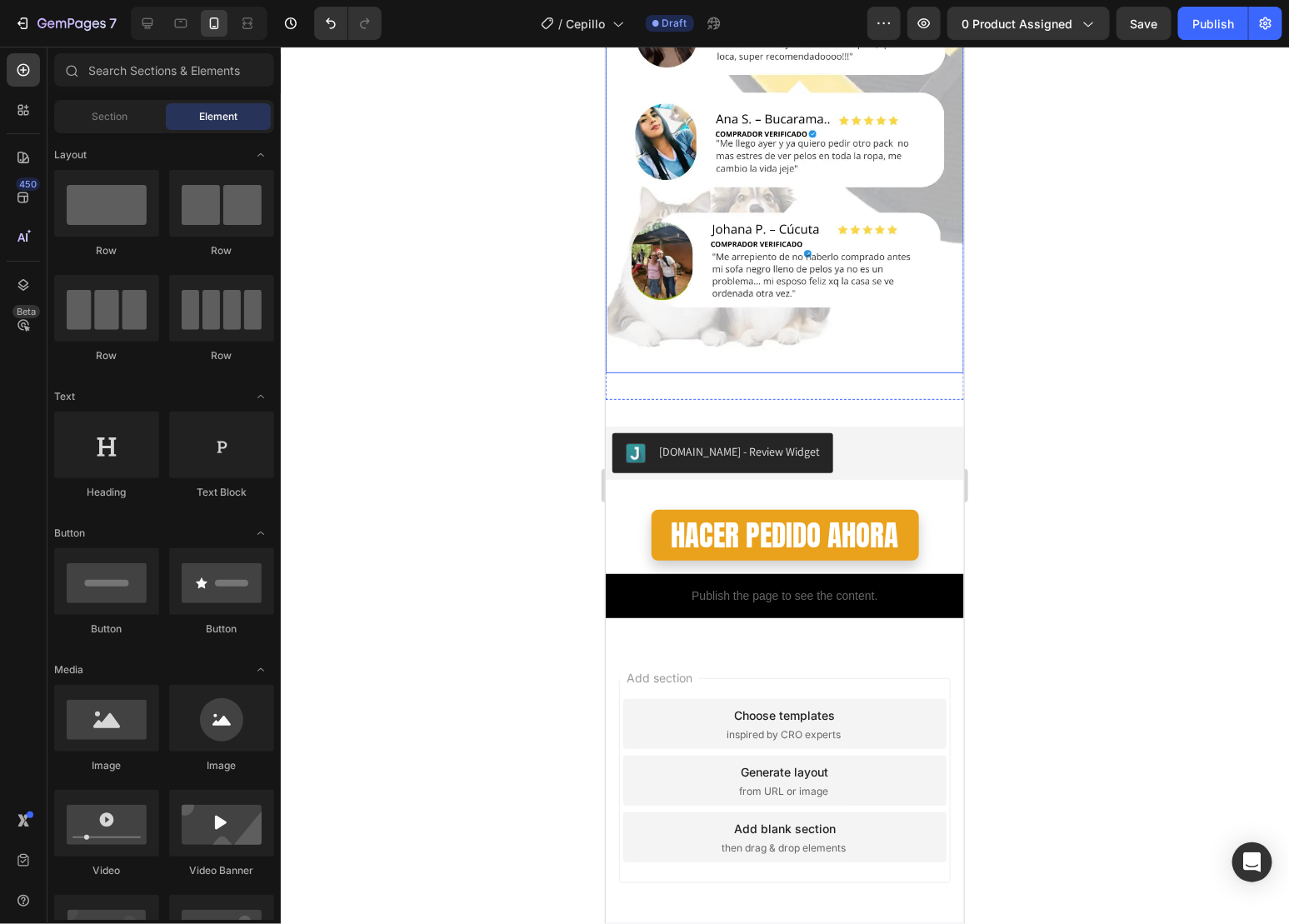
scroll to position [4516, 0]
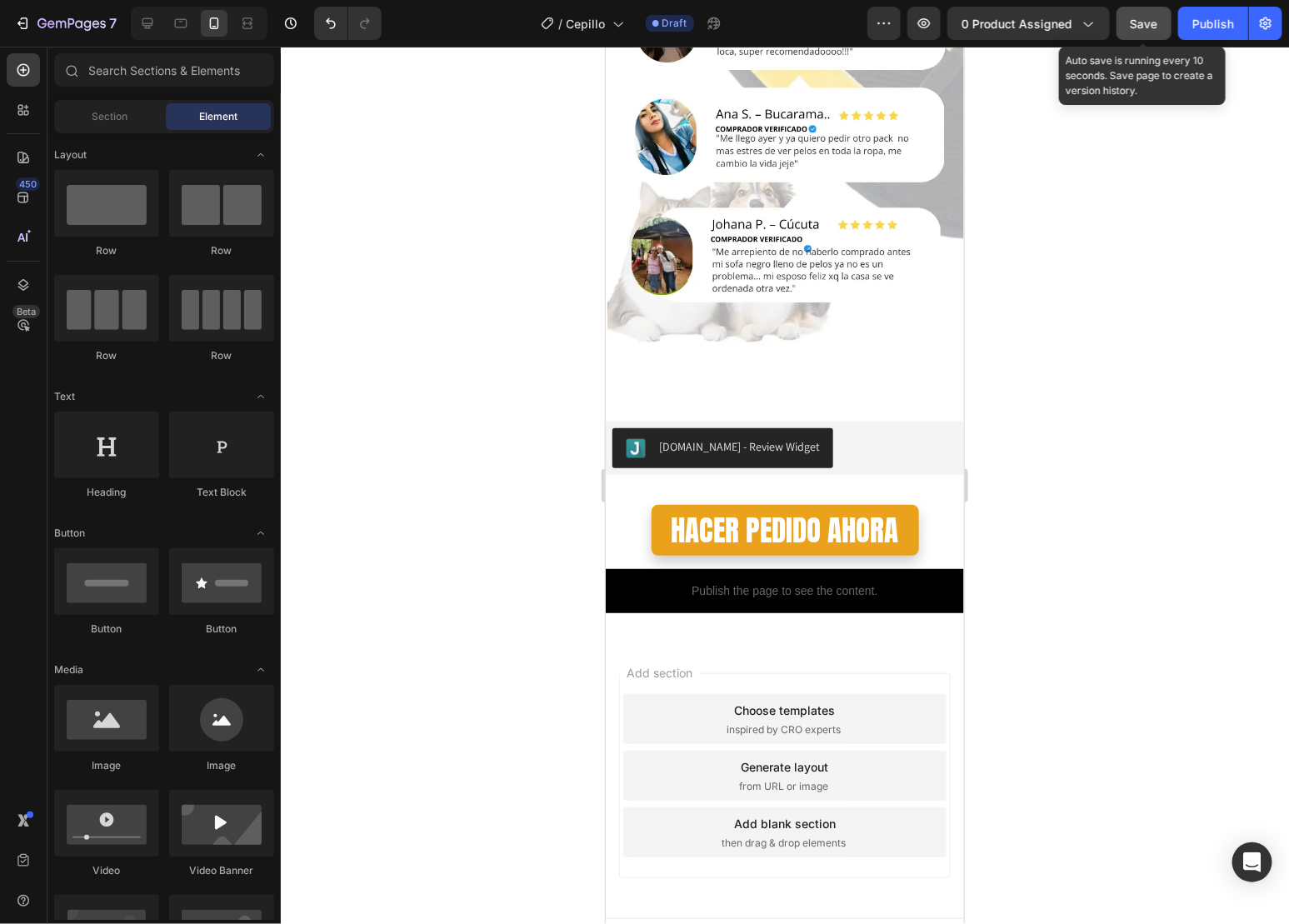
click at [1137, 21] on span "Save" at bounding box center [1144, 23] width 27 height 14
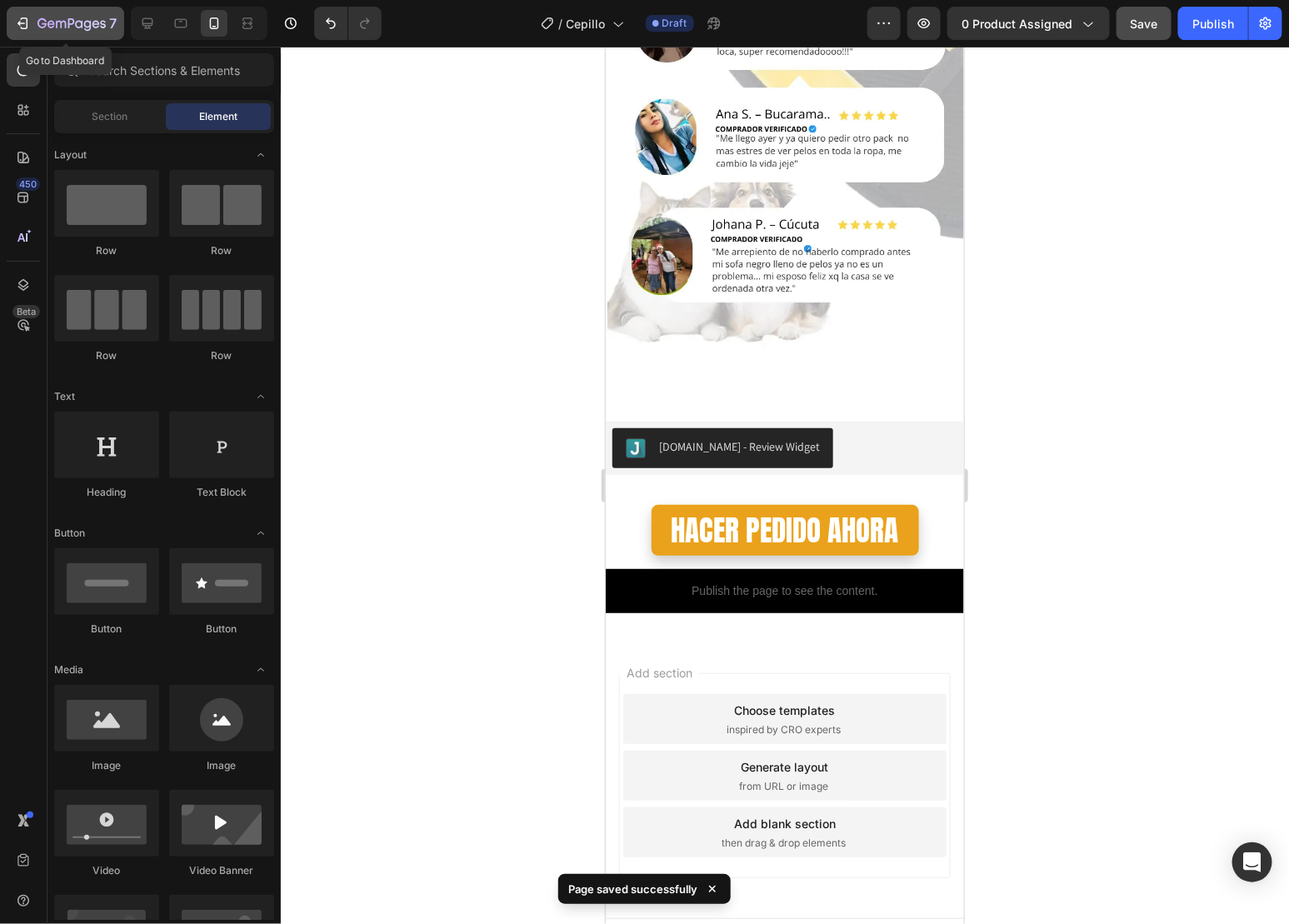
click at [10, 12] on button "7" at bounding box center [65, 23] width 118 height 34
